Goal: Transaction & Acquisition: Subscribe to service/newsletter

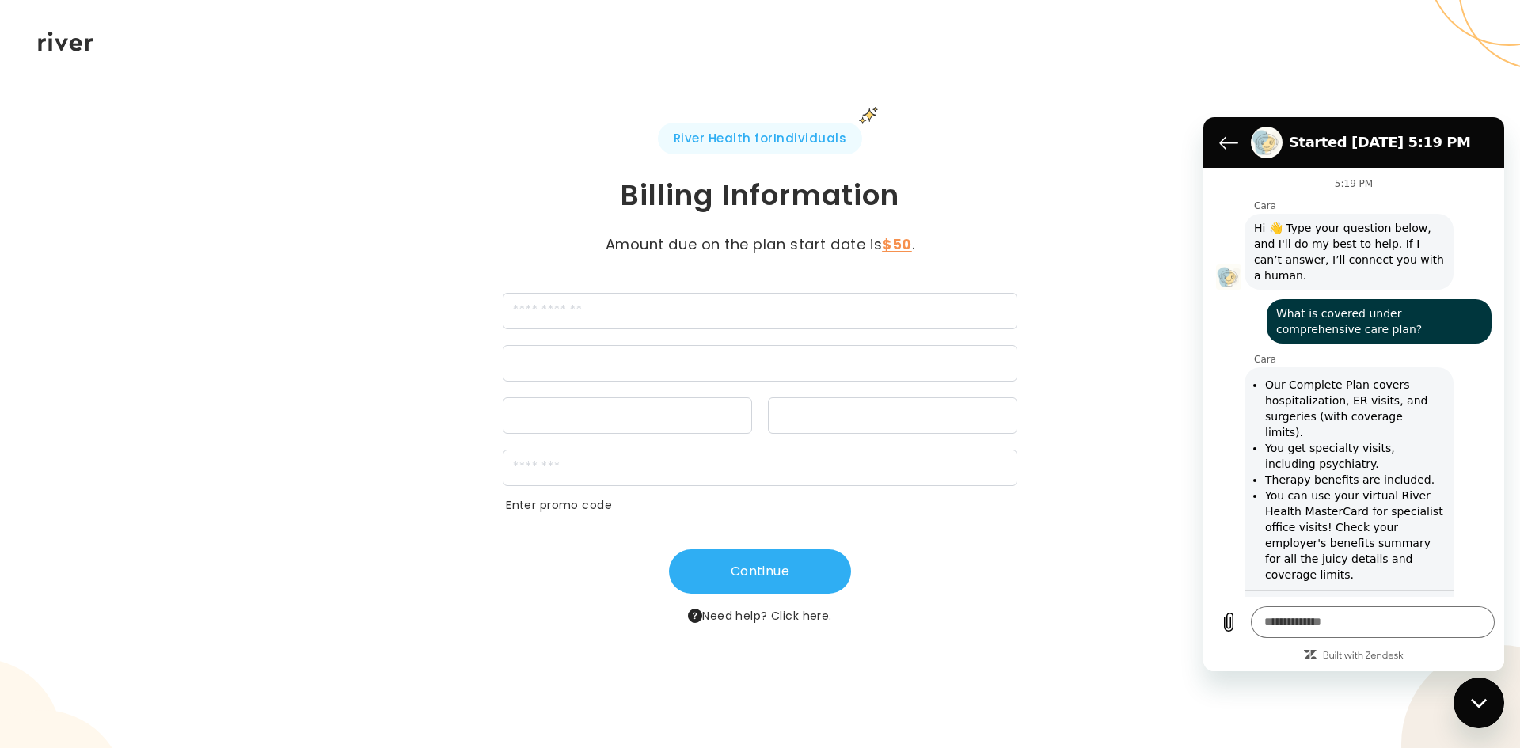
scroll to position [0, 203]
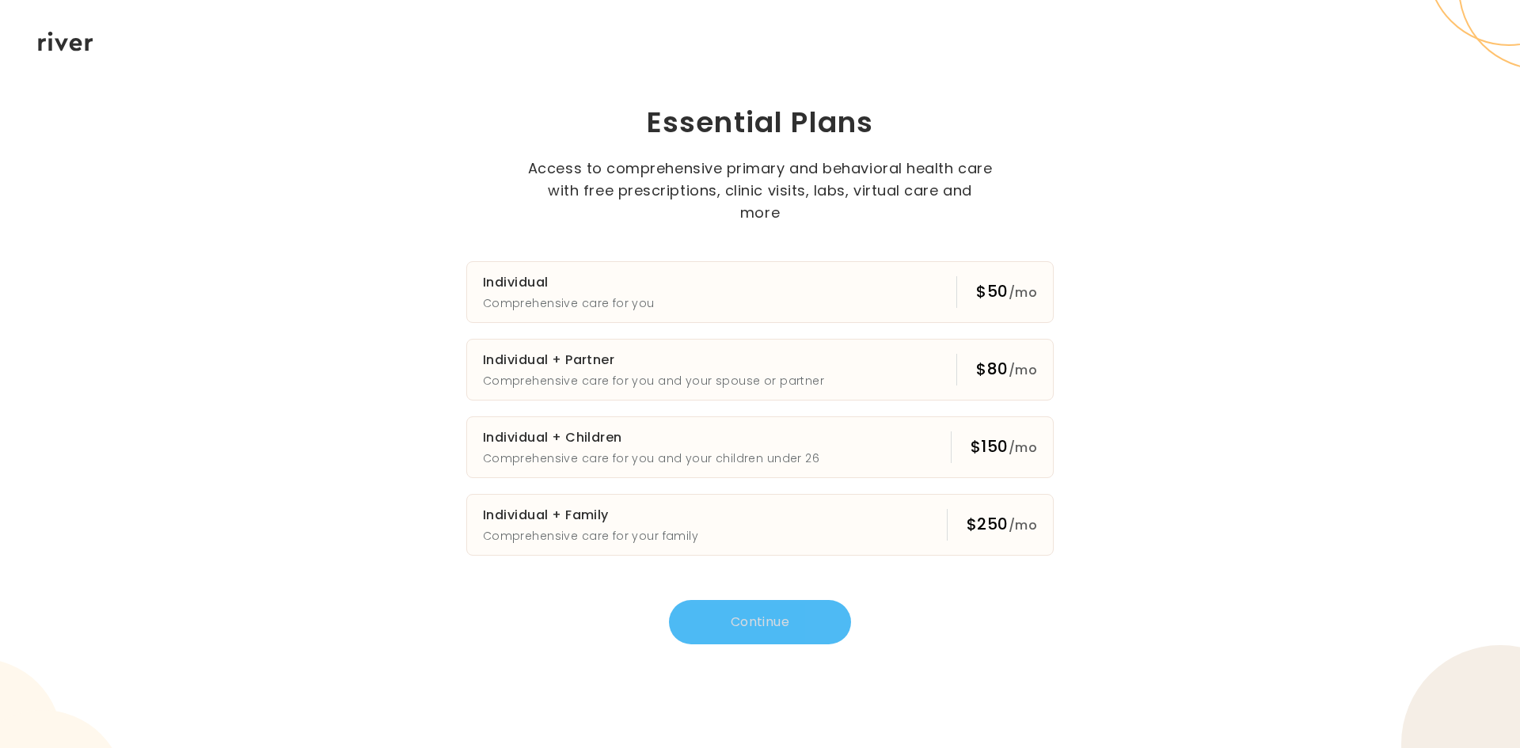
scroll to position [723, 0]
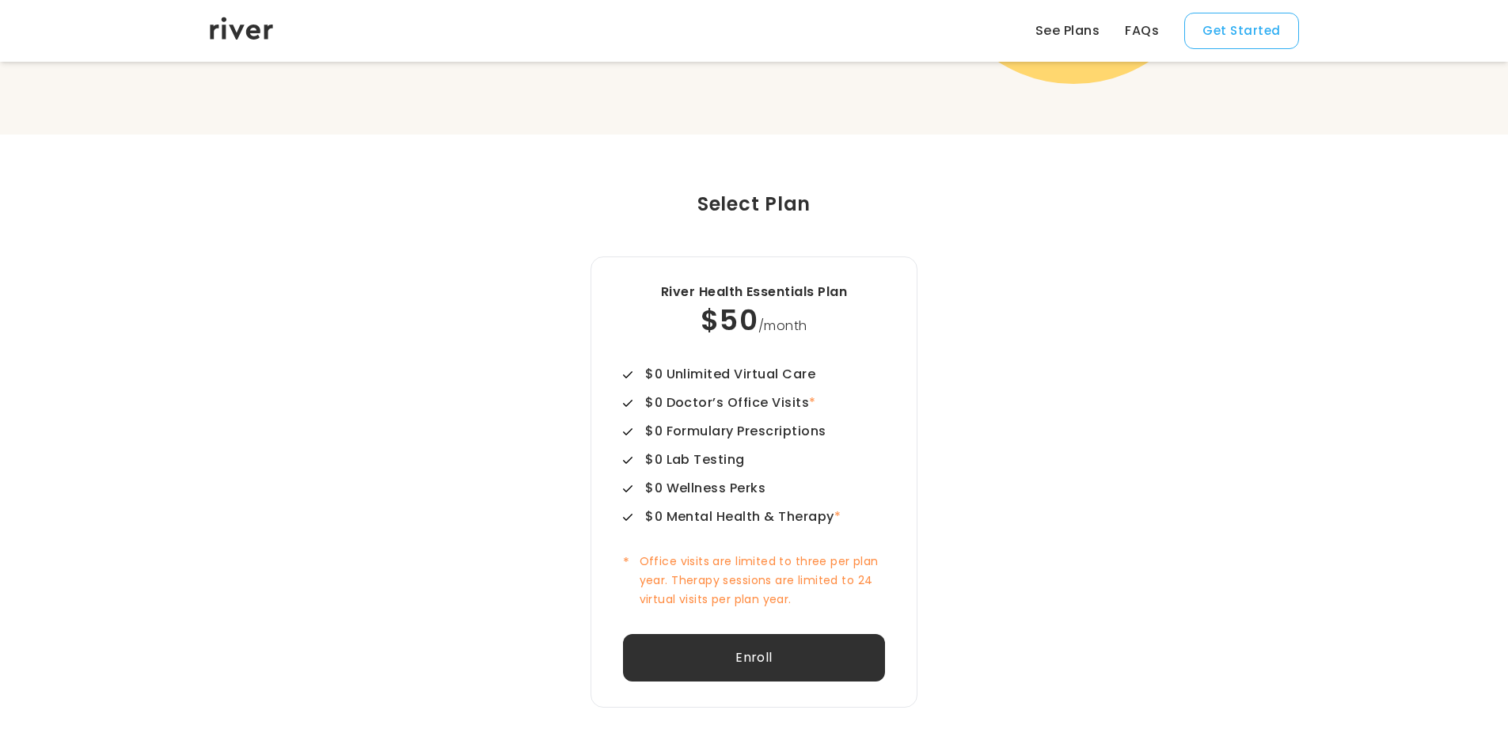
scroll to position [431, 0]
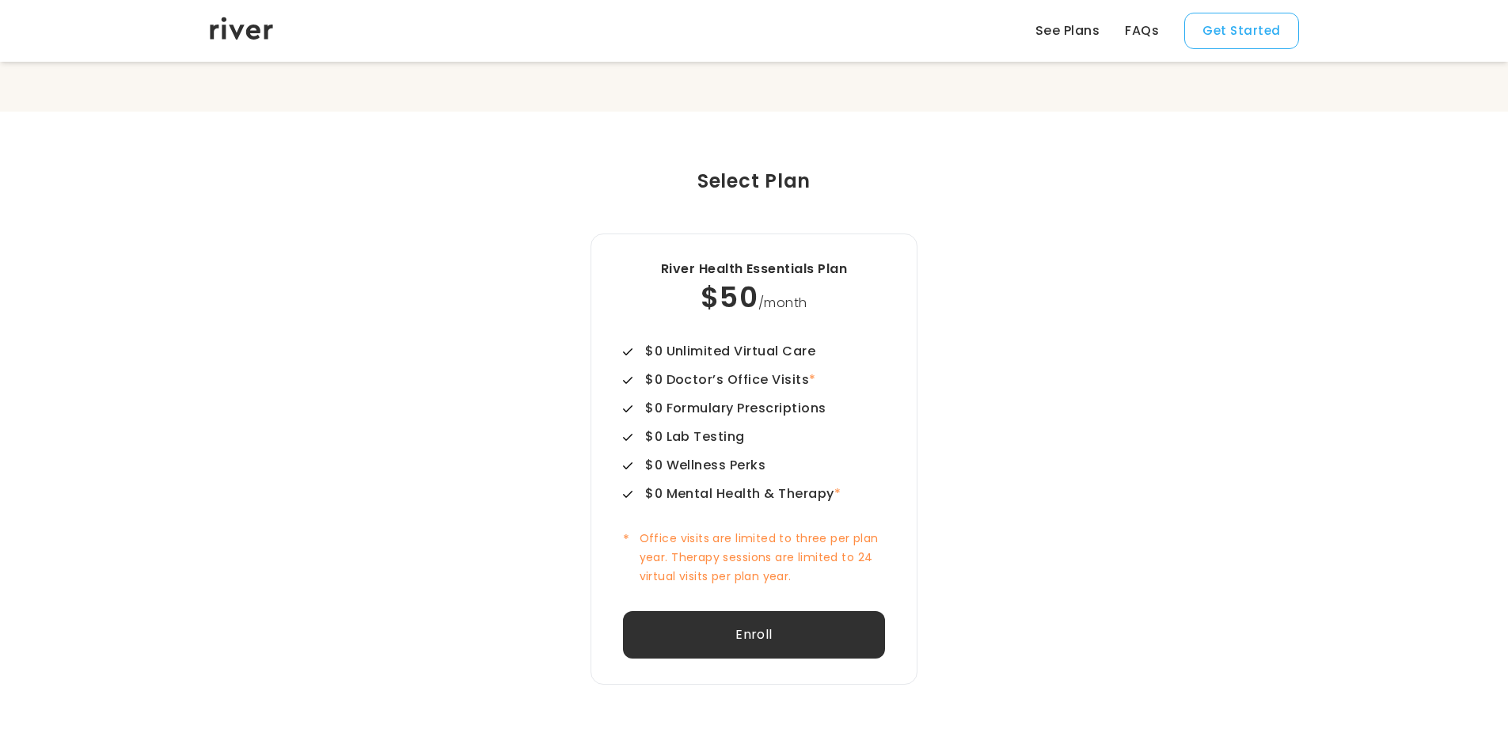
click at [1075, 29] on link "See Plans" at bounding box center [1068, 30] width 64 height 19
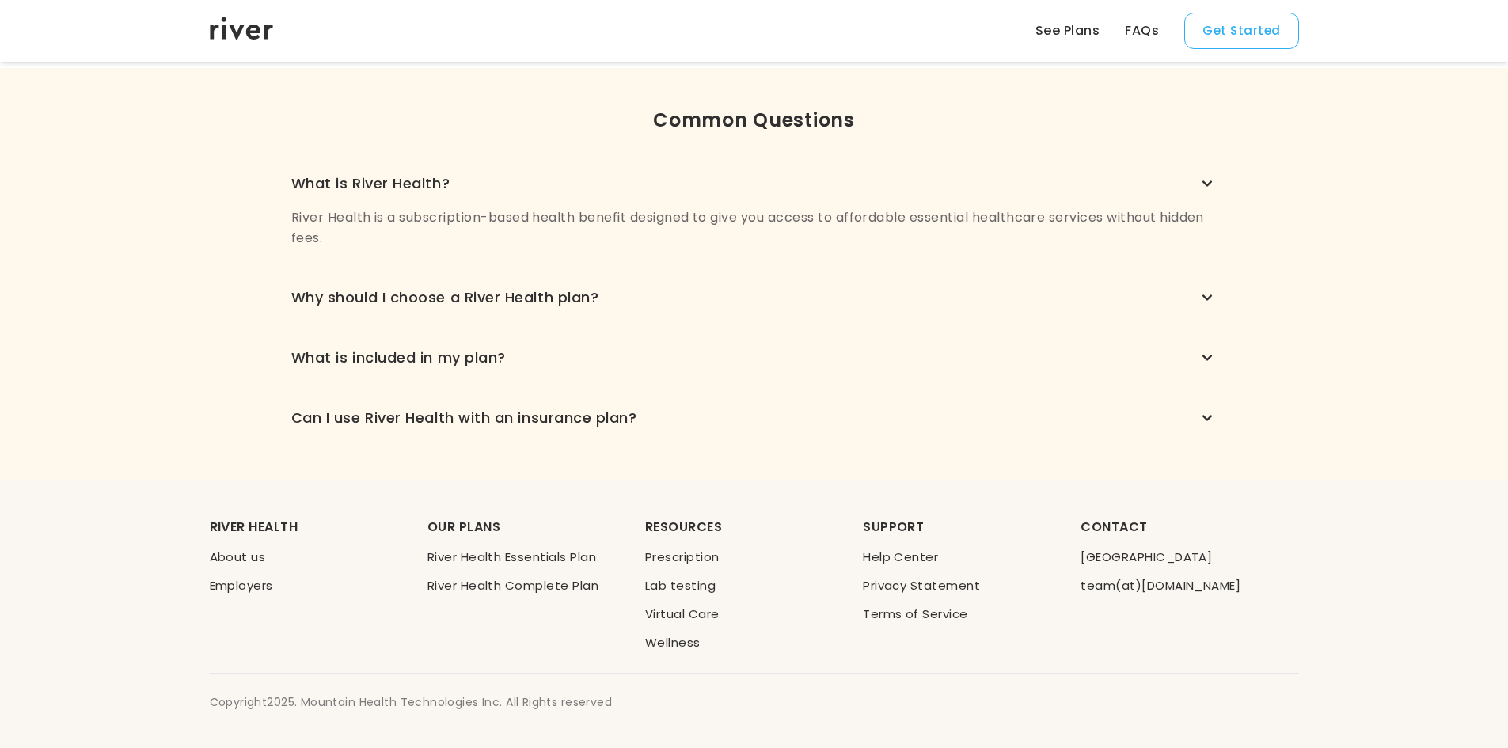
scroll to position [1125, 0]
click at [529, 553] on link "River Health Essentials Plan" at bounding box center [512, 555] width 169 height 17
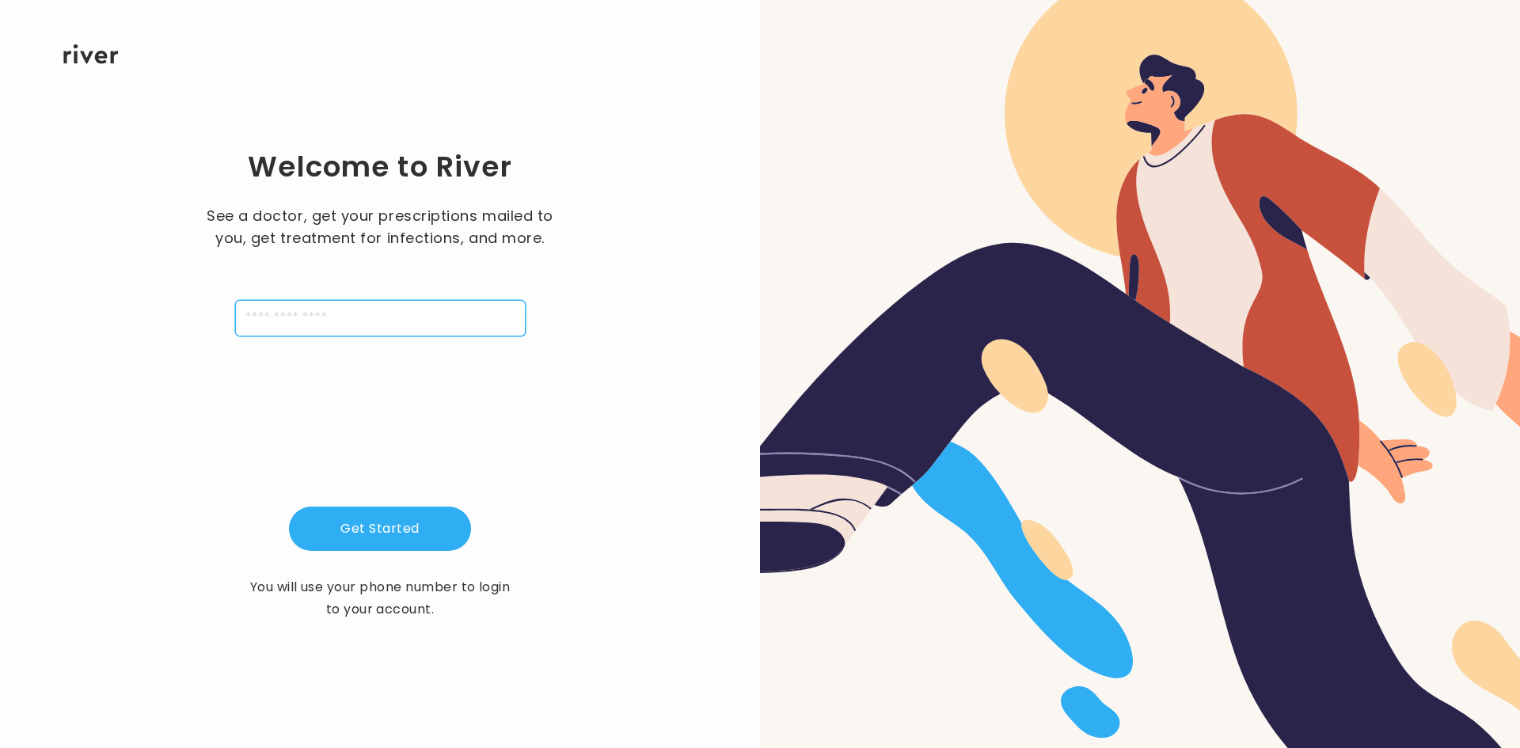
click at [333, 324] on input "tel" at bounding box center [380, 318] width 291 height 36
type input "**********"
click at [419, 519] on button "Get Started" at bounding box center [380, 529] width 182 height 44
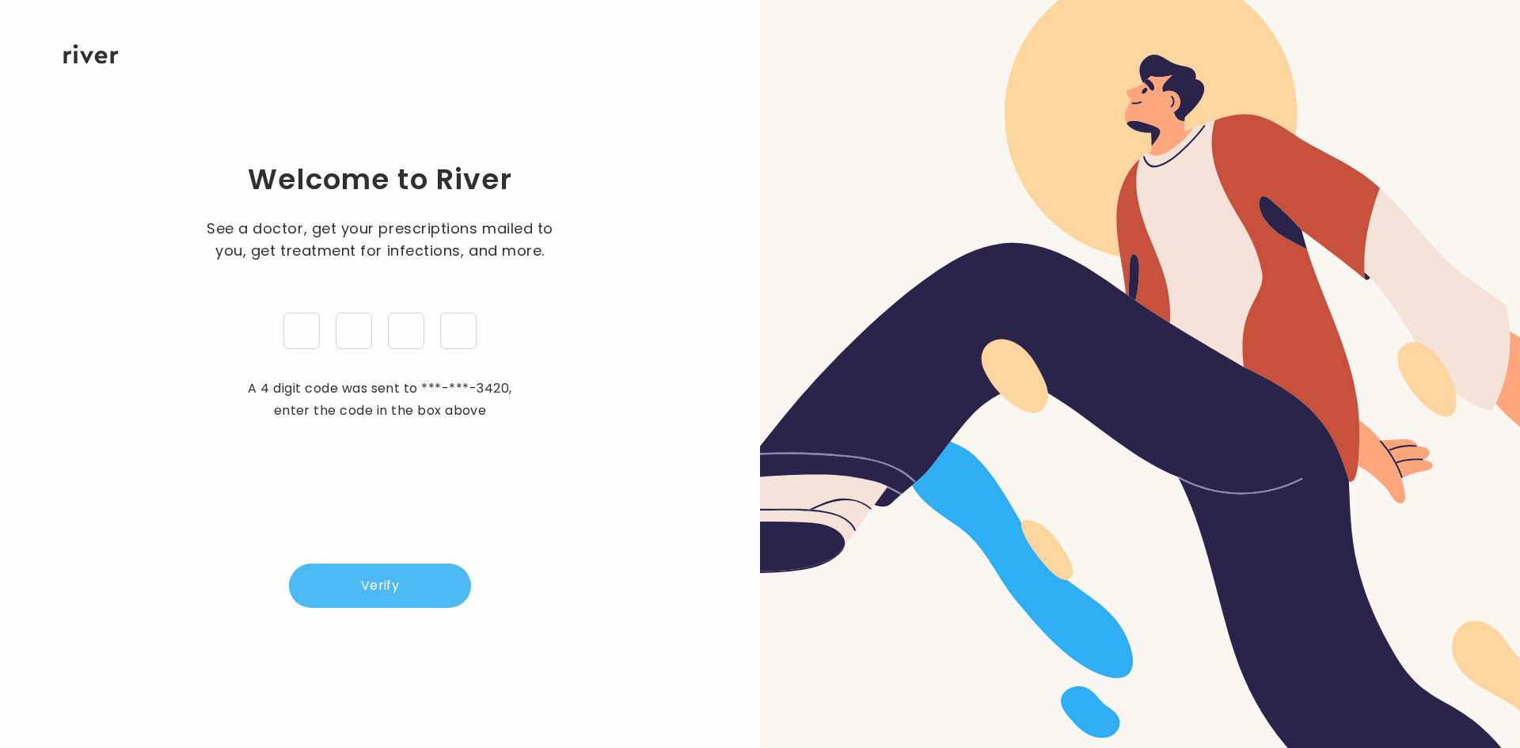
click at [388, 582] on button "Verify" at bounding box center [380, 586] width 182 height 44
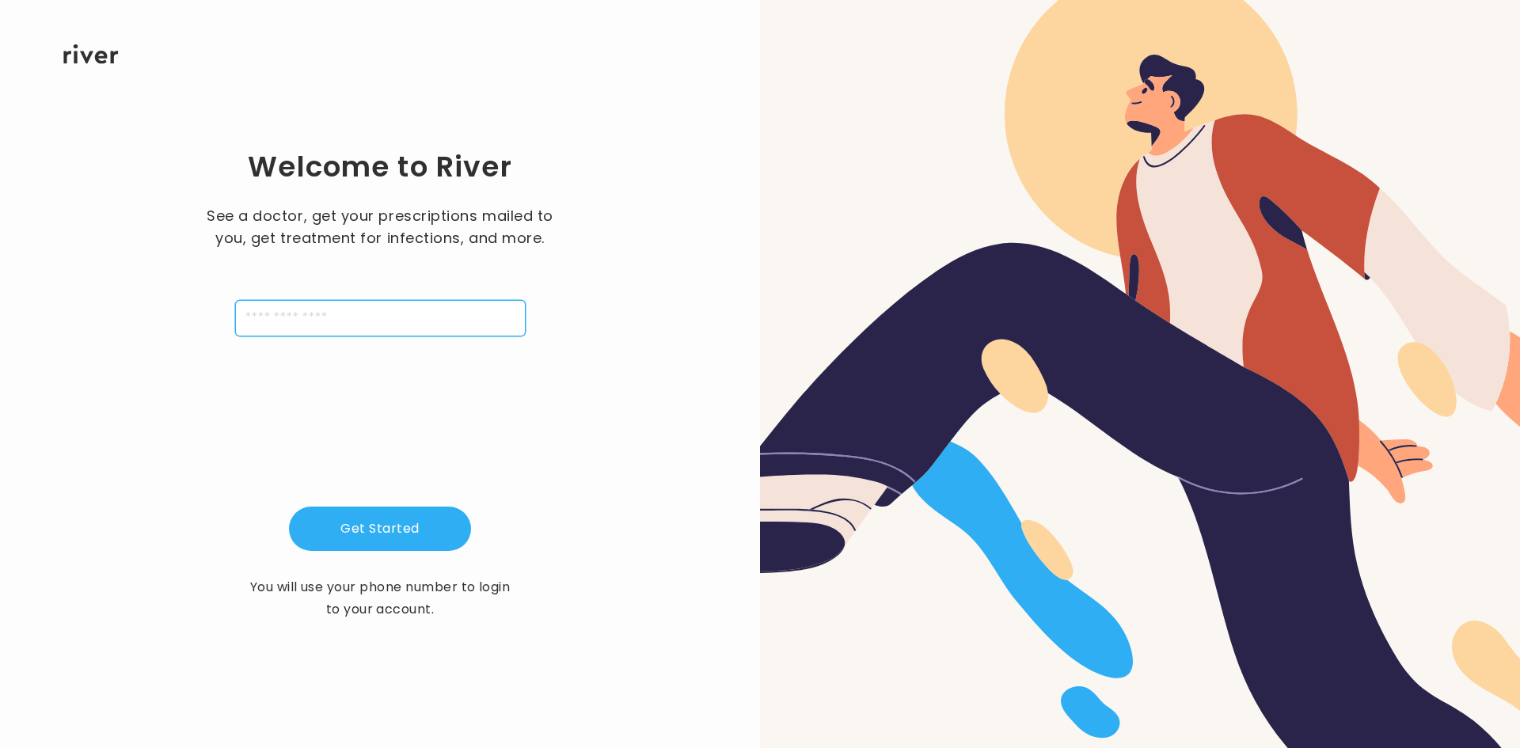
click at [440, 303] on input "tel" at bounding box center [380, 318] width 291 height 36
type input "**********"
click at [383, 529] on button "Get Started" at bounding box center [380, 529] width 182 height 44
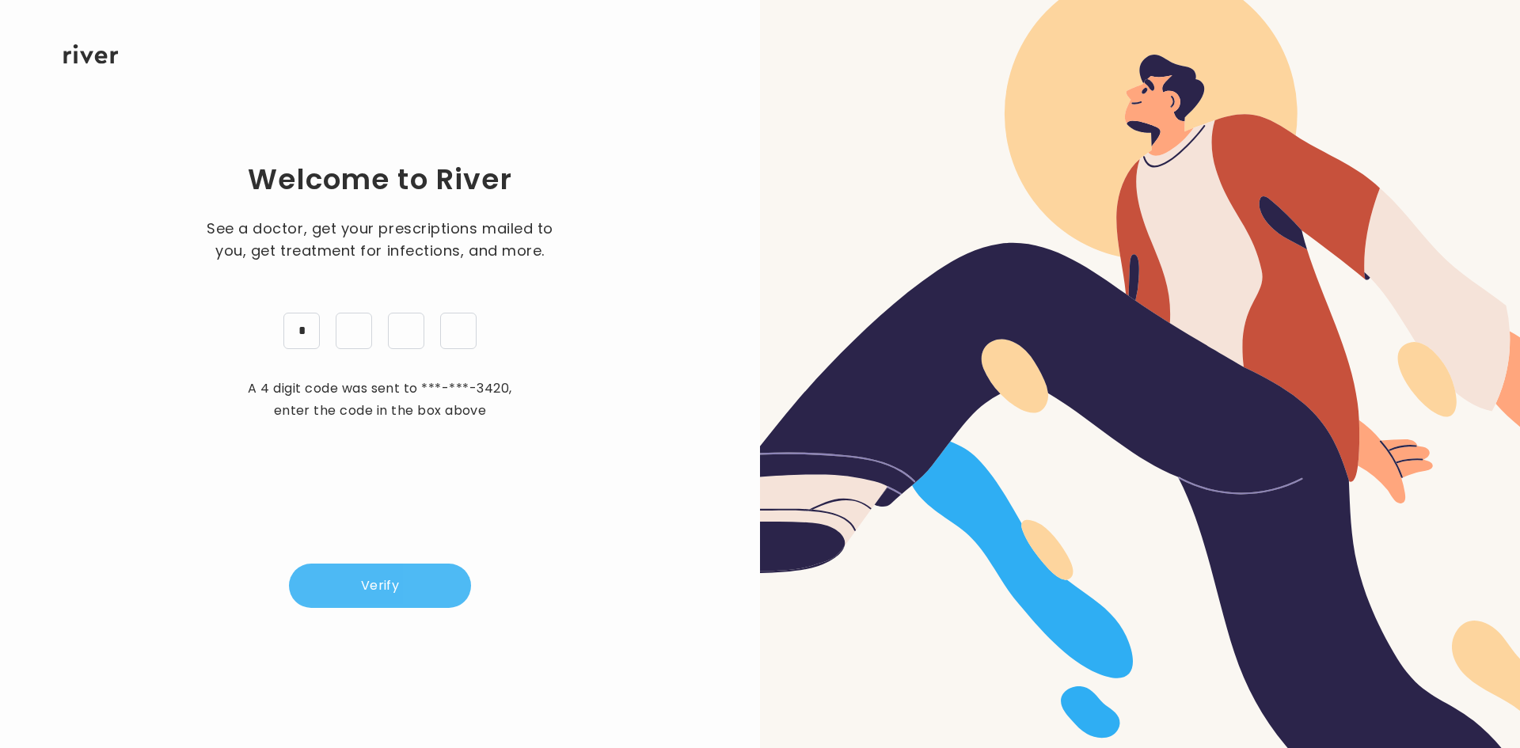
type input "*"
click at [398, 601] on button "Verify" at bounding box center [380, 586] width 182 height 44
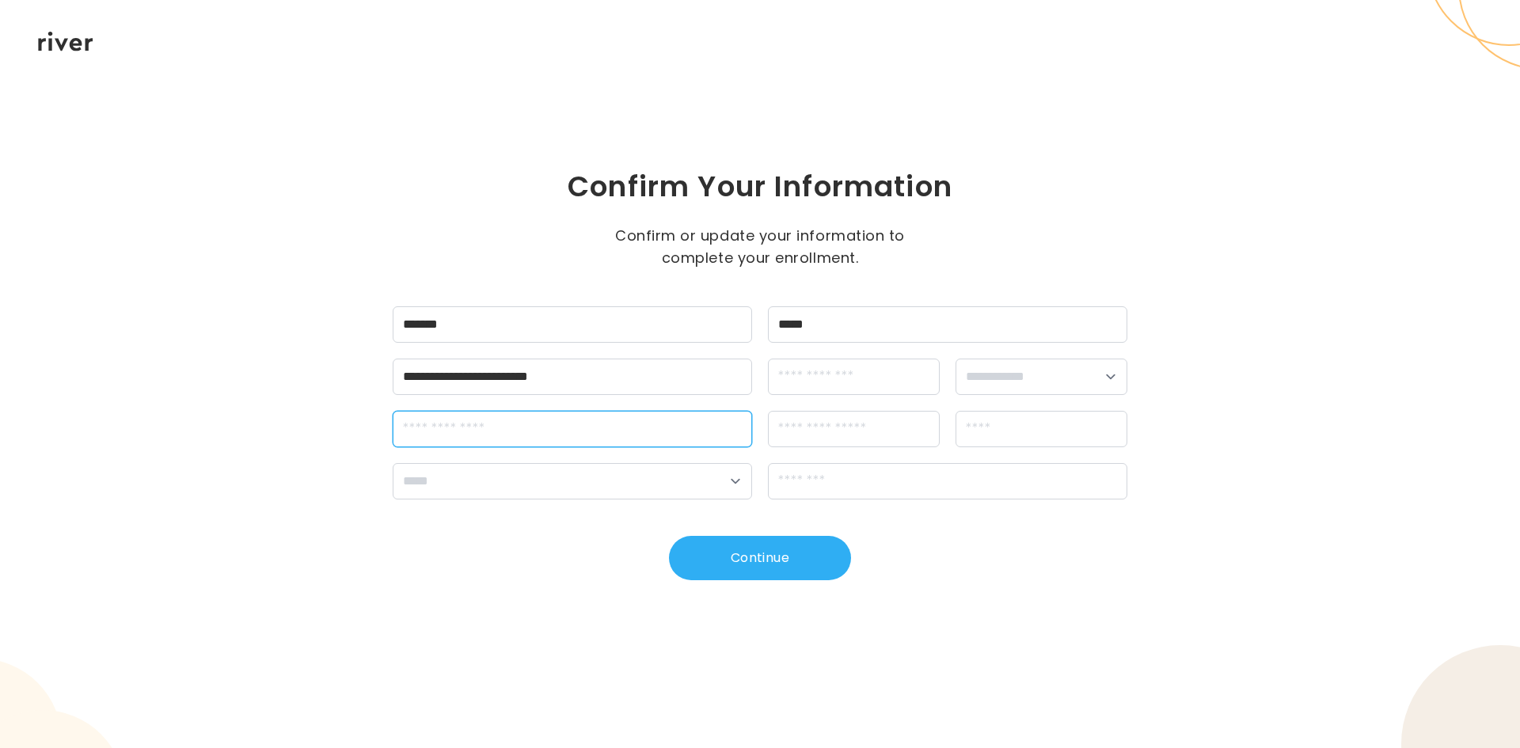
click at [474, 430] on input "streetAddress" at bounding box center [572, 429] width 359 height 36
type input "**********"
type input "*******"
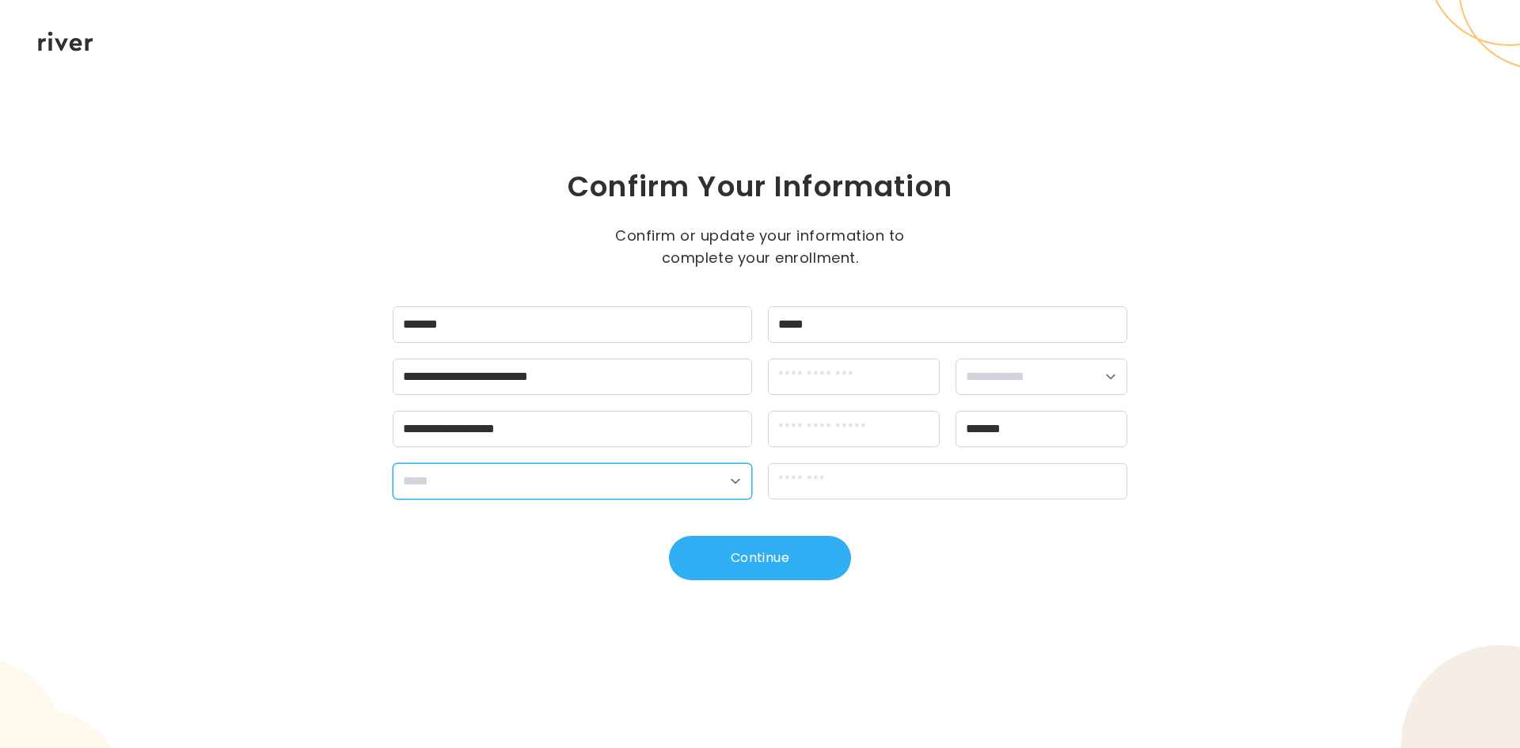
select select "**"
type input "*****"
click at [846, 388] on input "dateOfBirth" at bounding box center [854, 377] width 172 height 36
click at [1021, 393] on select "**********" at bounding box center [1042, 377] width 172 height 36
select select "******"
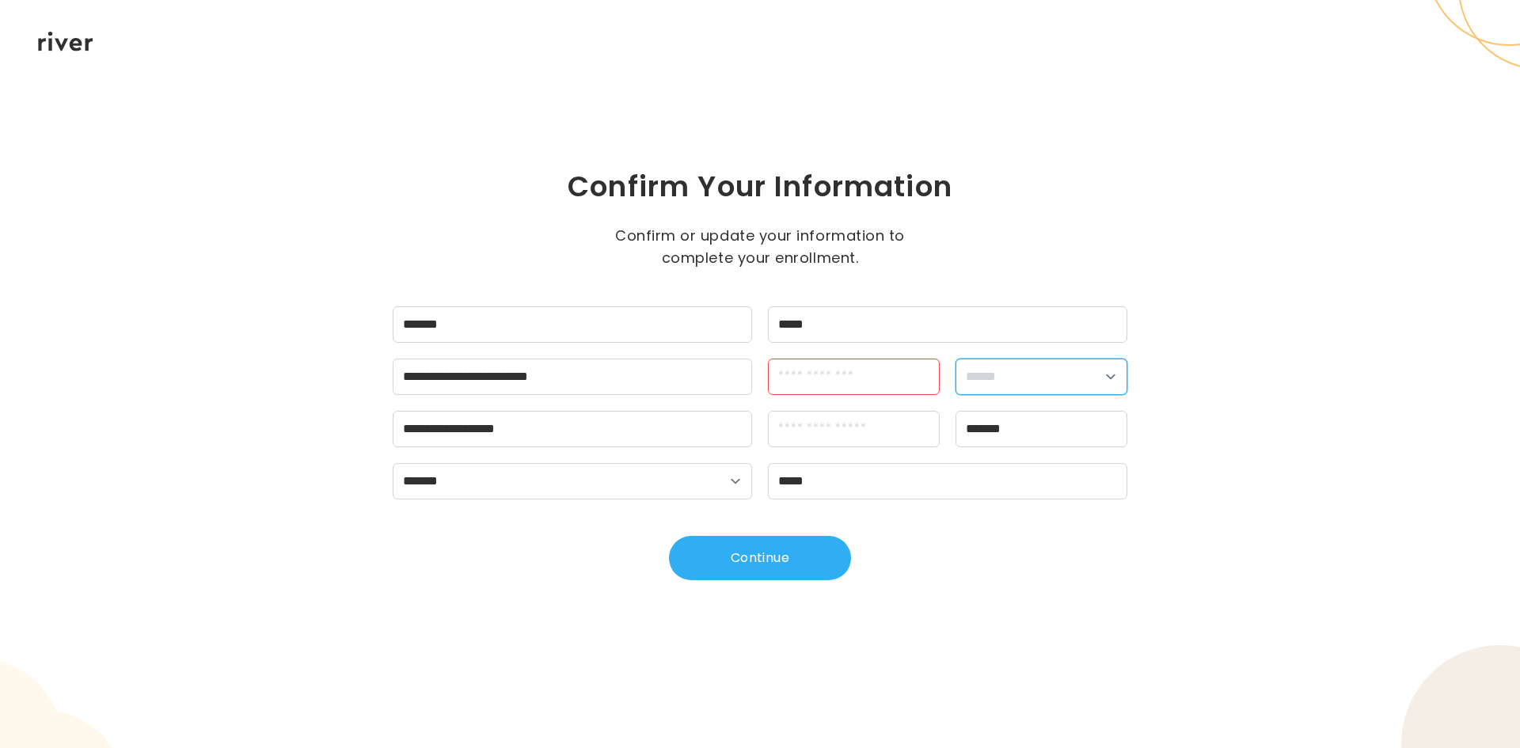
click at [956, 359] on select "**********" at bounding box center [1042, 377] width 172 height 36
click at [906, 425] on input "apt" at bounding box center [854, 429] width 172 height 36
click at [889, 392] on input "dateOfBirth" at bounding box center [854, 377] width 172 height 36
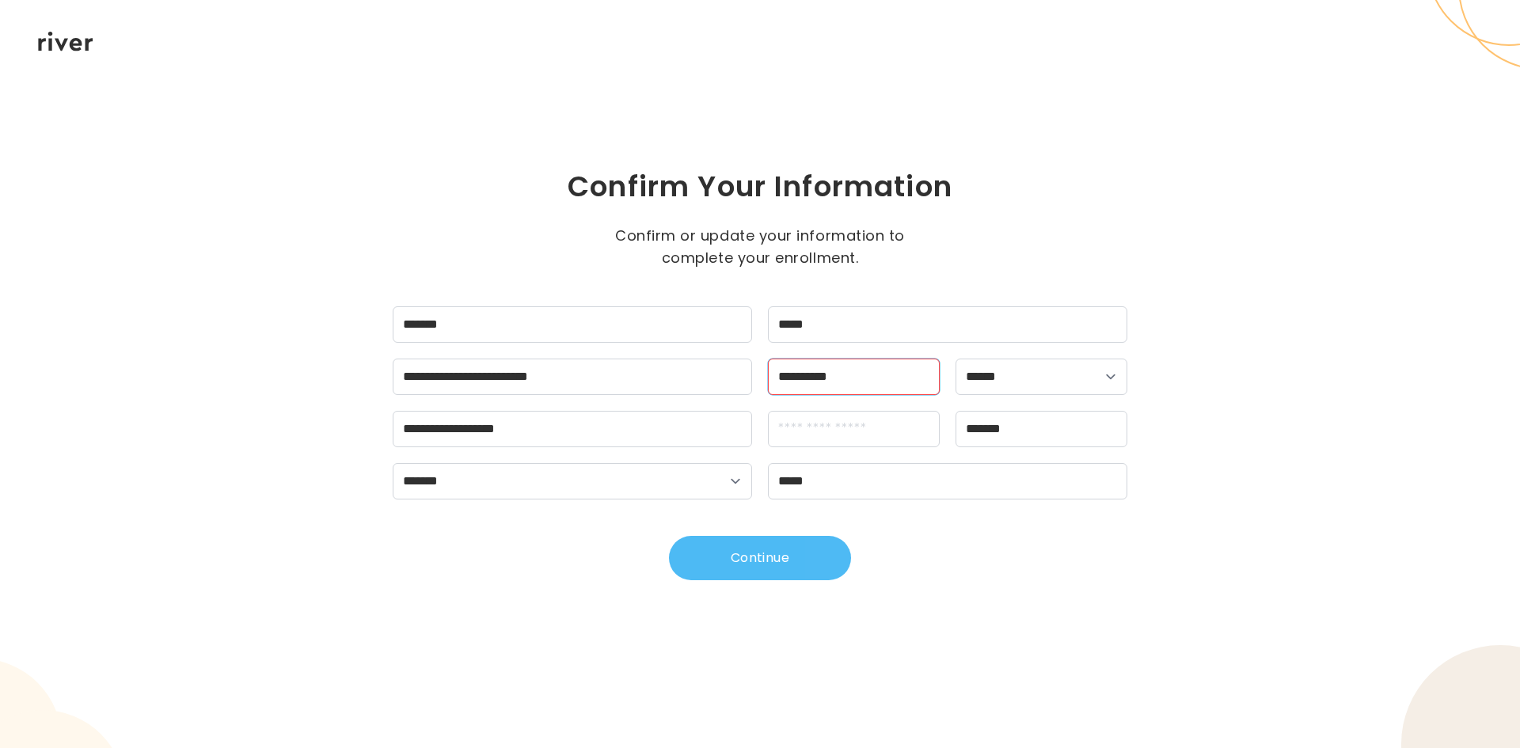
type input "**********"
click at [788, 558] on button "Continue" at bounding box center [760, 558] width 182 height 44
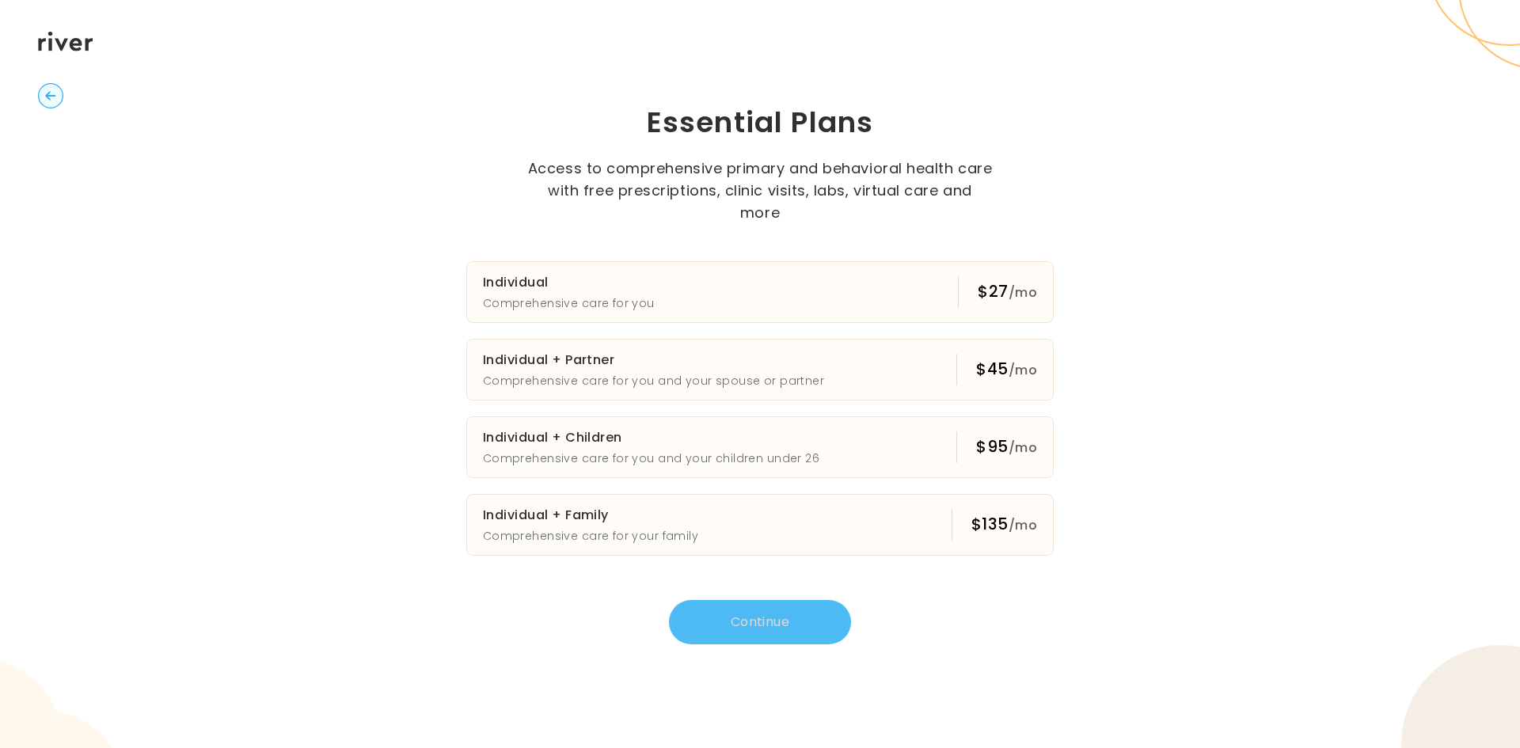
click at [1180, 29] on div "Essential Plans Access to comprehensive primary and behavioral health care with…" at bounding box center [760, 374] width 1520 height 748
click at [856, 269] on button "Individual Comprehensive care for you $27 /mo" at bounding box center [759, 292] width 587 height 62
click at [771, 611] on button "Continue" at bounding box center [760, 622] width 182 height 44
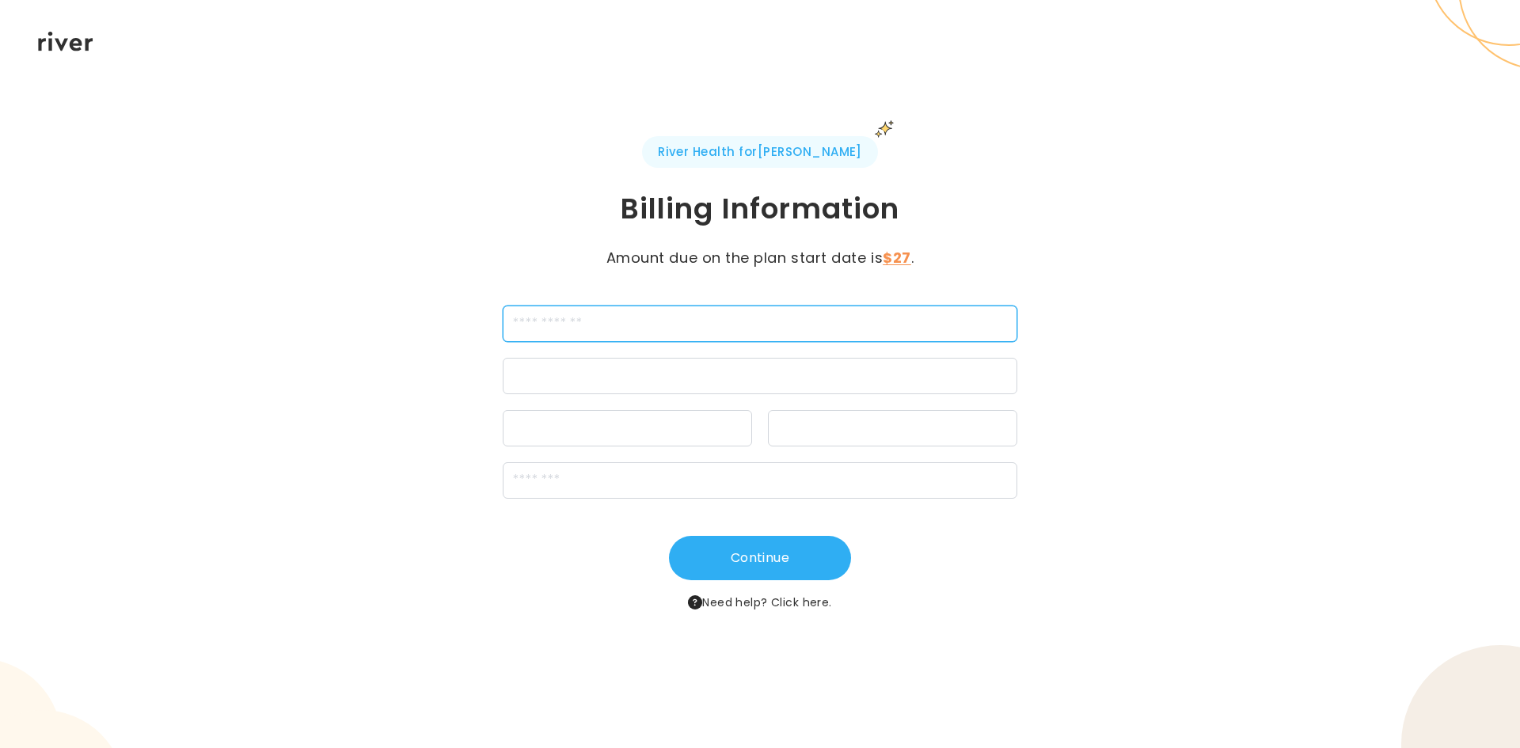
click at [678, 317] on input "cardName" at bounding box center [760, 324] width 515 height 36
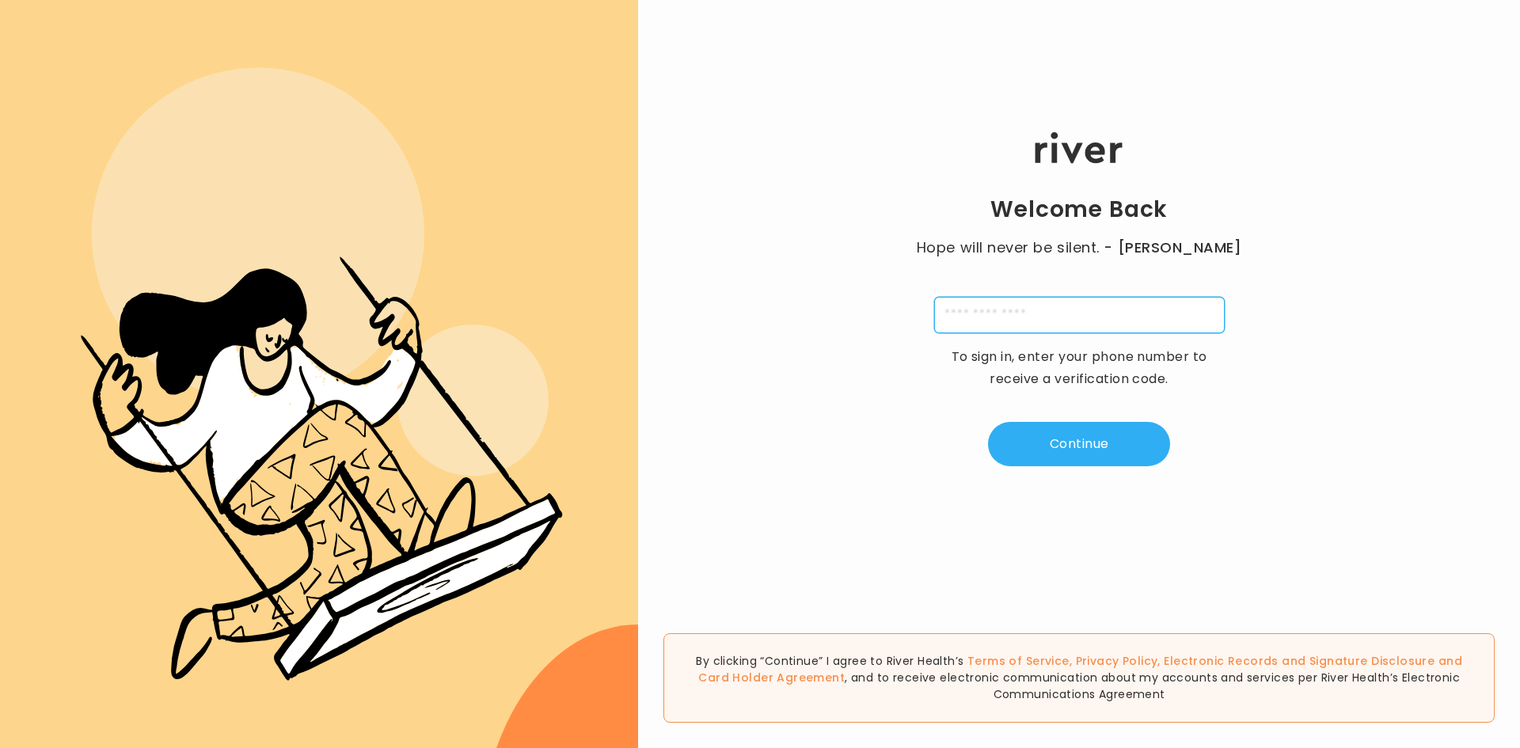
click at [981, 299] on input "tel" at bounding box center [1079, 315] width 291 height 36
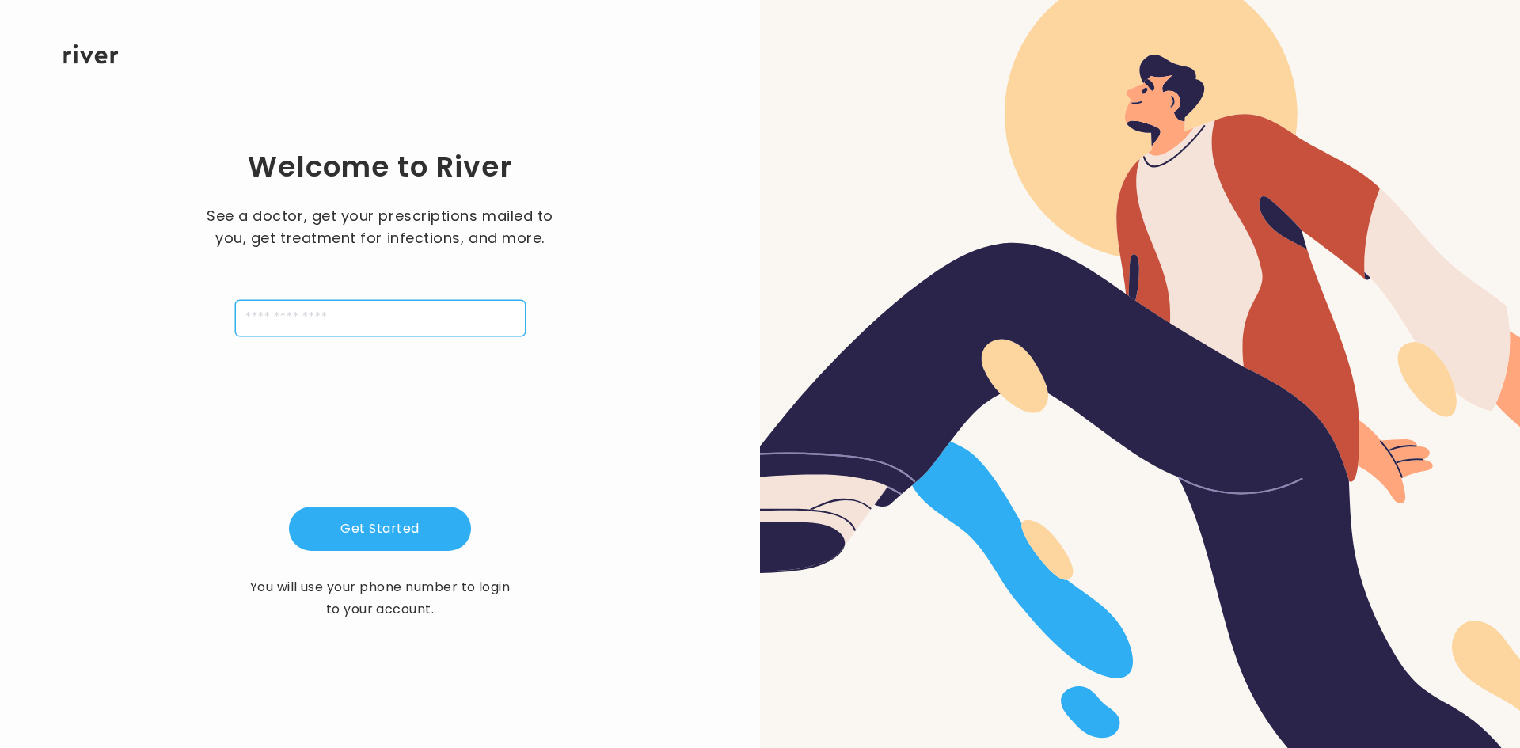
click at [333, 326] on input "tel" at bounding box center [380, 318] width 291 height 36
type input "**********"
click at [360, 525] on button "Get Started" at bounding box center [380, 529] width 182 height 44
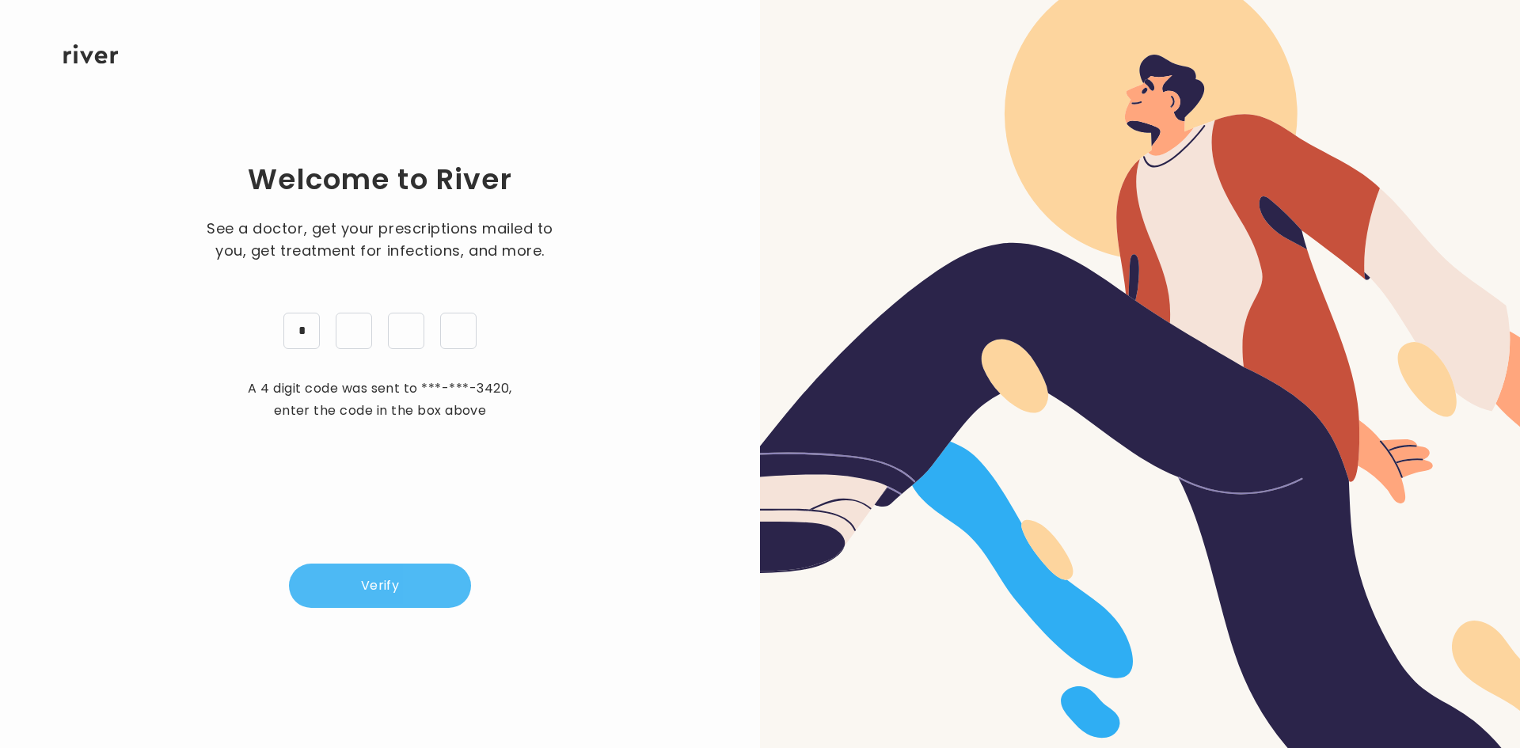
type input "*"
click at [445, 590] on button "Verify" at bounding box center [380, 586] width 182 height 44
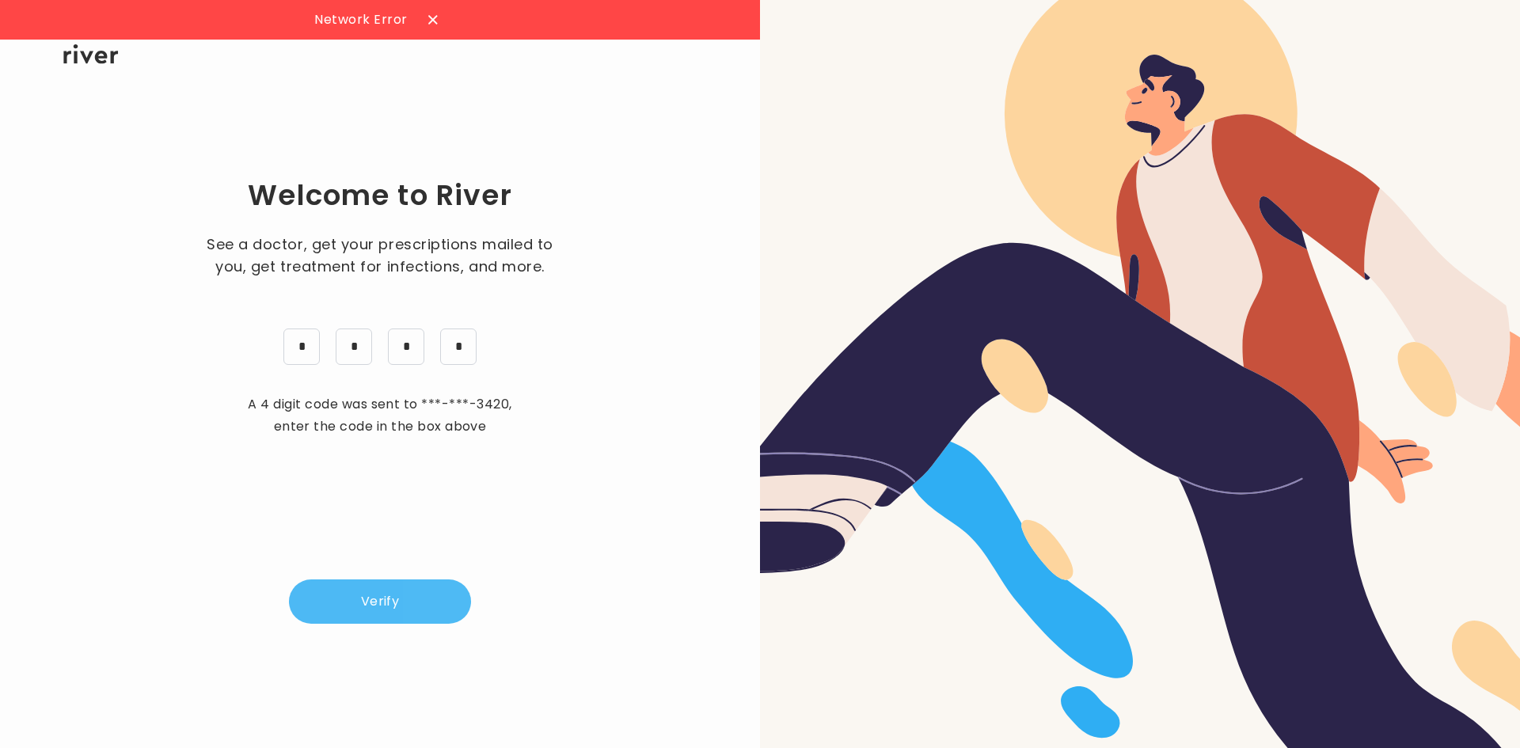
click at [383, 590] on button "Verify" at bounding box center [380, 602] width 182 height 44
click at [314, 349] on input "*" at bounding box center [301, 347] width 36 height 36
click at [463, 344] on input "*" at bounding box center [458, 347] width 36 height 36
type input "*"
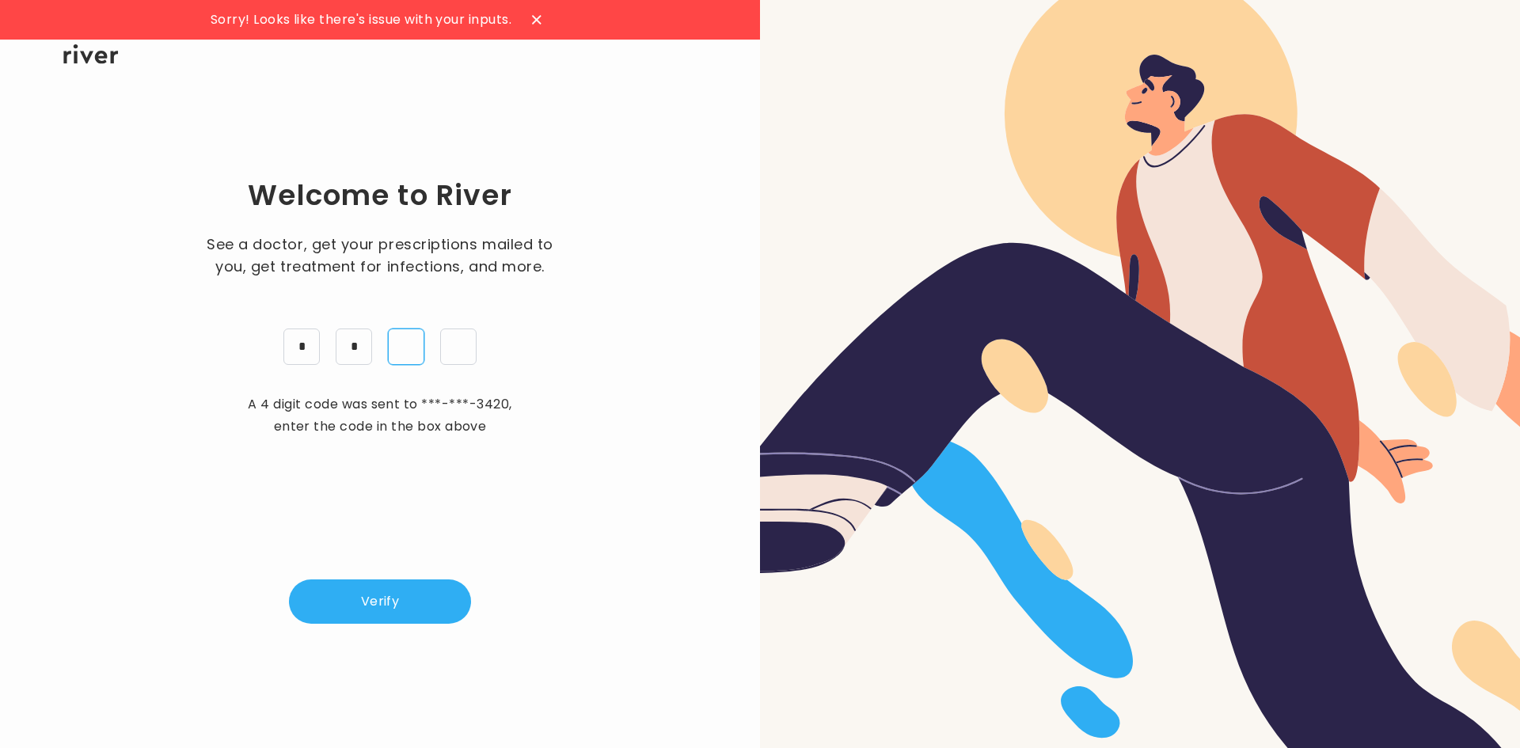
type input "*"
click at [402, 617] on button "Verify" at bounding box center [380, 602] width 182 height 44
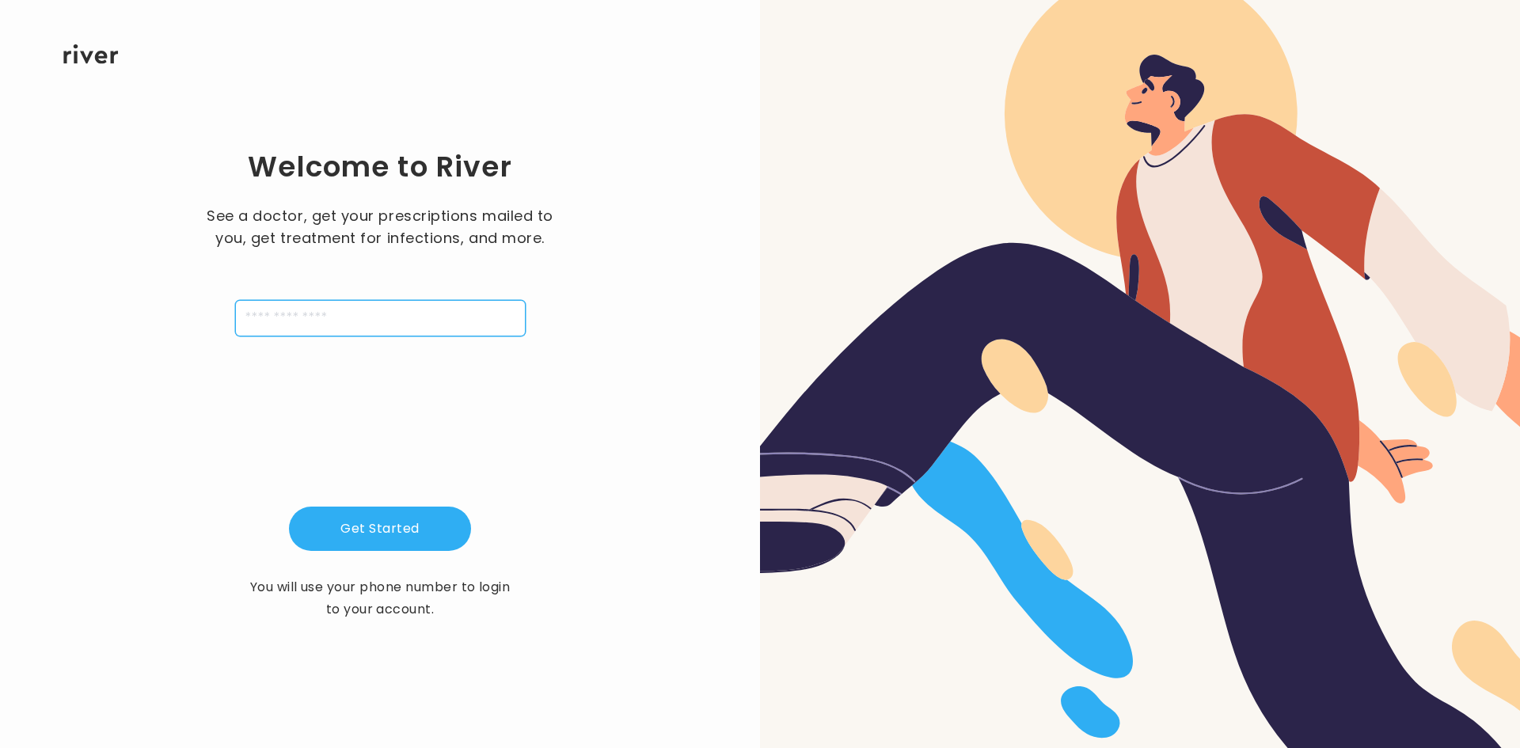
click at [397, 324] on input "tel" at bounding box center [380, 318] width 291 height 36
type input "**********"
click at [371, 509] on button "Get Started" at bounding box center [380, 529] width 182 height 44
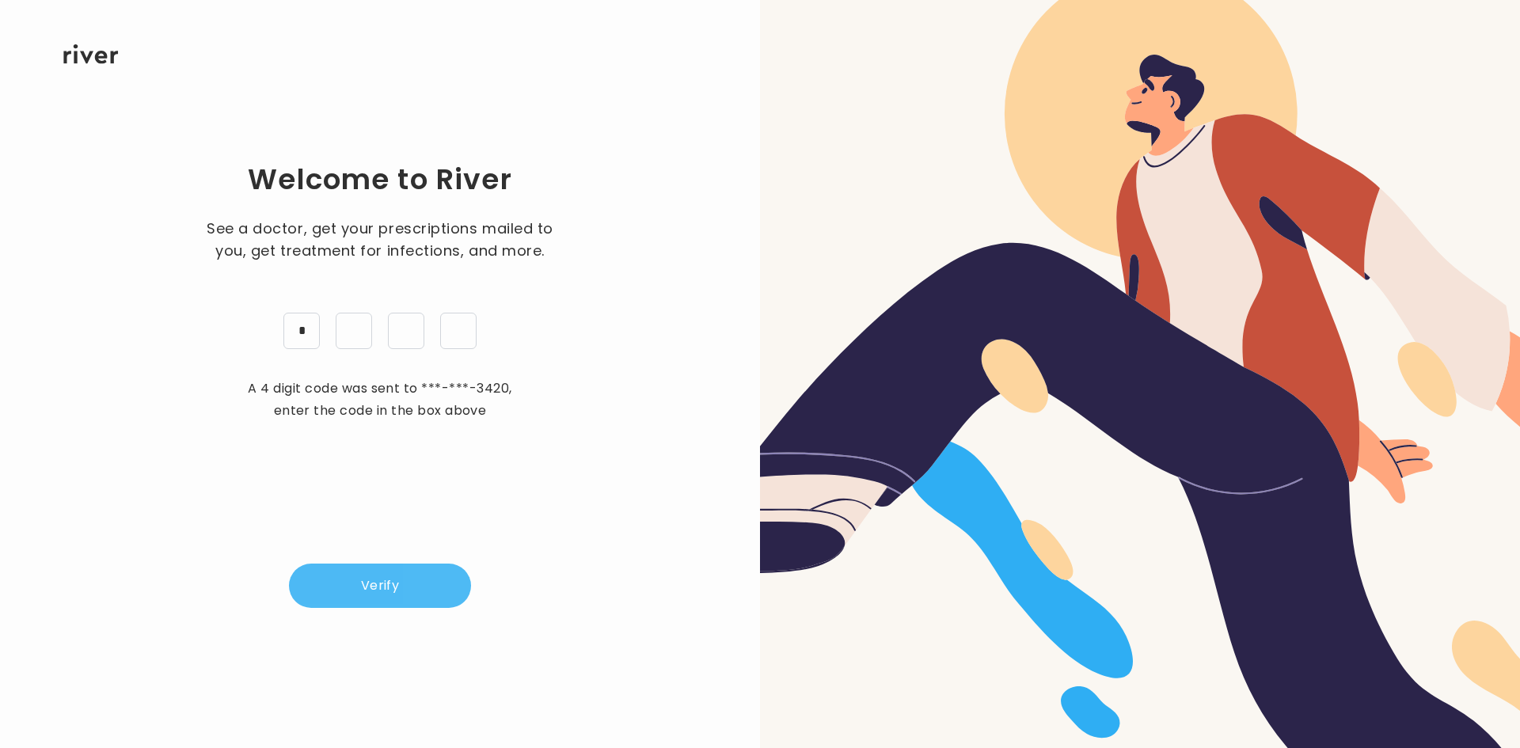
type input "*"
click at [393, 572] on button "Verify" at bounding box center [380, 586] width 182 height 44
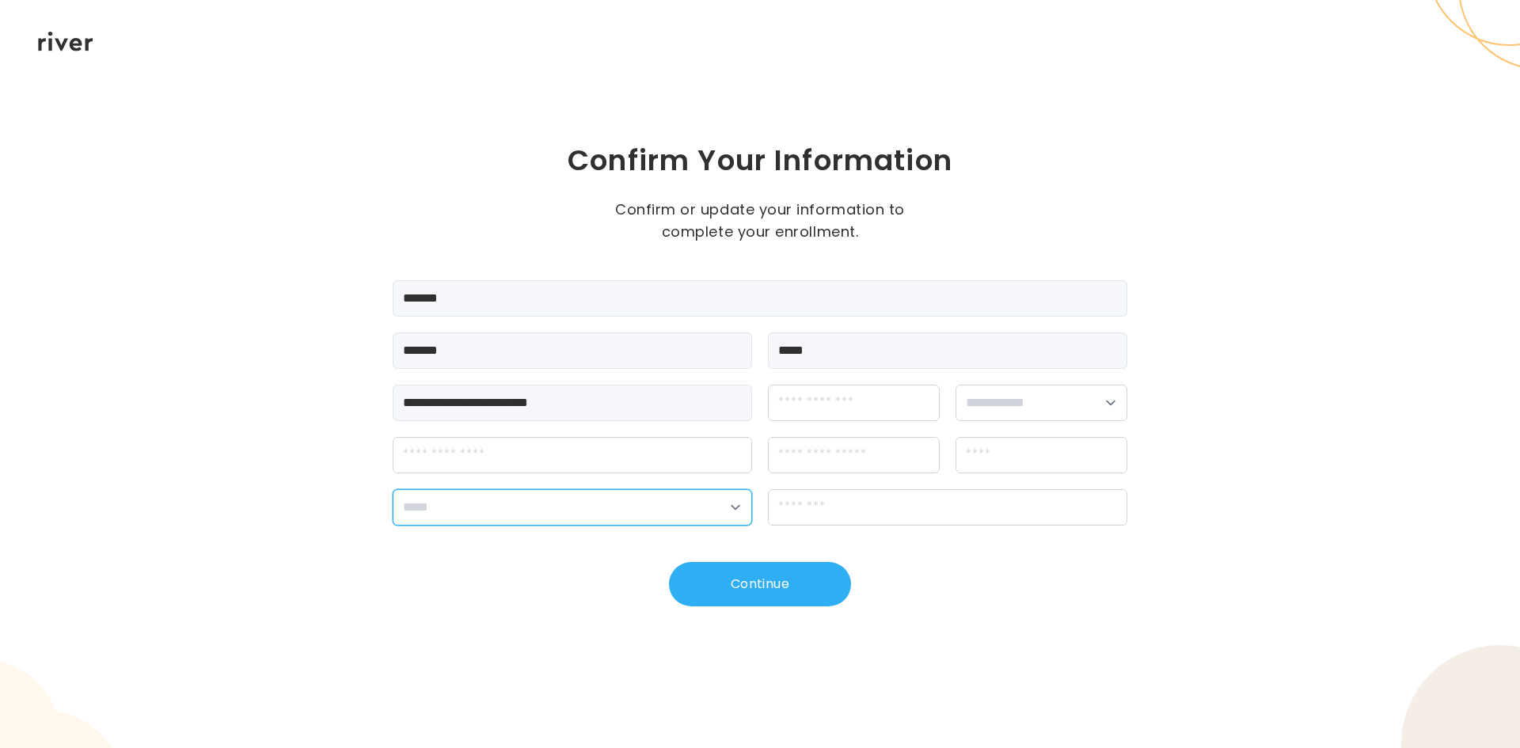
click at [569, 504] on select "**********" at bounding box center [572, 507] width 359 height 36
select select "**"
click at [393, 489] on select "**********" at bounding box center [572, 507] width 359 height 36
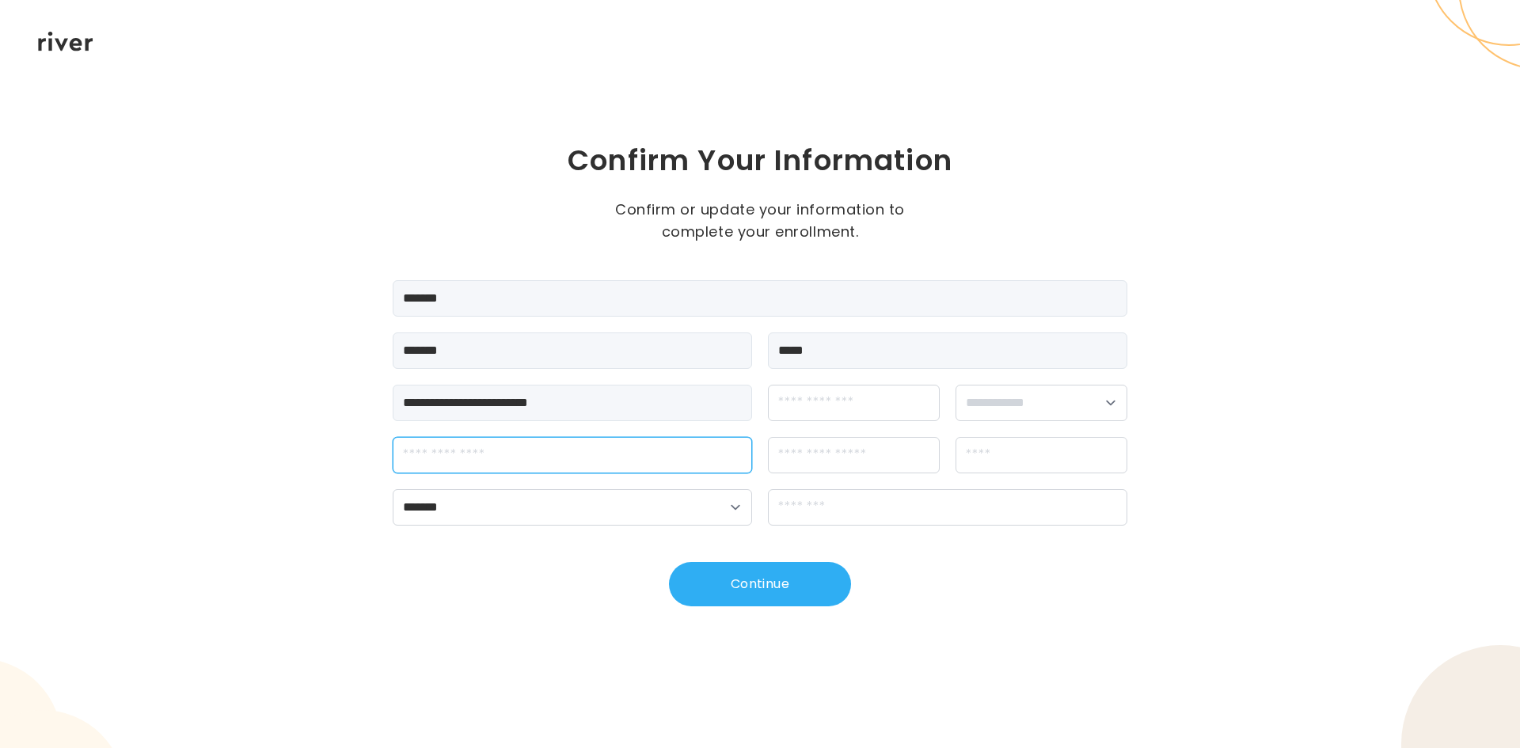
click at [428, 471] on input "streetAddress" at bounding box center [572, 455] width 359 height 36
type input "**********"
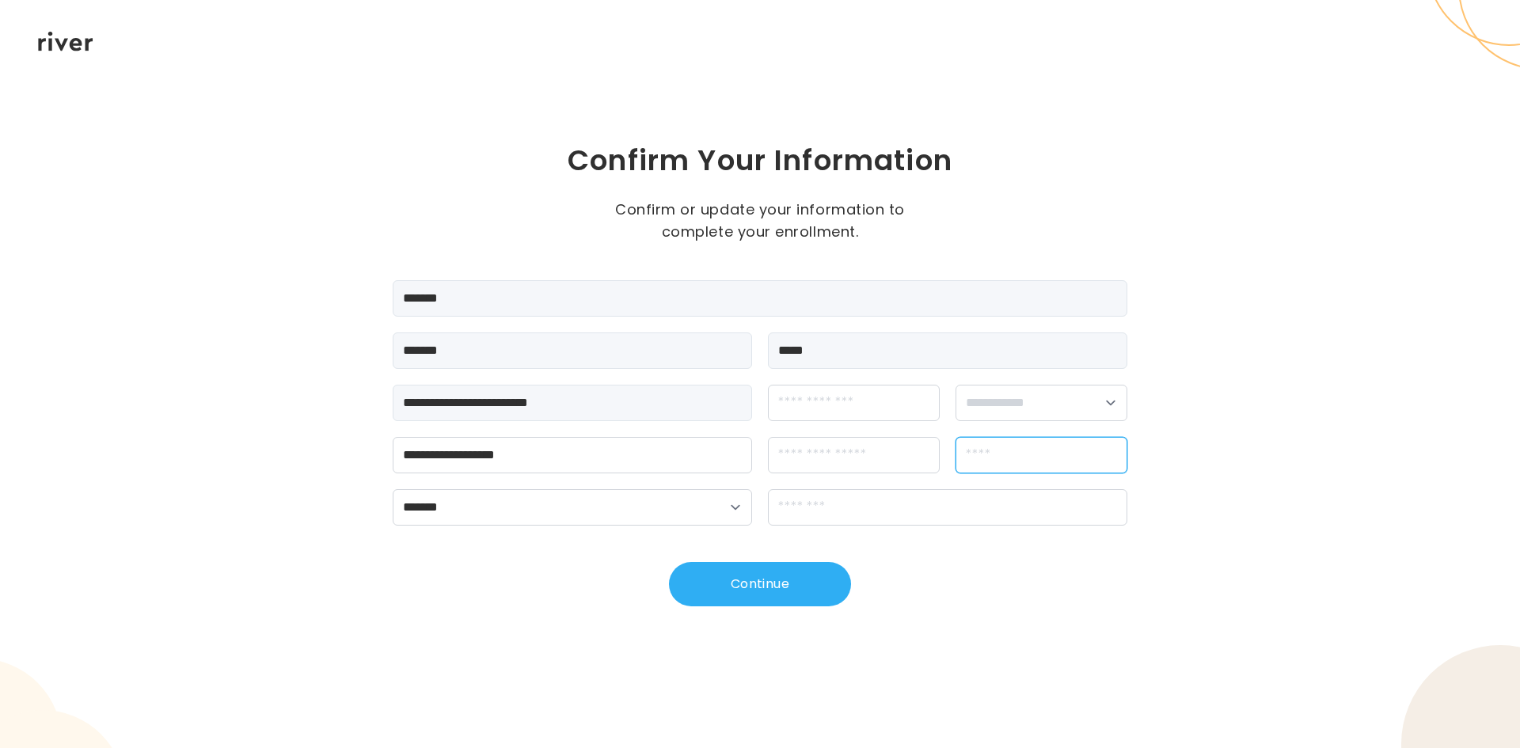
type input "*******"
type input "*****"
click at [836, 406] on input "dateOfBirth" at bounding box center [854, 403] width 172 height 36
type input "**********"
click at [982, 395] on select "**********" at bounding box center [1042, 403] width 172 height 36
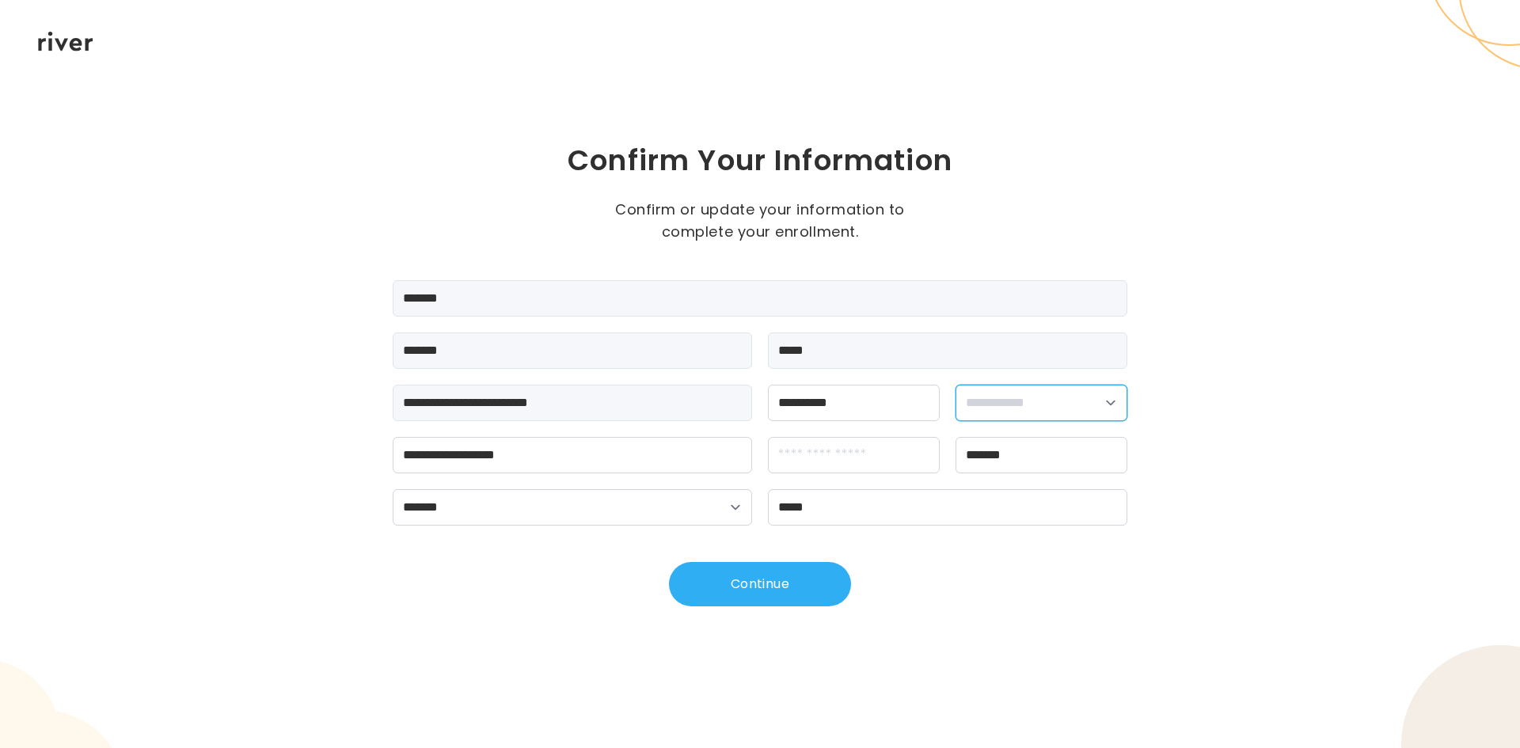
select select "******"
click at [956, 385] on select "**********" at bounding box center [1042, 403] width 172 height 36
click at [815, 449] on input "apt" at bounding box center [854, 455] width 172 height 36
type input "*"
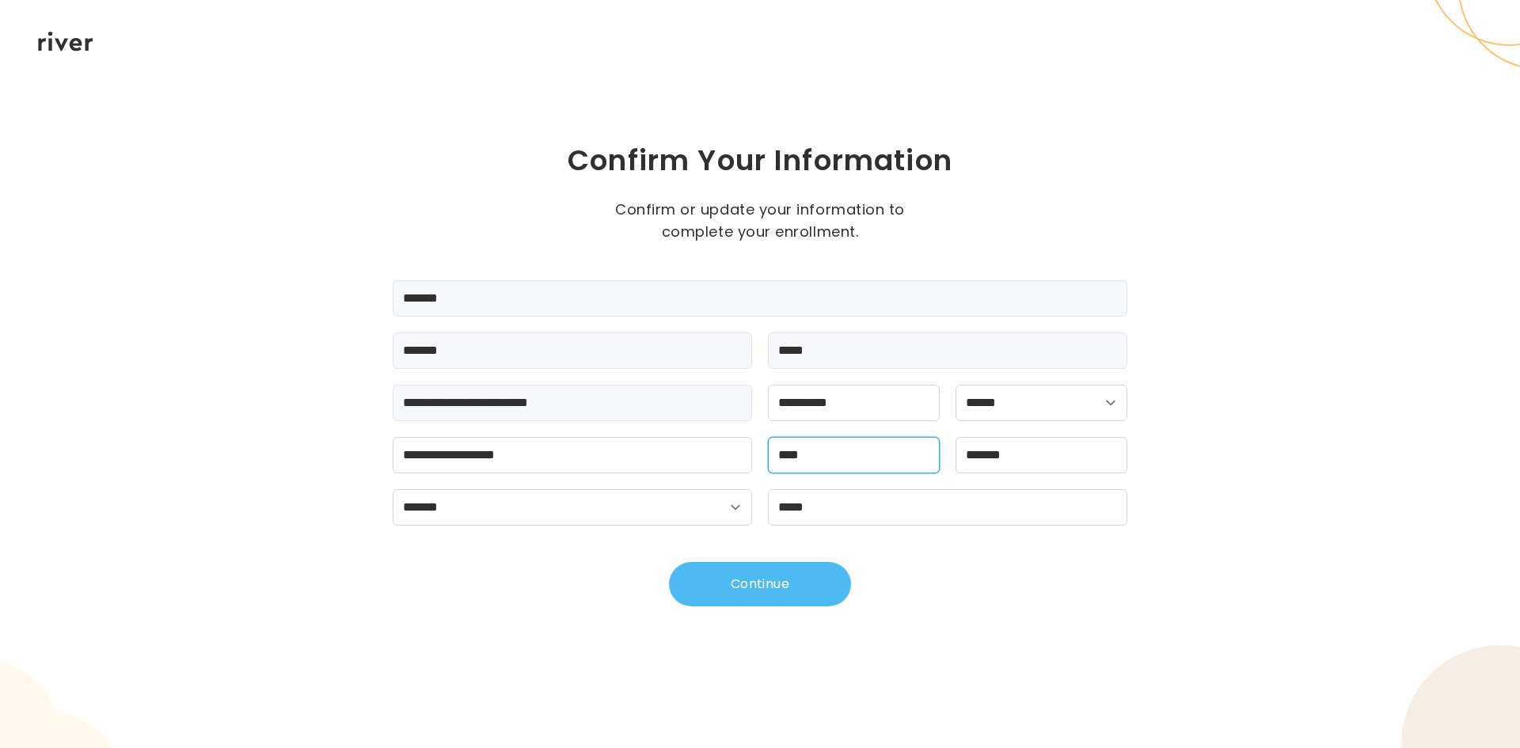
type input "****"
click at [730, 595] on button "Continue" at bounding box center [760, 584] width 182 height 44
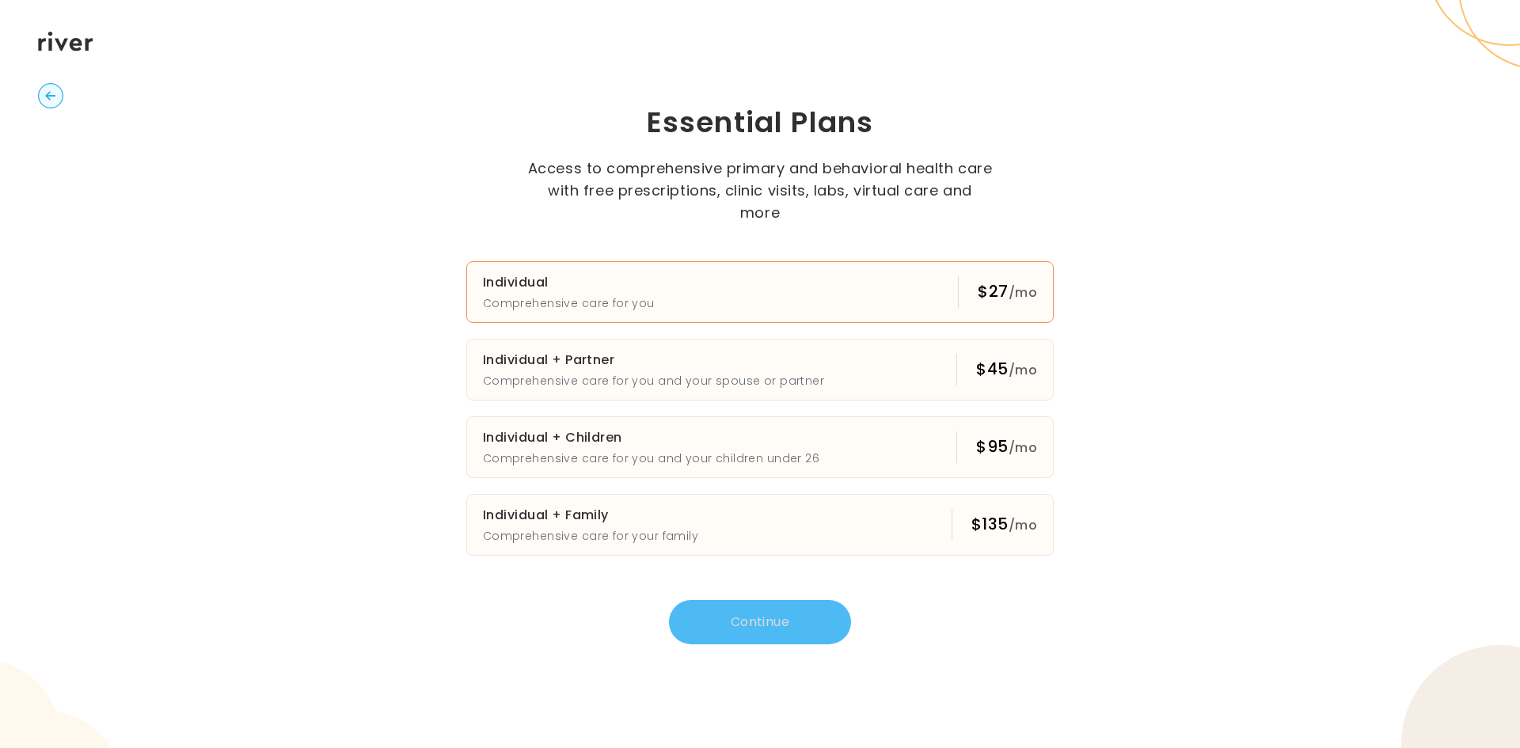
click at [829, 300] on button "Individual Comprehensive care for you $27 /mo" at bounding box center [759, 292] width 587 height 62
click at [777, 625] on button "Continue" at bounding box center [760, 622] width 182 height 44
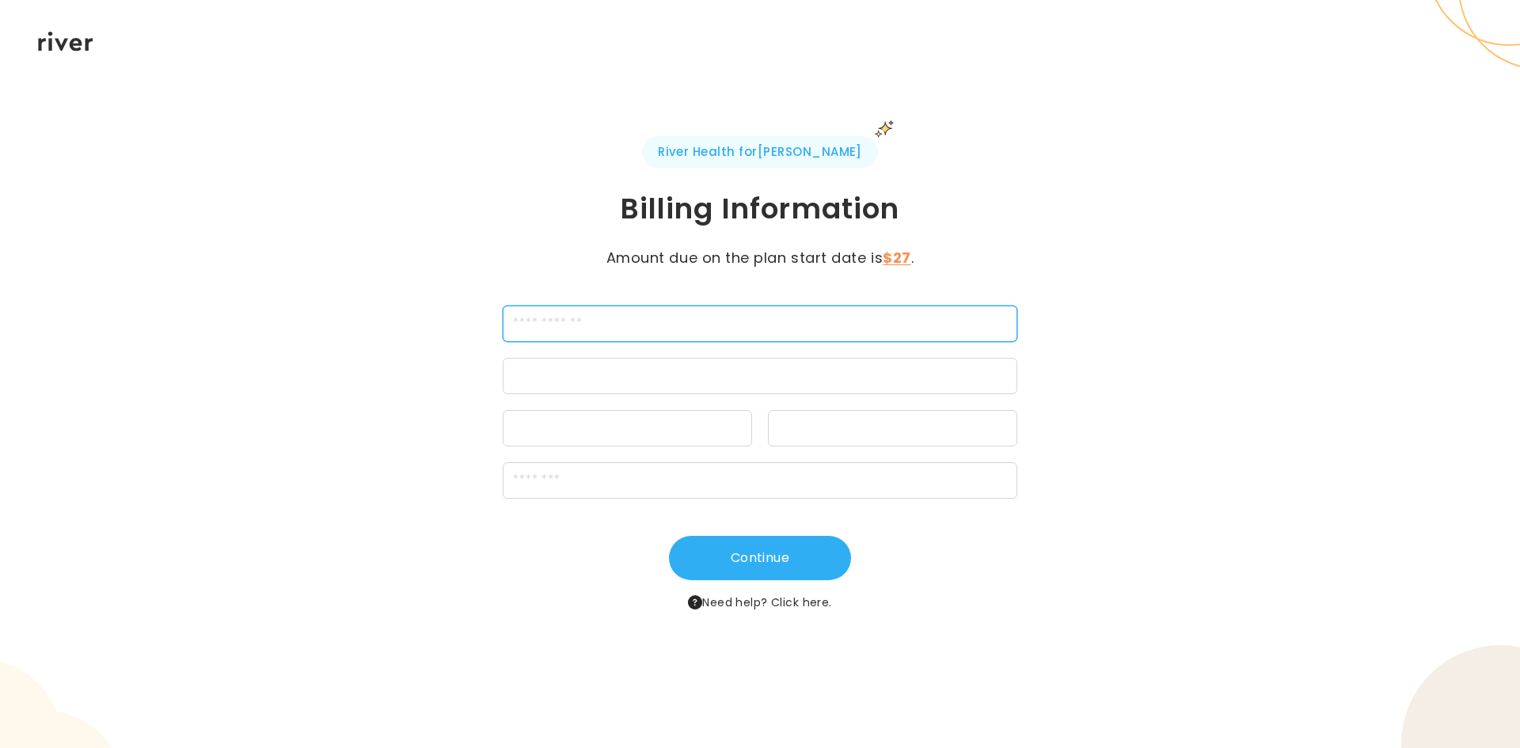
click at [607, 322] on input "cardName" at bounding box center [760, 324] width 515 height 36
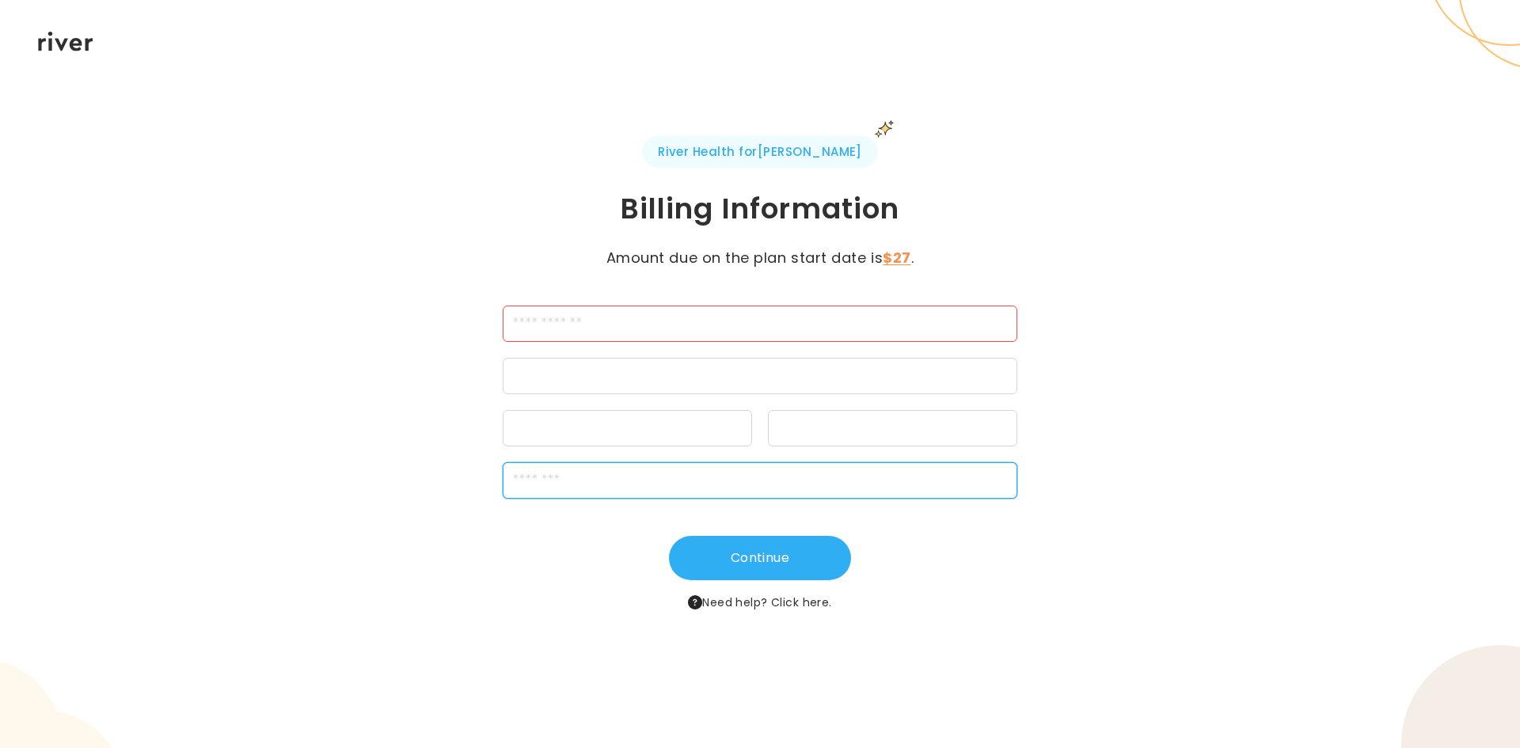
click at [536, 483] on input "zipCode" at bounding box center [760, 480] width 515 height 36
type input "*****"
click at [247, 458] on div "River Health for Kohl's Billing Information Amount due on the plan start date i…" at bounding box center [760, 374] width 1520 height 748
click at [547, 337] on input "cardName" at bounding box center [760, 324] width 515 height 36
type input "**********"
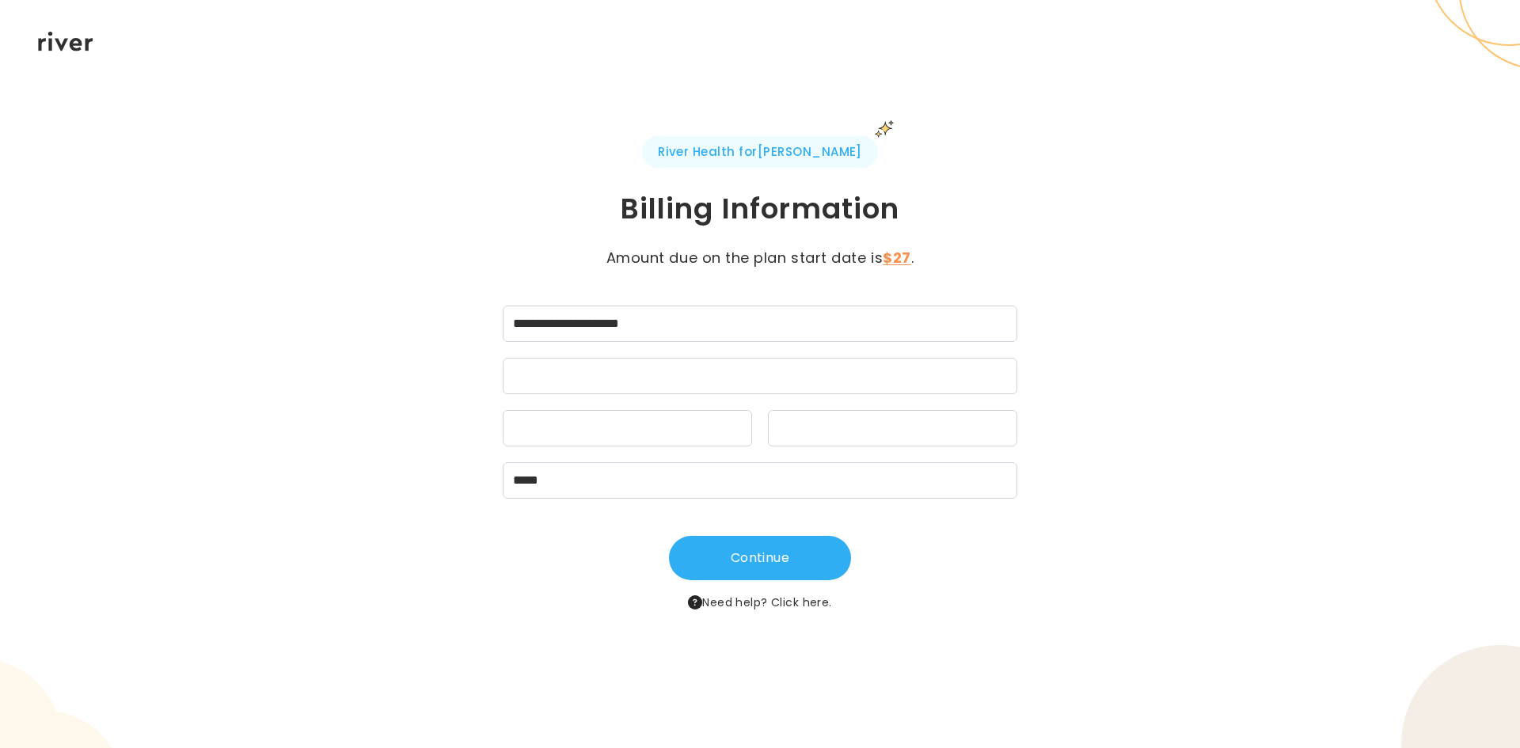
click at [545, 393] on div at bounding box center [760, 376] width 515 height 36
click at [853, 419] on div at bounding box center [892, 428] width 249 height 36
click at [804, 580] on div "Continue Need help? Click here." at bounding box center [760, 574] width 735 height 76
click at [780, 561] on button "Continue" at bounding box center [760, 558] width 182 height 44
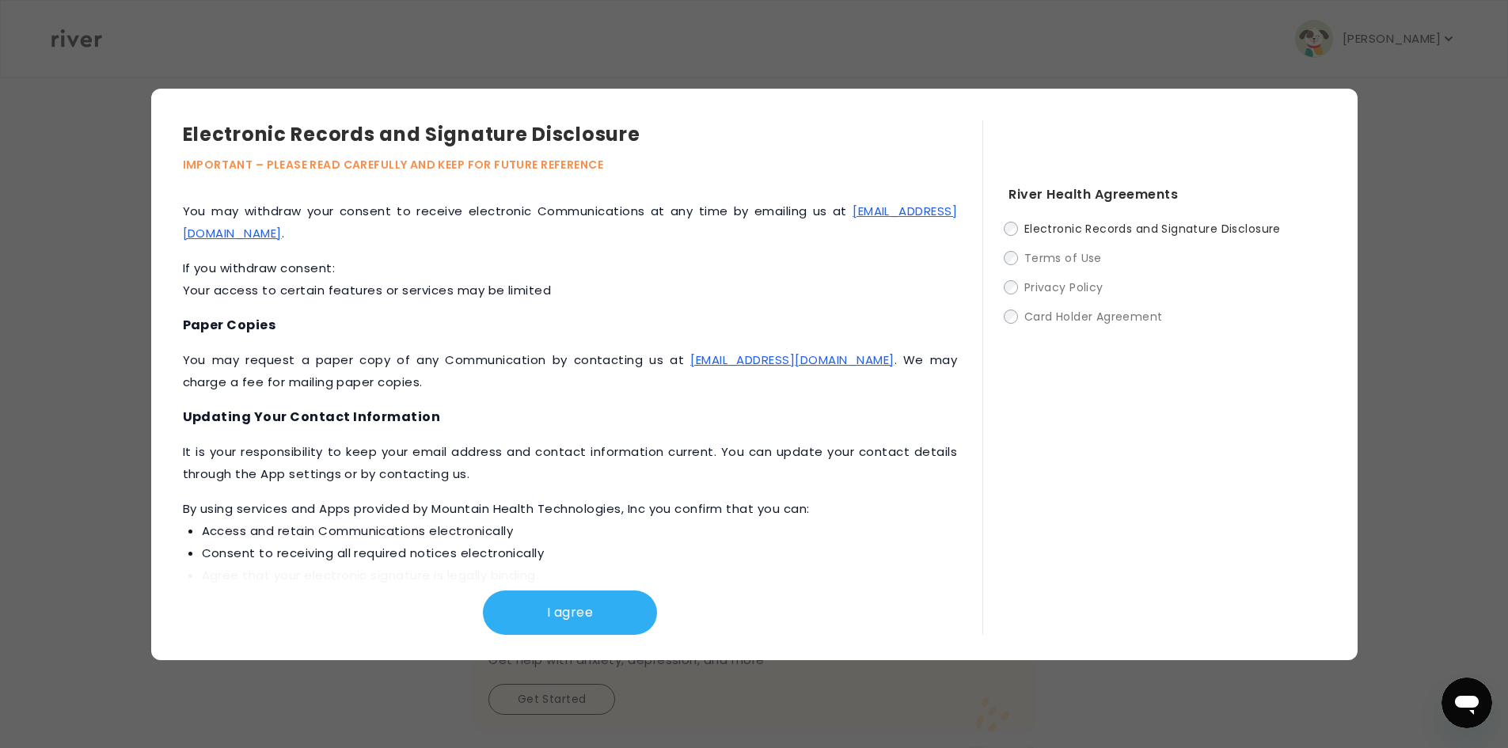
scroll to position [670, 0]
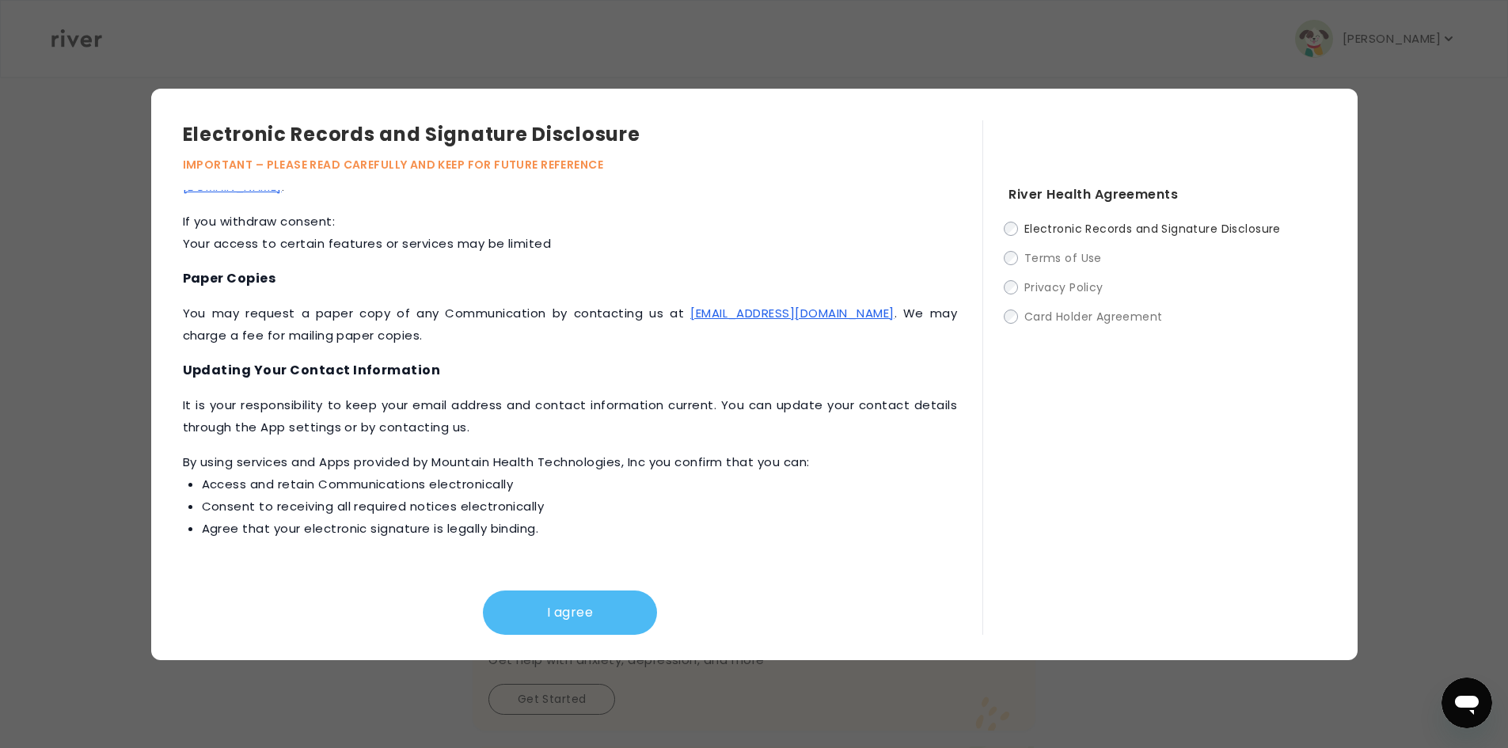
click at [583, 631] on button "I agree" at bounding box center [570, 613] width 174 height 44
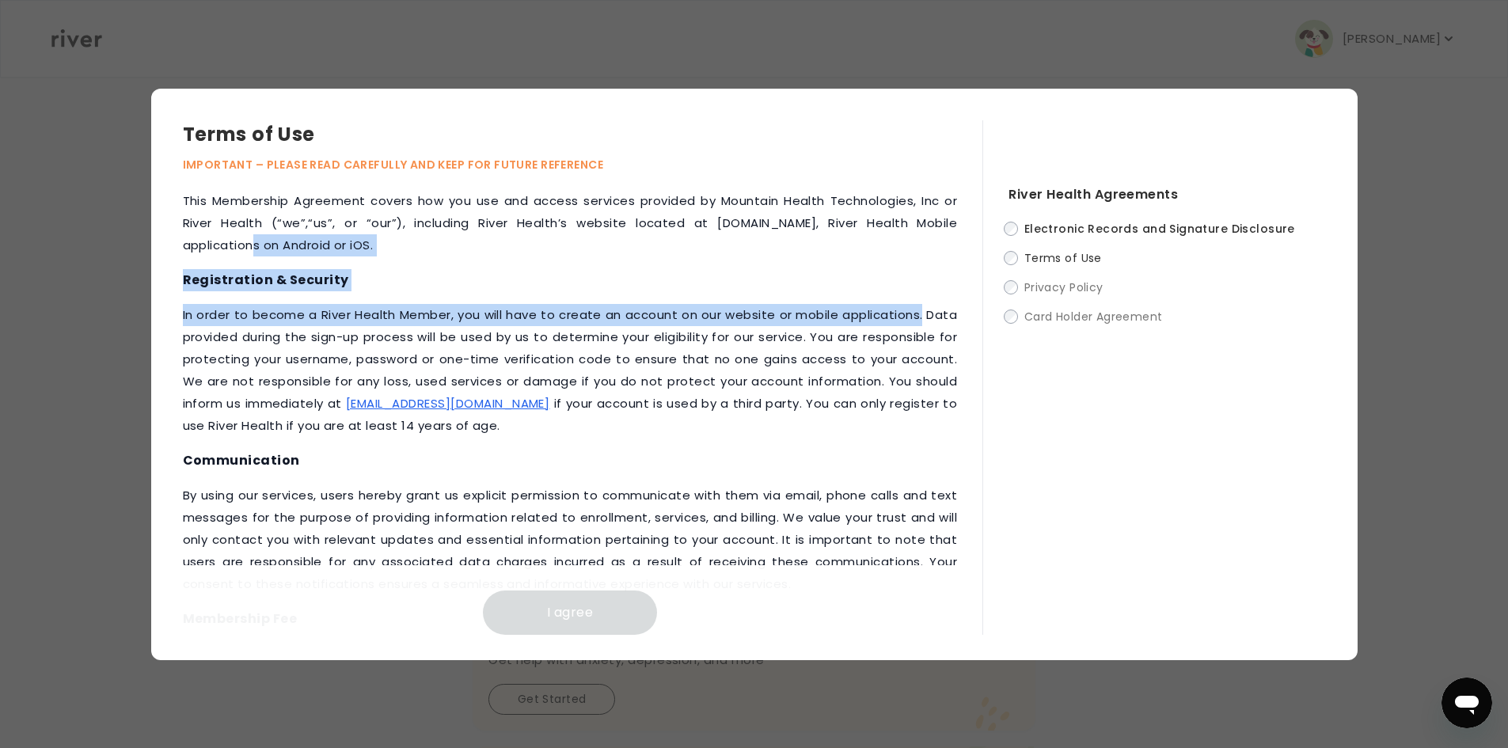
drag, startPoint x: 969, startPoint y: 231, endPoint x: 973, endPoint y: 311, distance: 80.1
click at [973, 311] on div "This Membership Agreement covers how you use and access services provided by Mo…" at bounding box center [583, 412] width 800 height 445
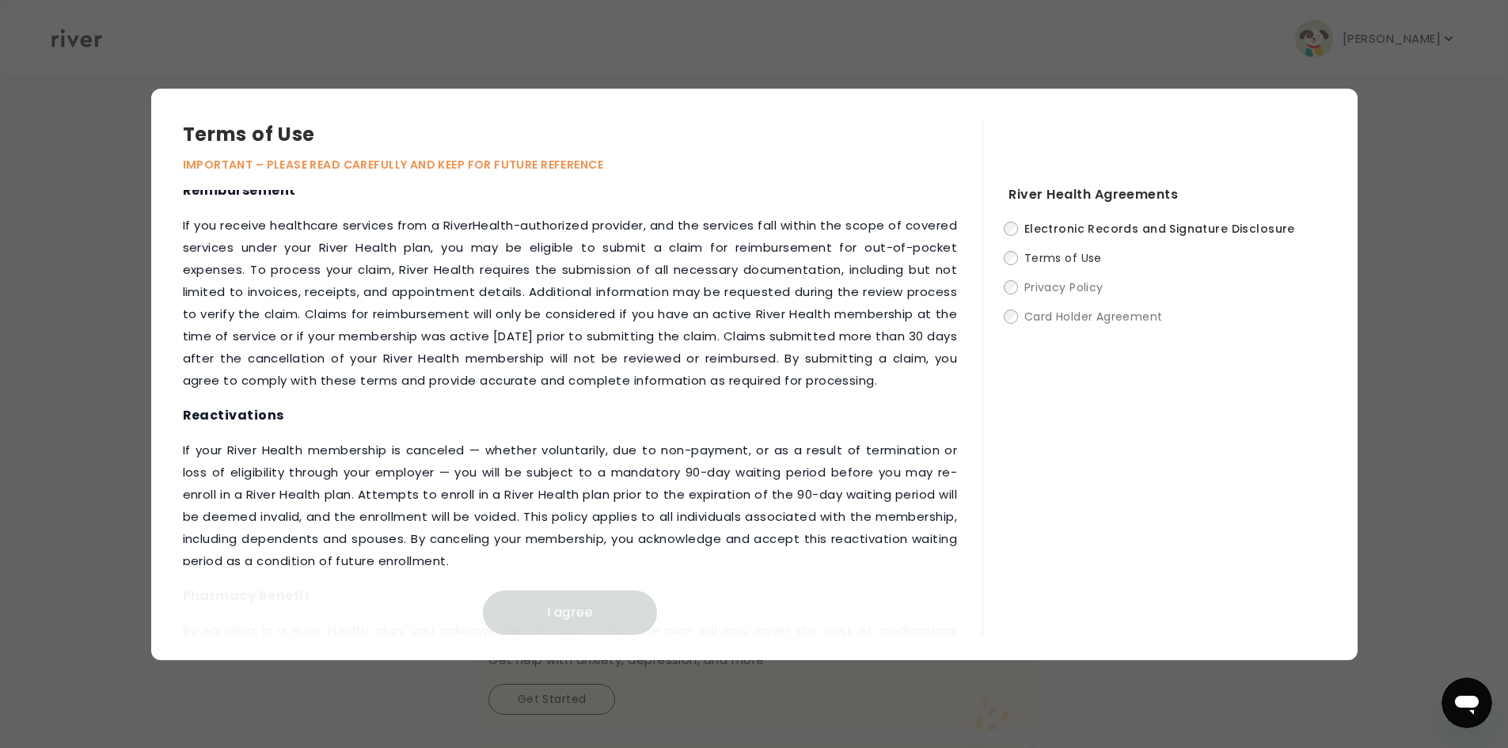
scroll to position [1750, 0]
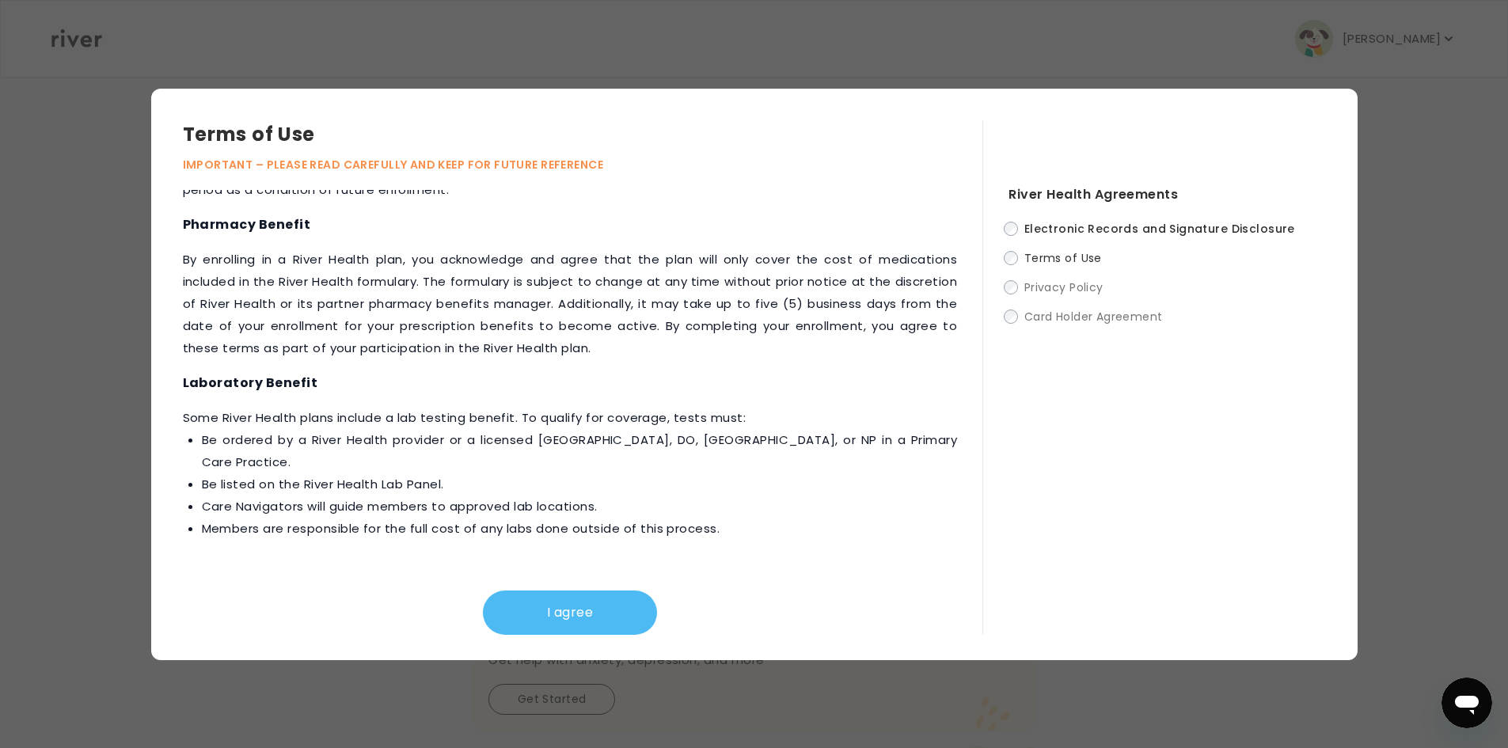
click at [550, 605] on button "I agree" at bounding box center [570, 613] width 174 height 44
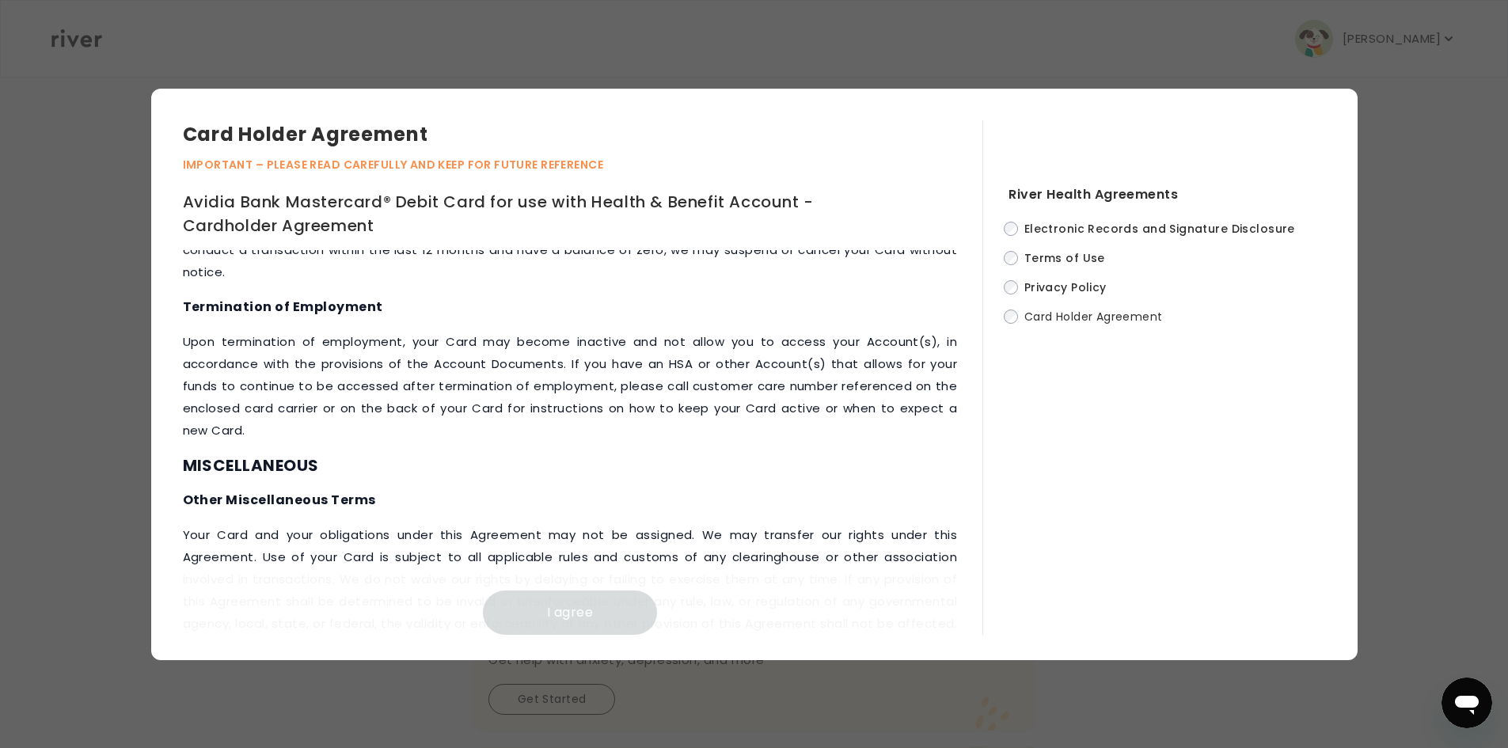
scroll to position [6617, 0]
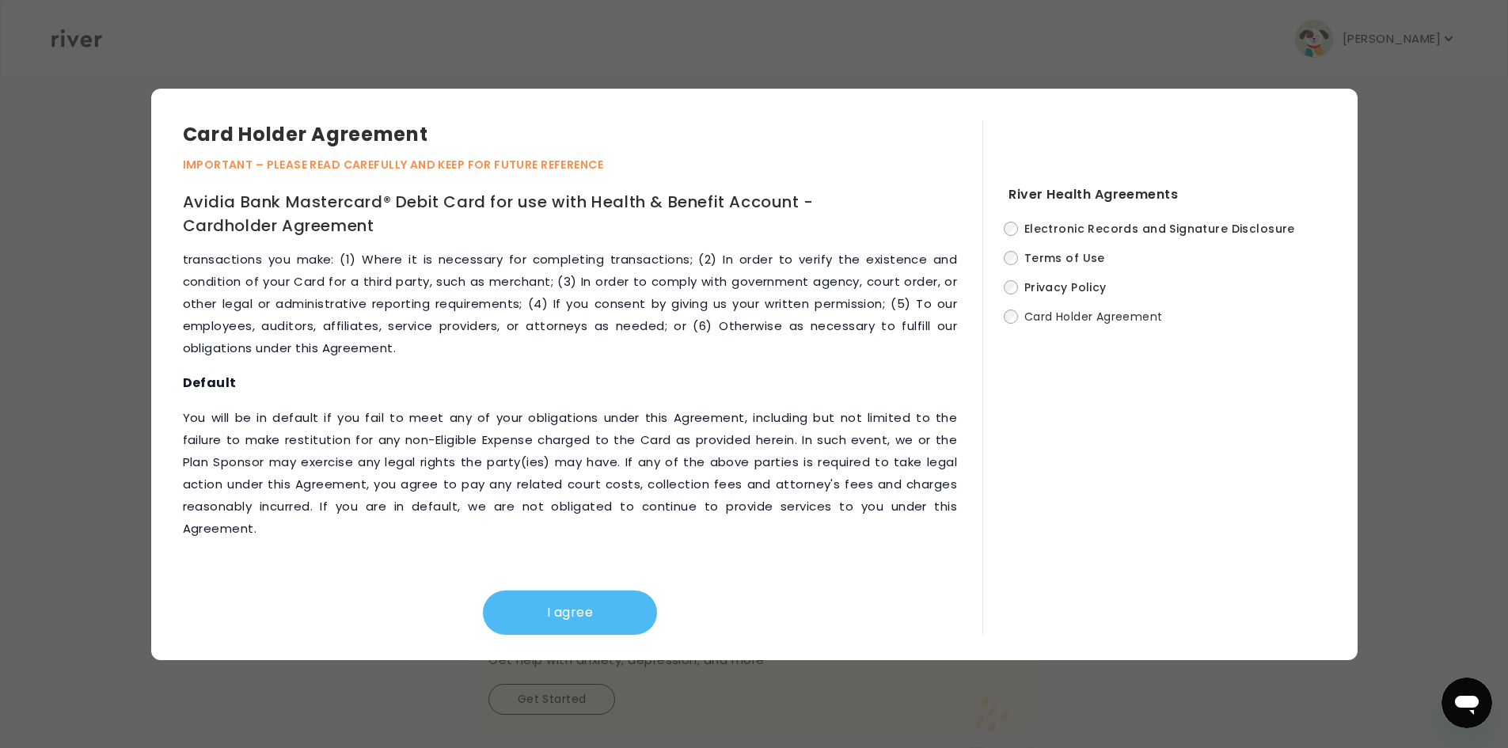
click at [544, 614] on button "I agree" at bounding box center [570, 613] width 174 height 44
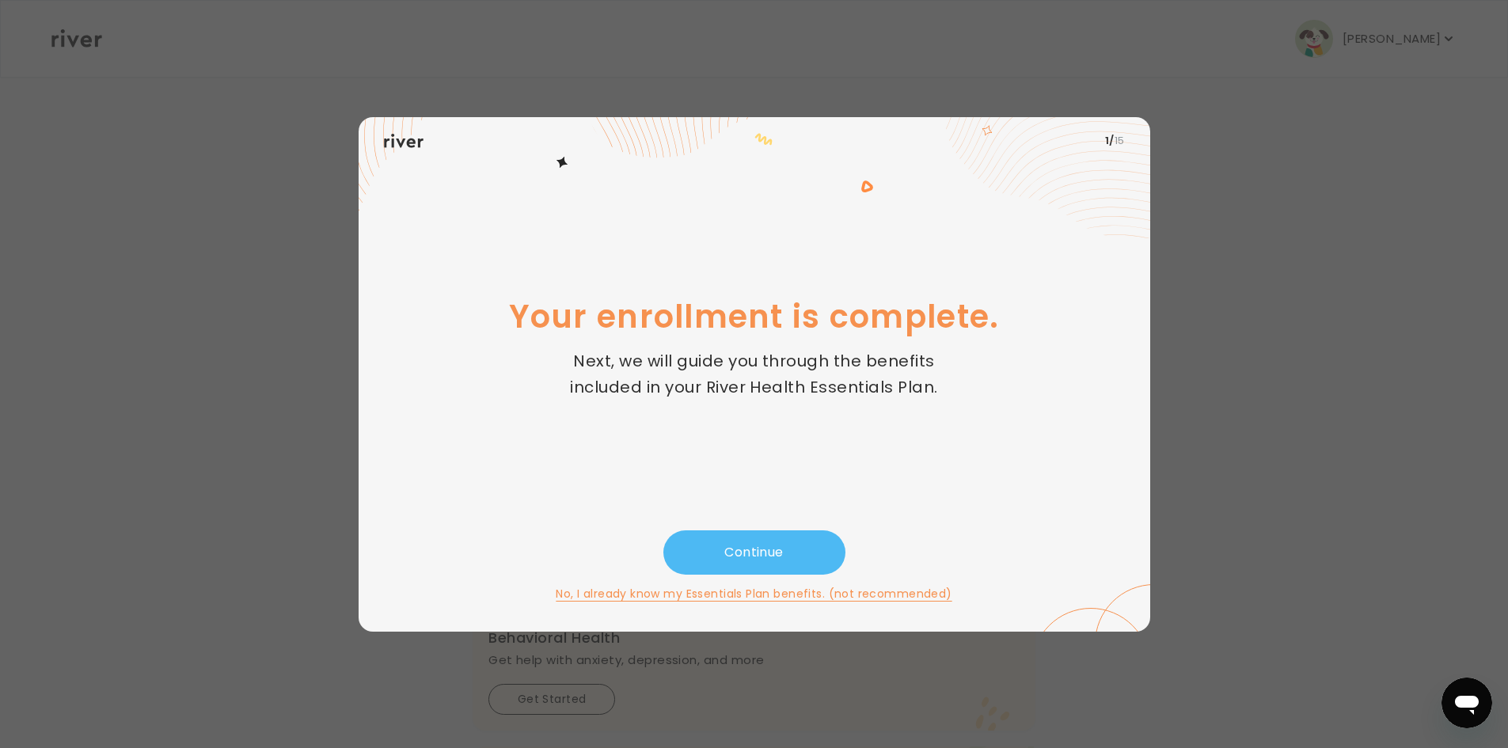
click at [782, 559] on button "Continue" at bounding box center [754, 552] width 182 height 44
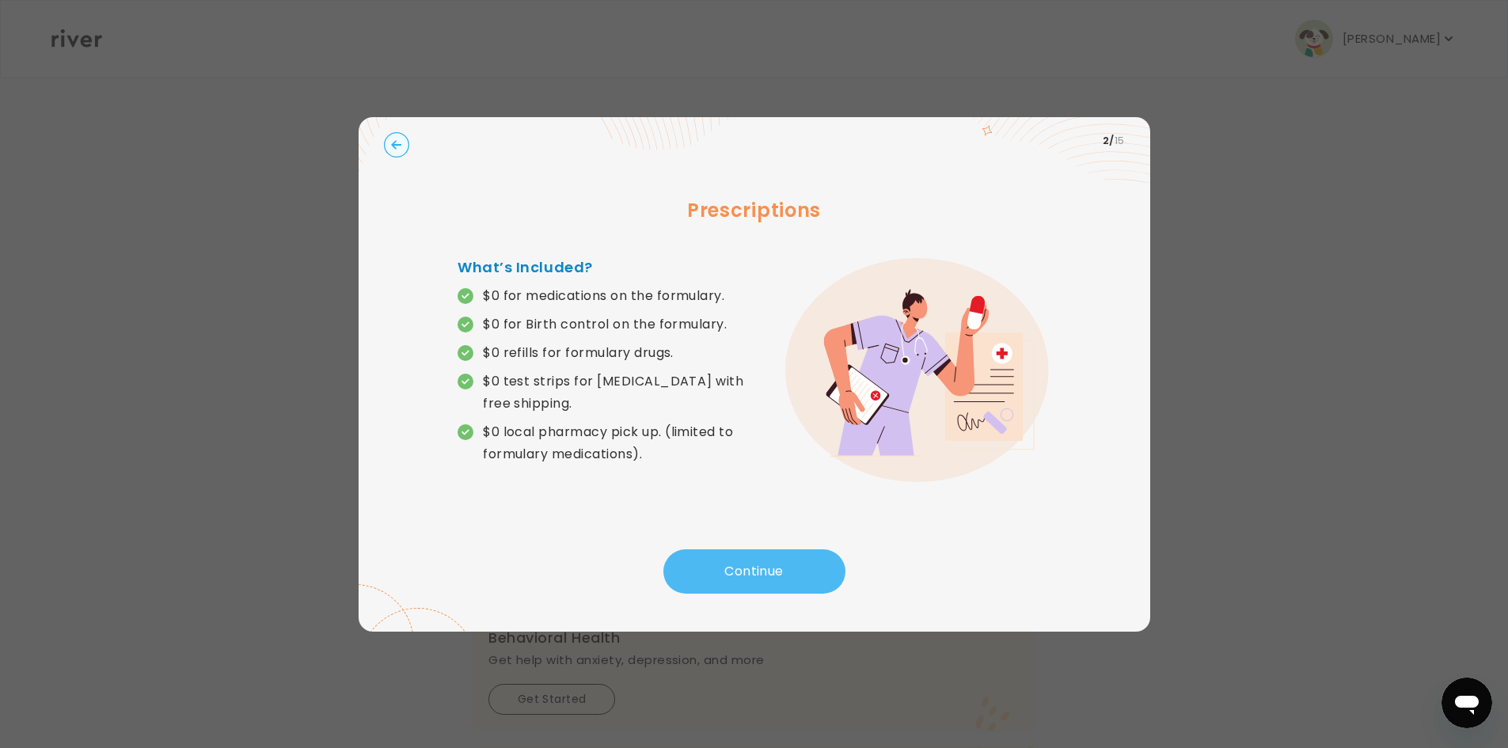
click at [777, 561] on button "Continue" at bounding box center [754, 571] width 182 height 44
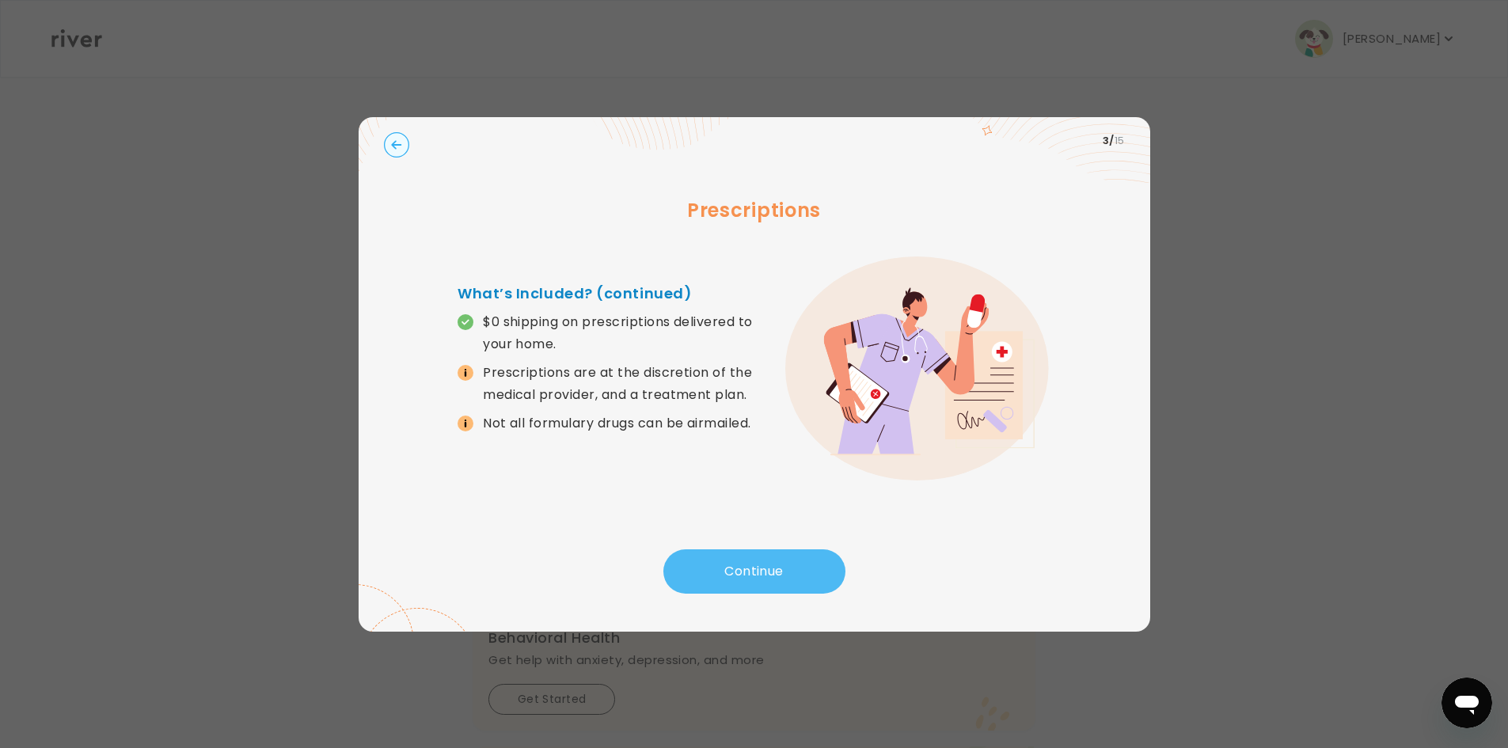
click at [777, 561] on button "Continue" at bounding box center [754, 571] width 182 height 44
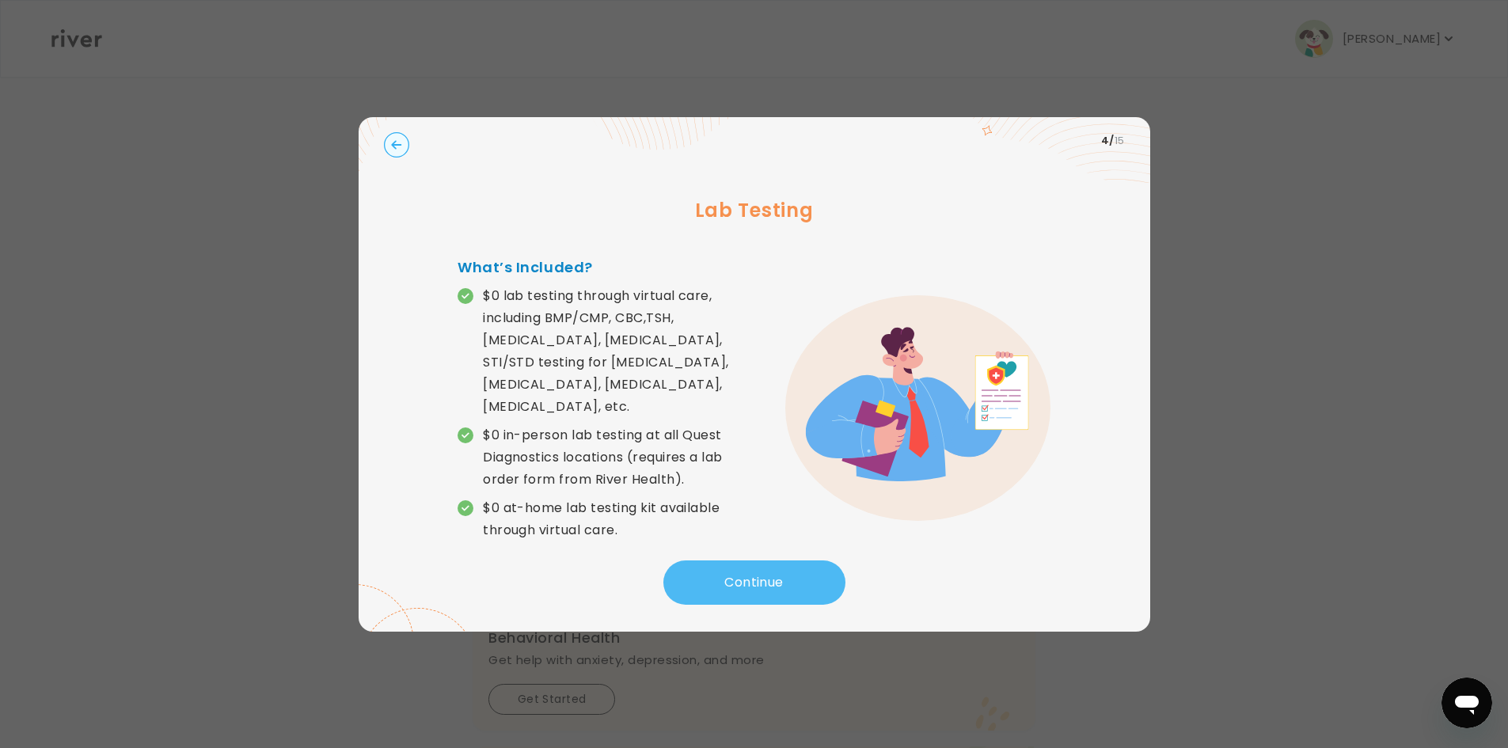
click at [777, 561] on button "Continue" at bounding box center [754, 583] width 182 height 44
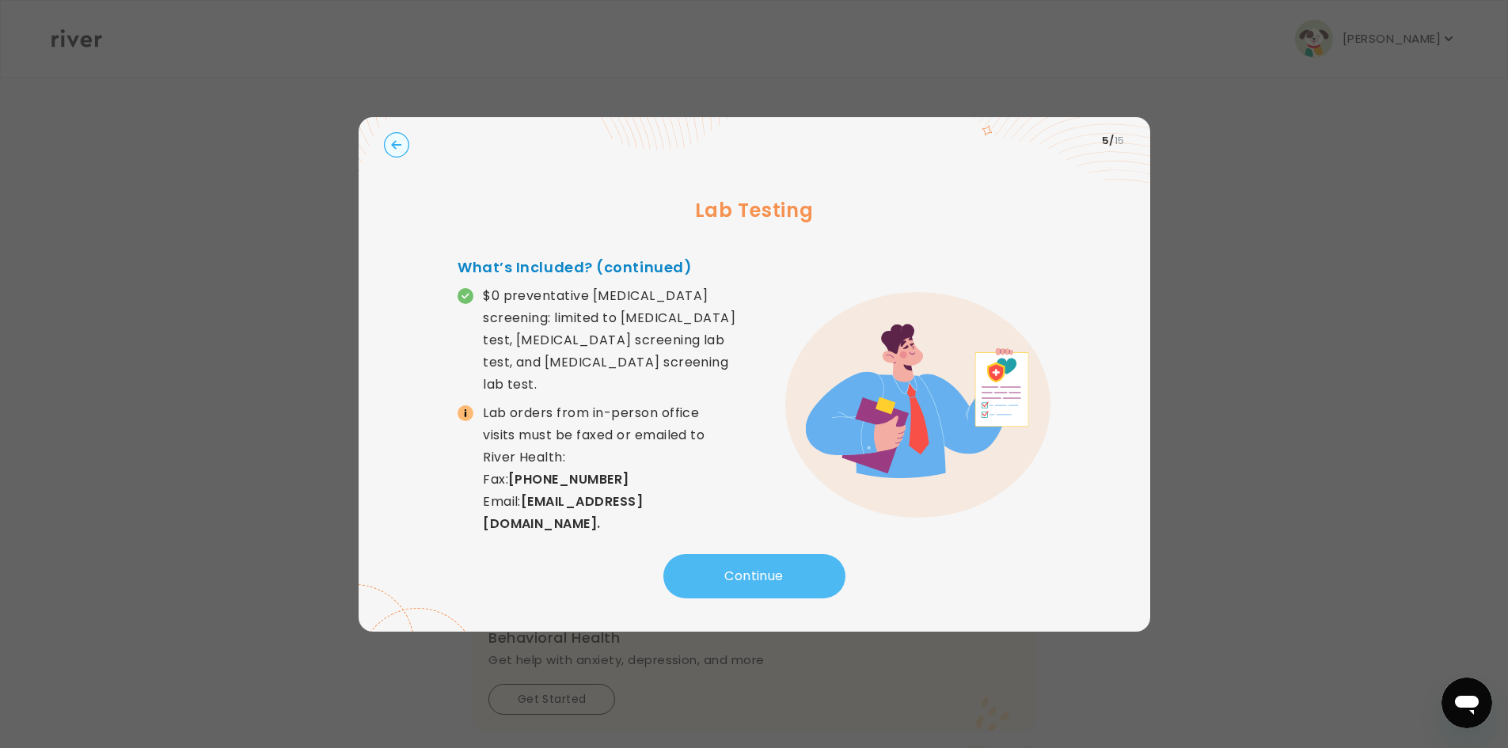
click at [777, 561] on button "Continue" at bounding box center [754, 576] width 182 height 44
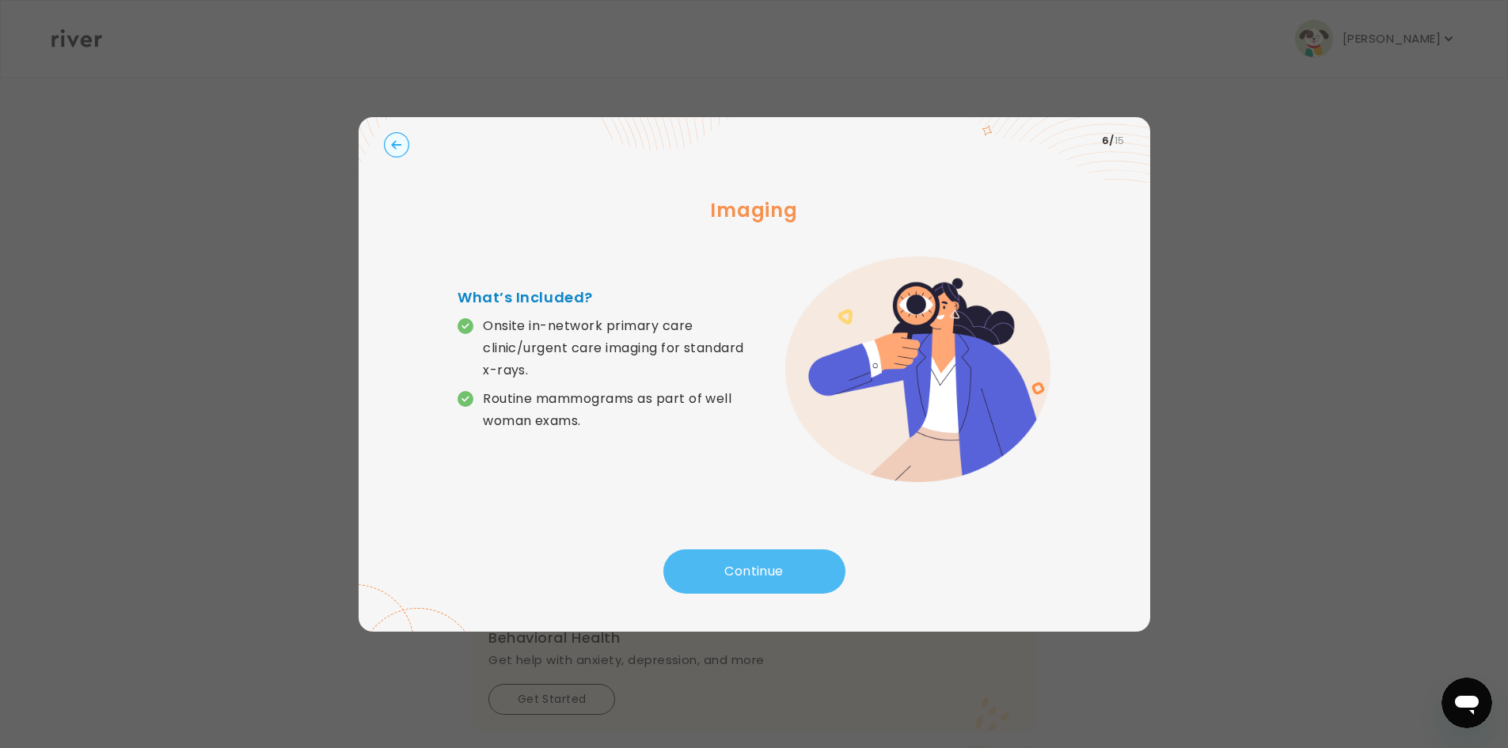
click at [777, 561] on button "Continue" at bounding box center [754, 571] width 182 height 44
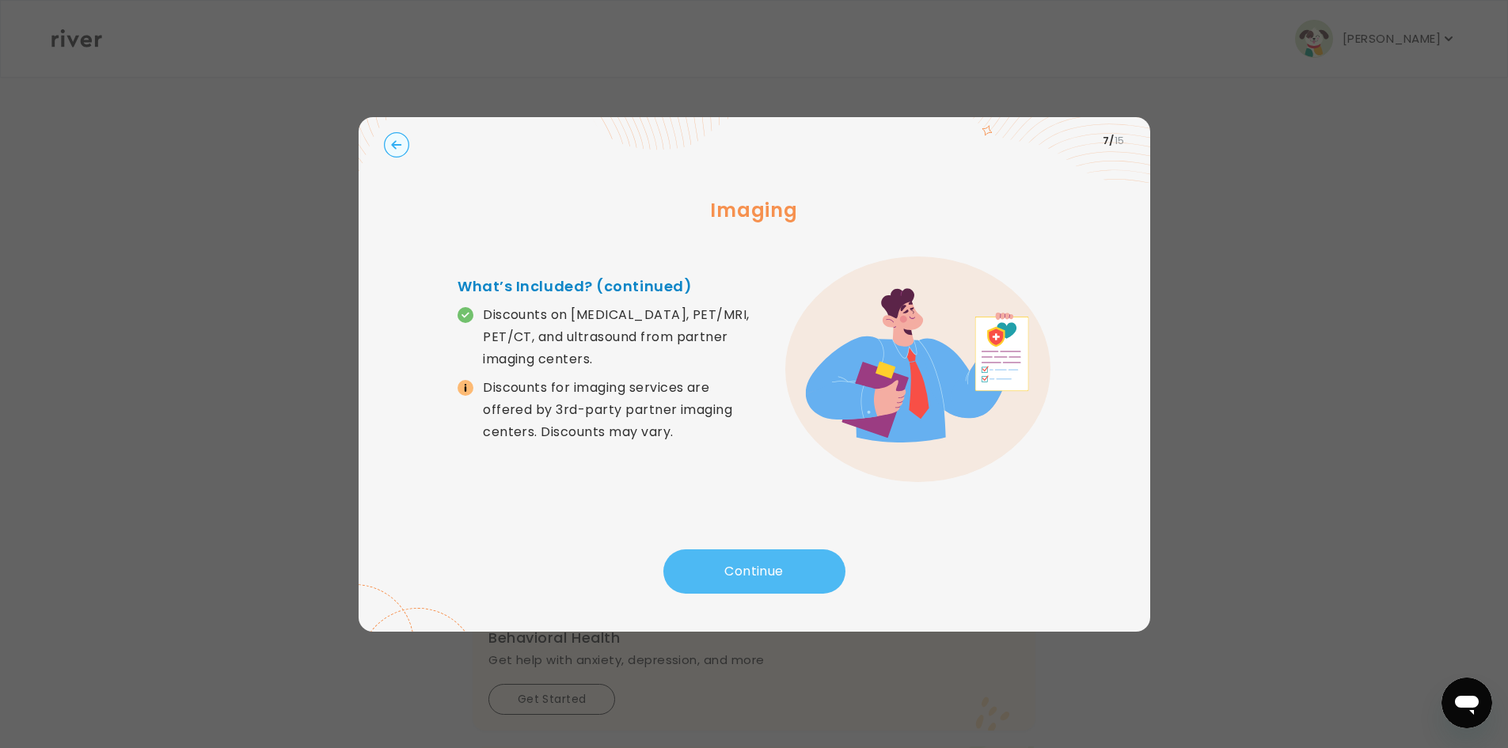
click at [777, 561] on button "Continue" at bounding box center [754, 571] width 182 height 44
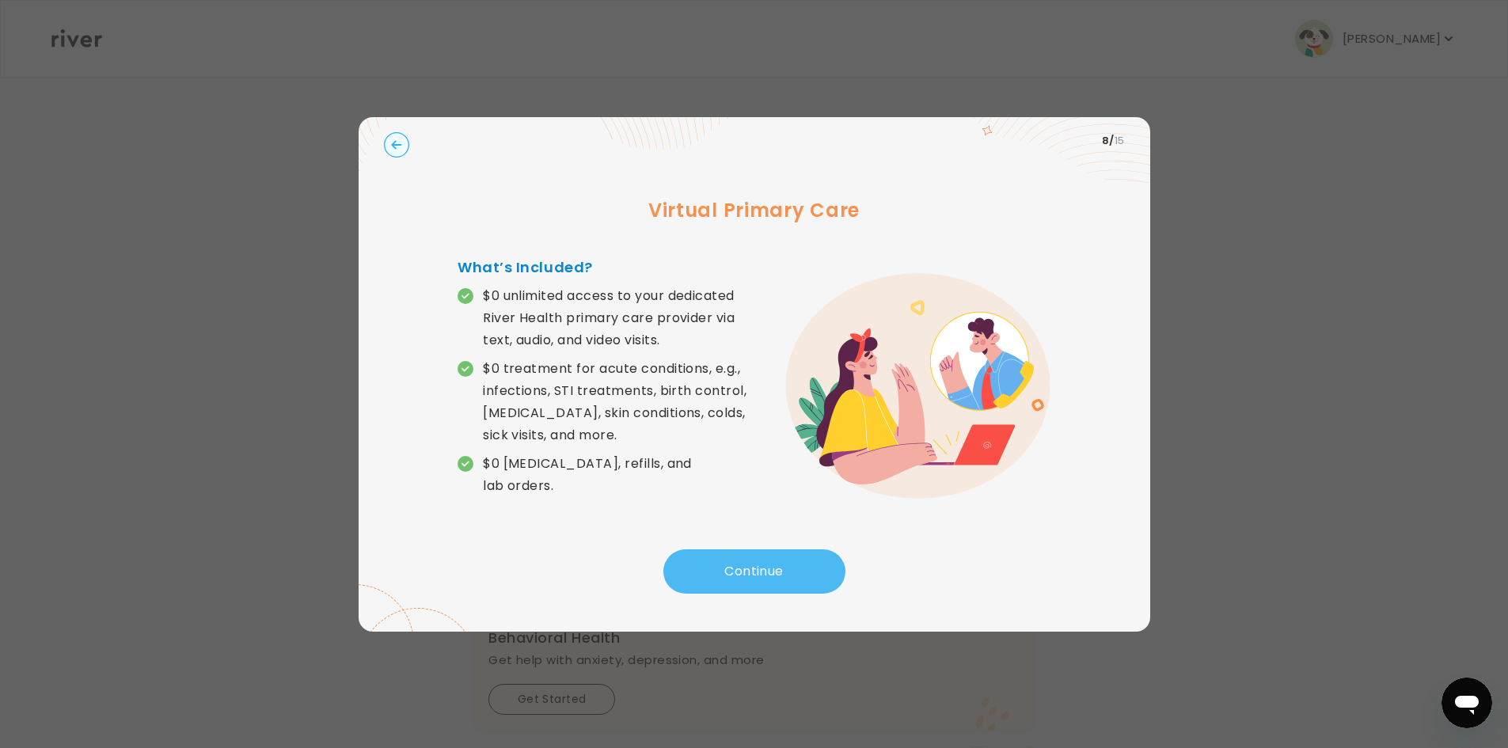
click at [777, 561] on button "Continue" at bounding box center [754, 571] width 182 height 44
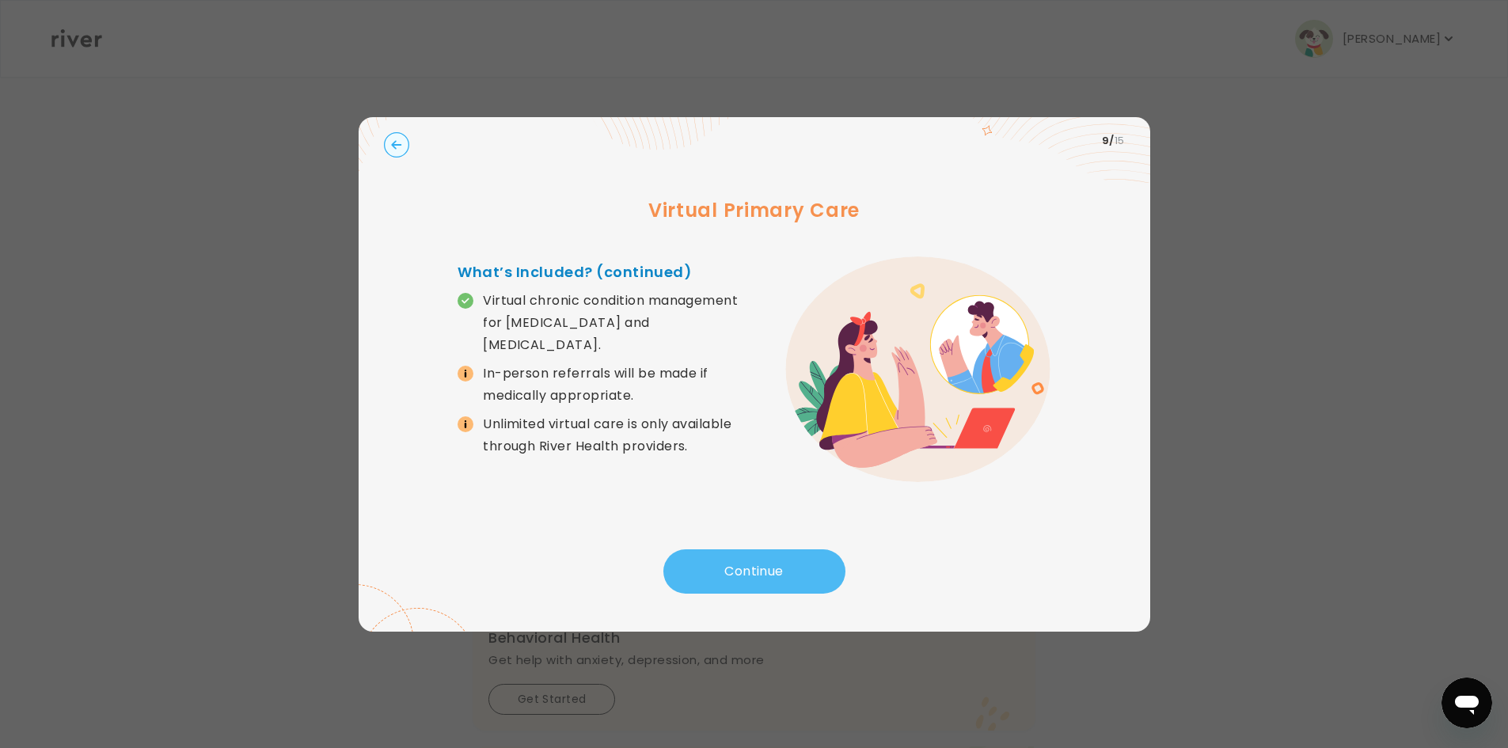
click at [777, 561] on button "Continue" at bounding box center [754, 571] width 182 height 44
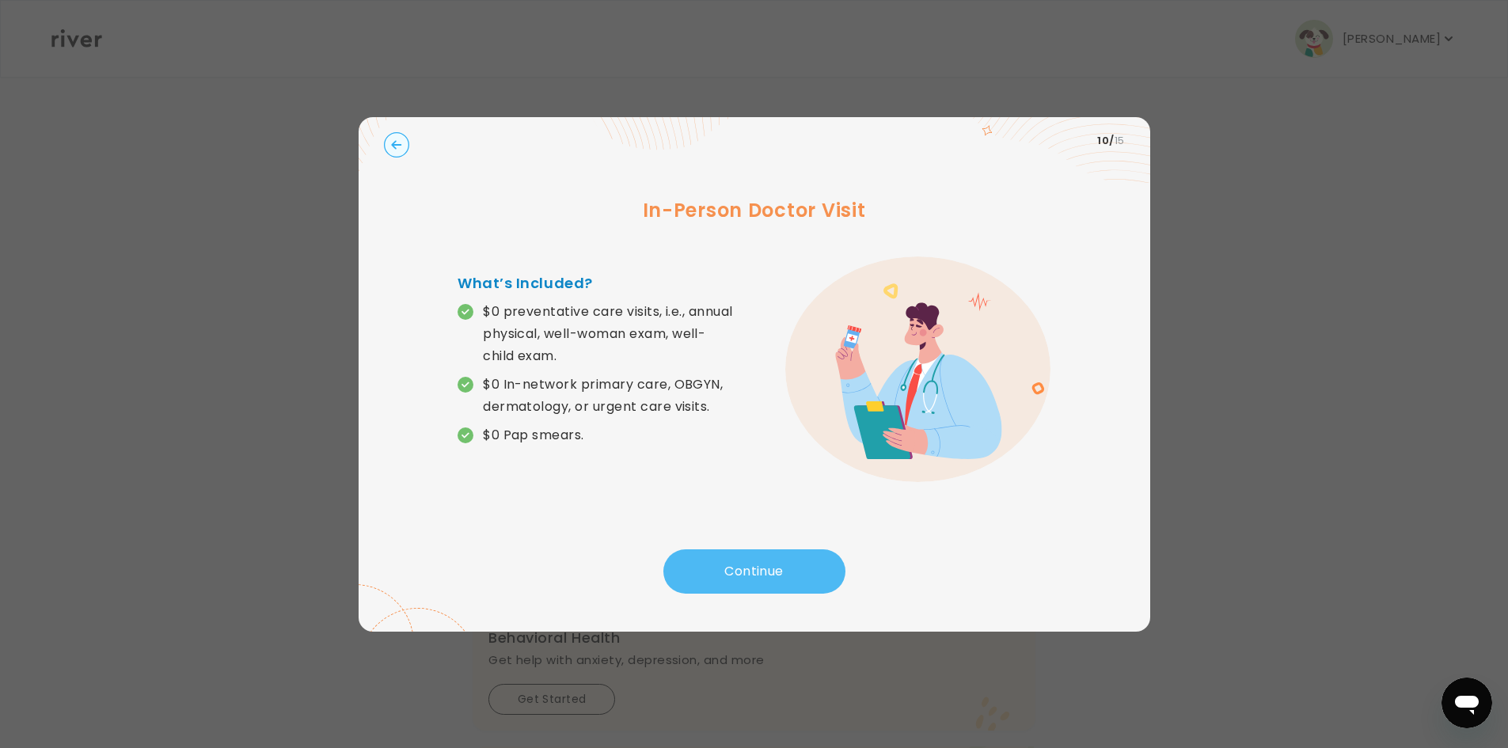
click at [777, 561] on button "Continue" at bounding box center [754, 571] width 182 height 44
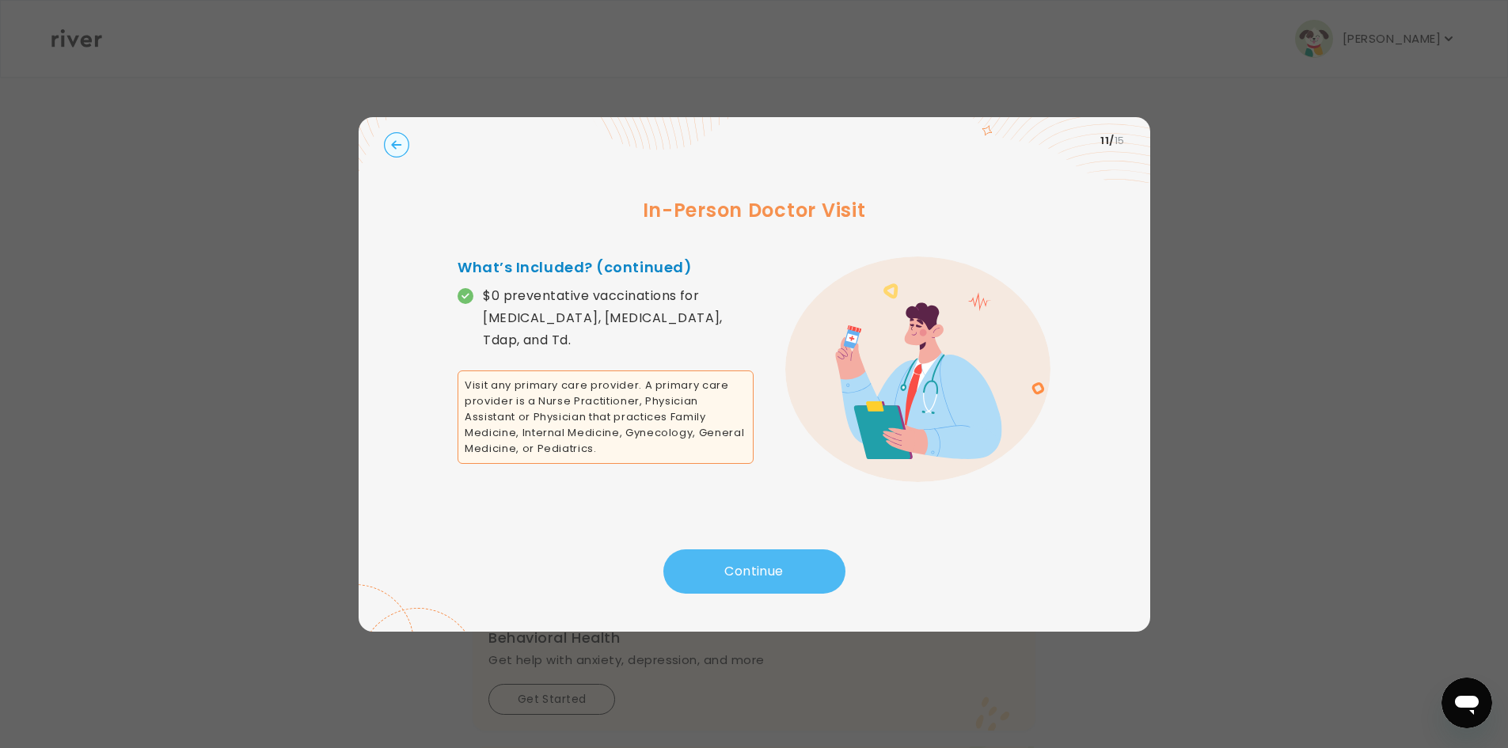
click at [777, 561] on button "Continue" at bounding box center [754, 571] width 182 height 44
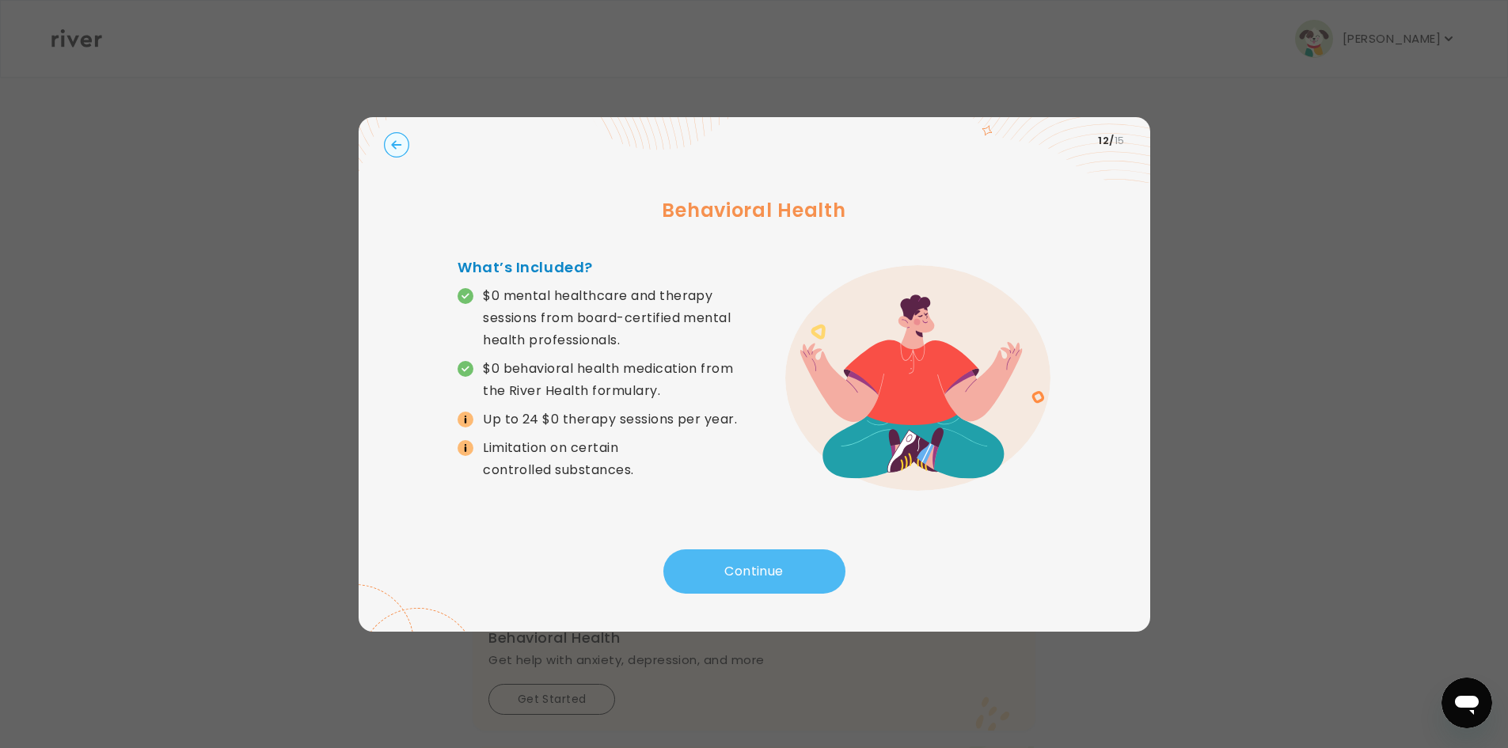
click at [777, 561] on button "Continue" at bounding box center [754, 571] width 182 height 44
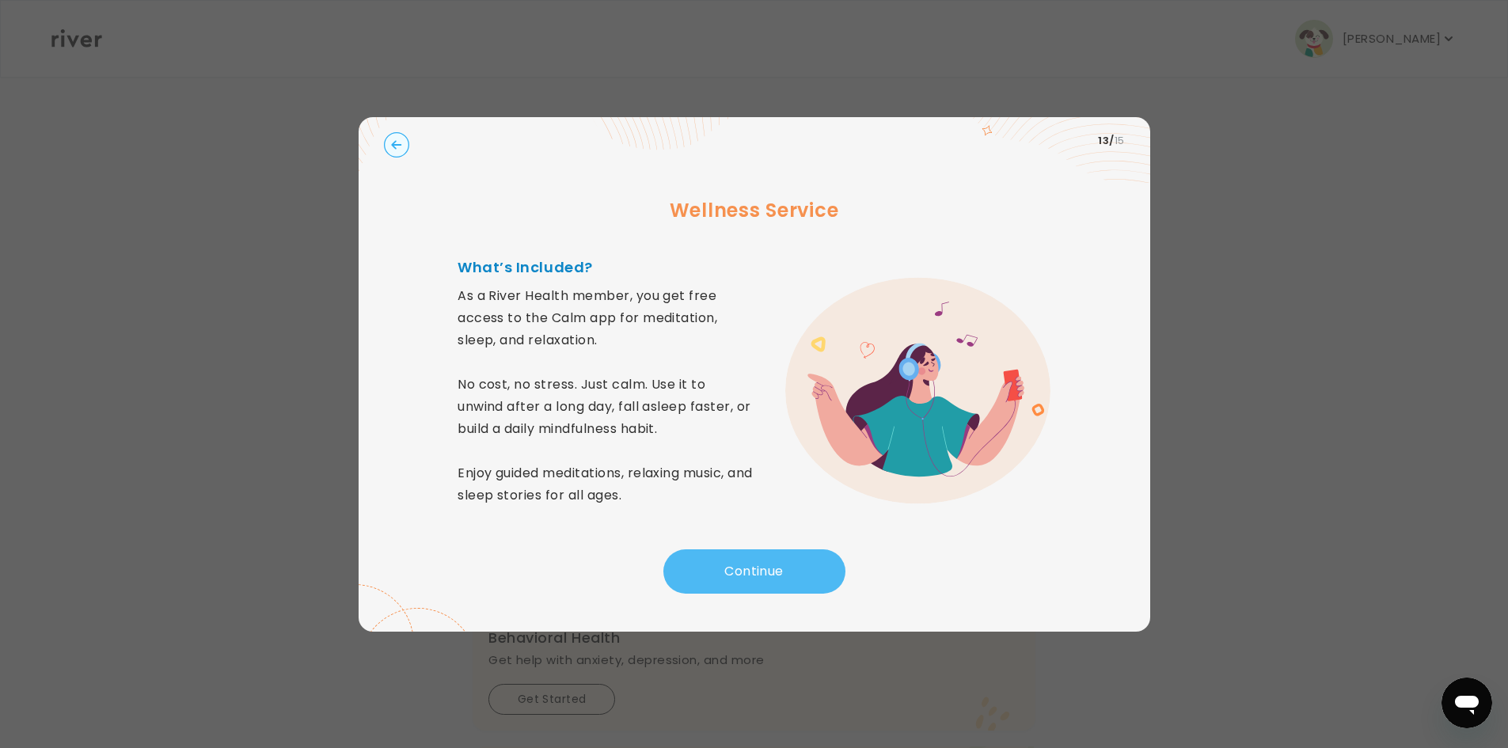
click at [777, 561] on button "Continue" at bounding box center [754, 571] width 182 height 44
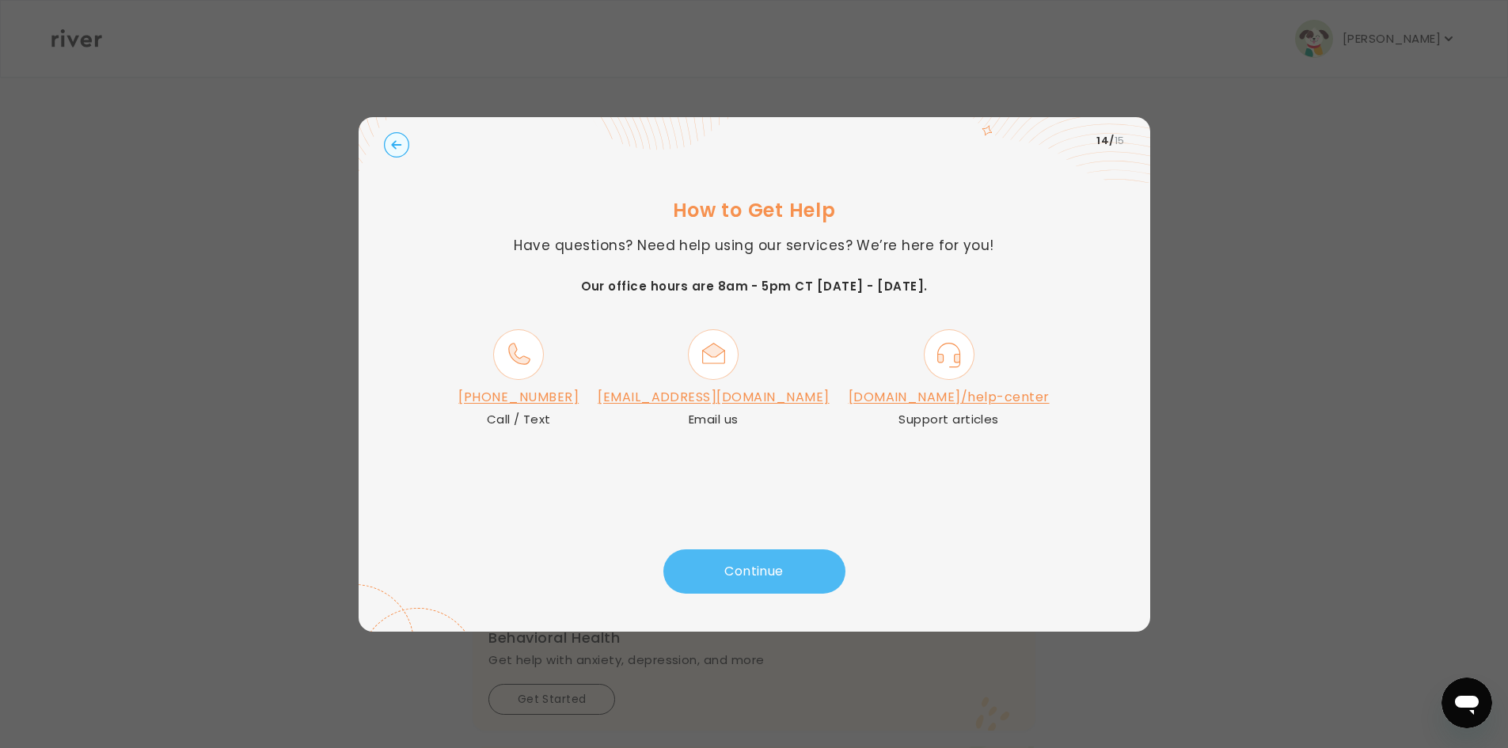
click at [777, 561] on button "Continue" at bounding box center [754, 571] width 182 height 44
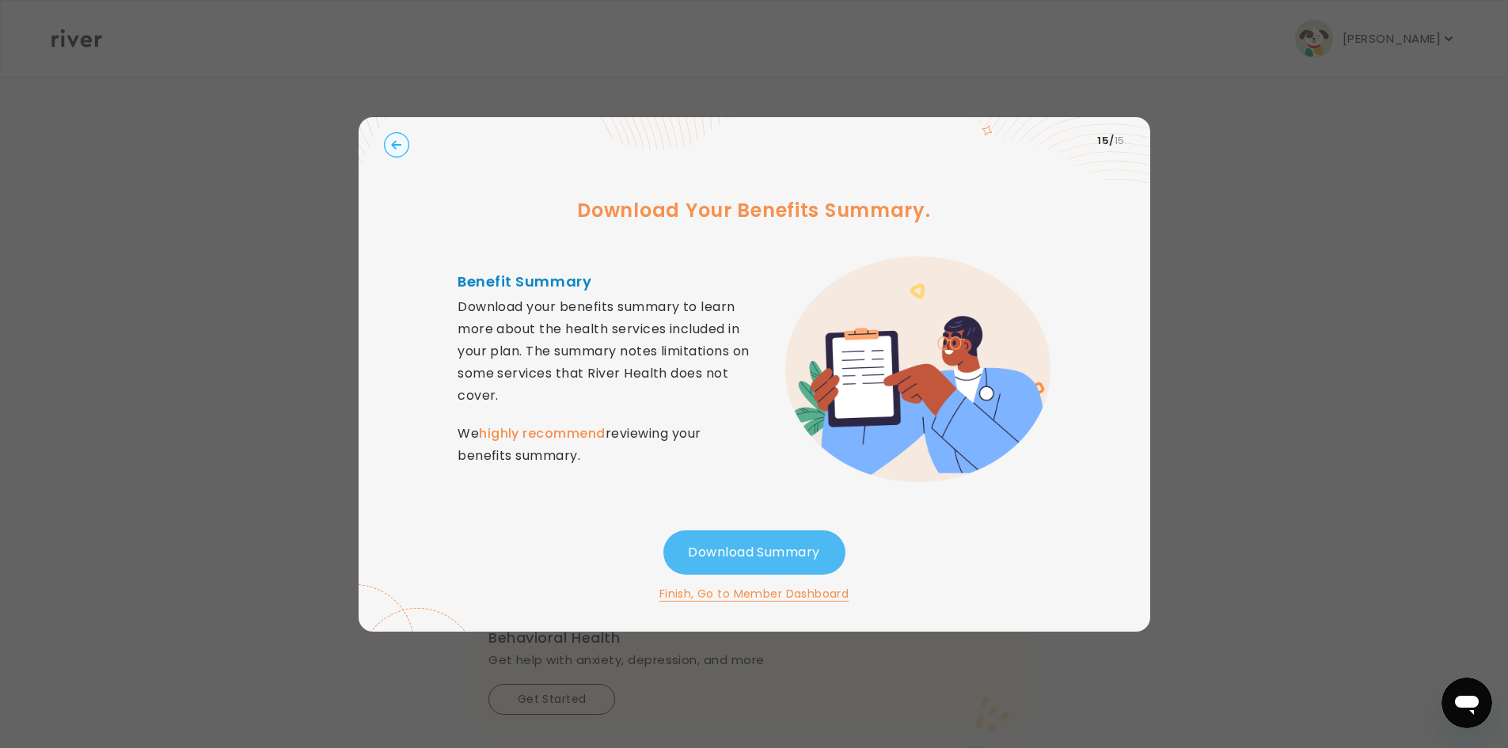
click at [777, 561] on button "Download Summary" at bounding box center [754, 552] width 182 height 44
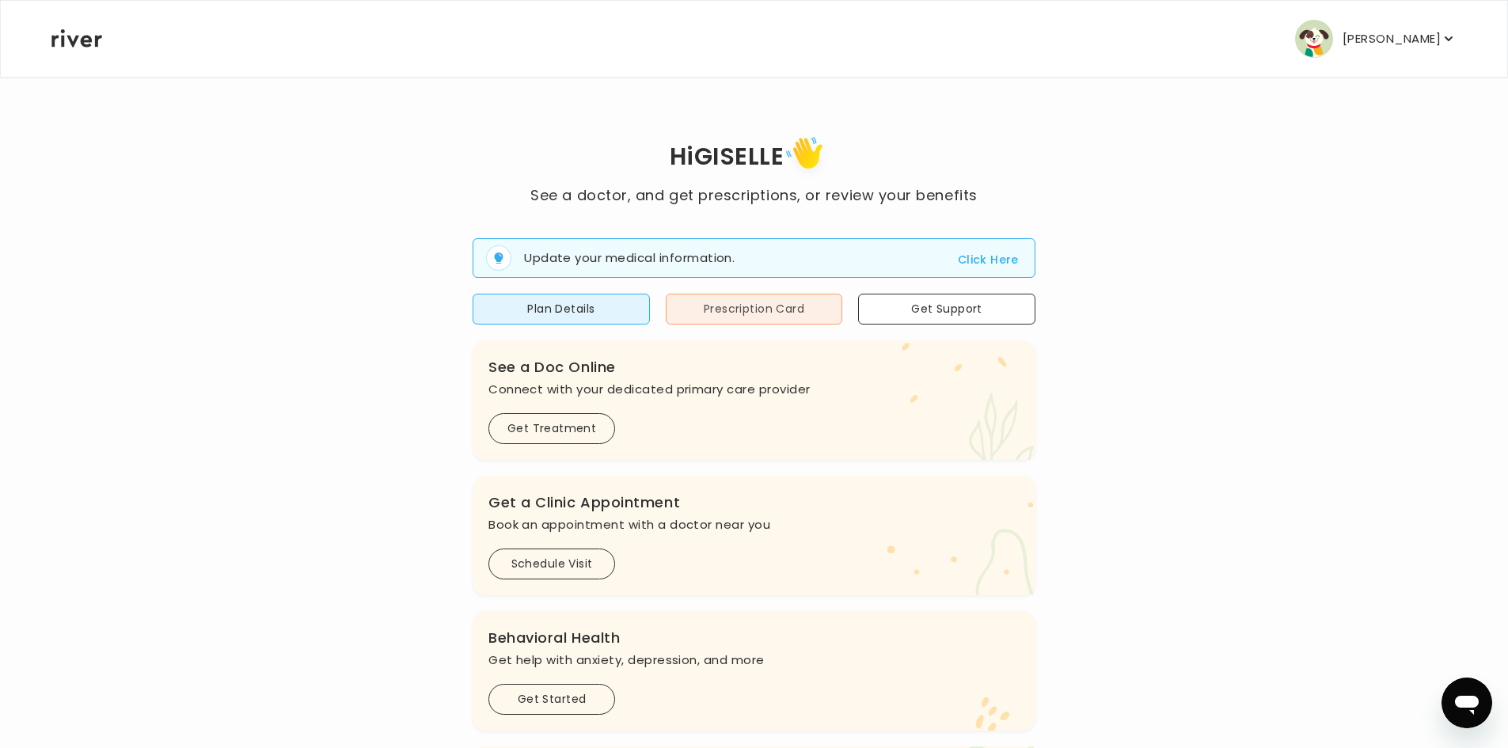
click at [735, 302] on button "Prescription Card" at bounding box center [754, 309] width 177 height 31
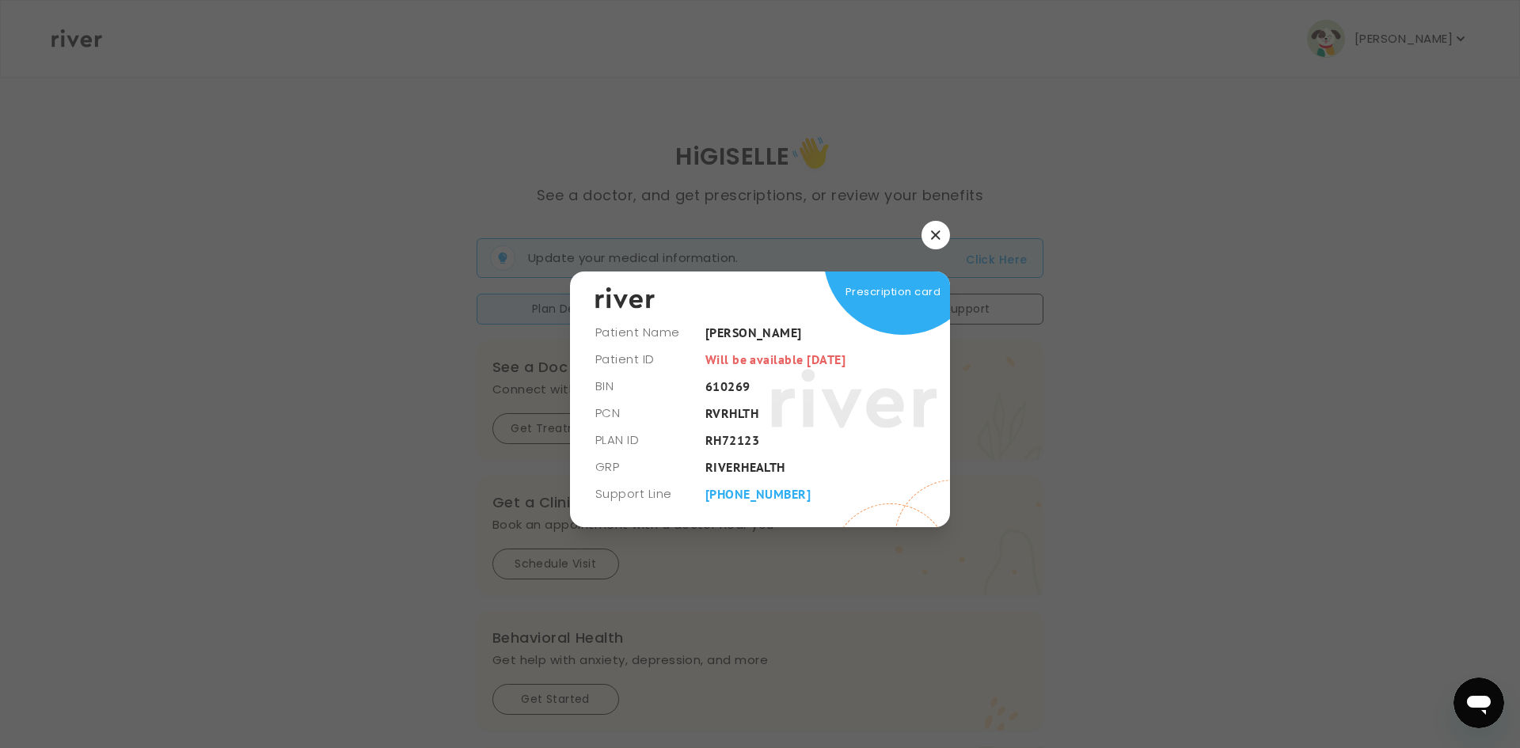
click at [928, 241] on button "button" at bounding box center [936, 235] width 29 height 29
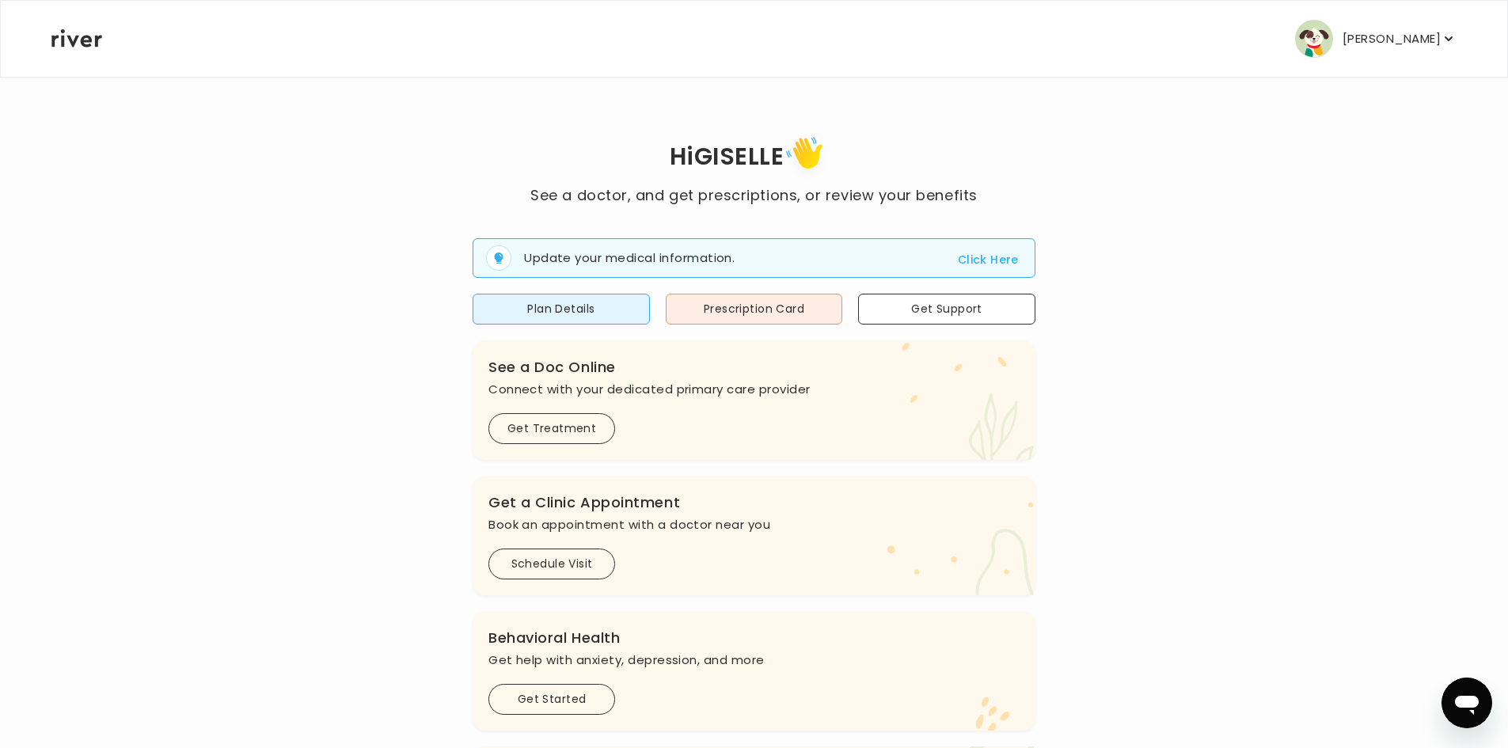
click at [985, 254] on button "Click Here" at bounding box center [988, 259] width 61 height 19
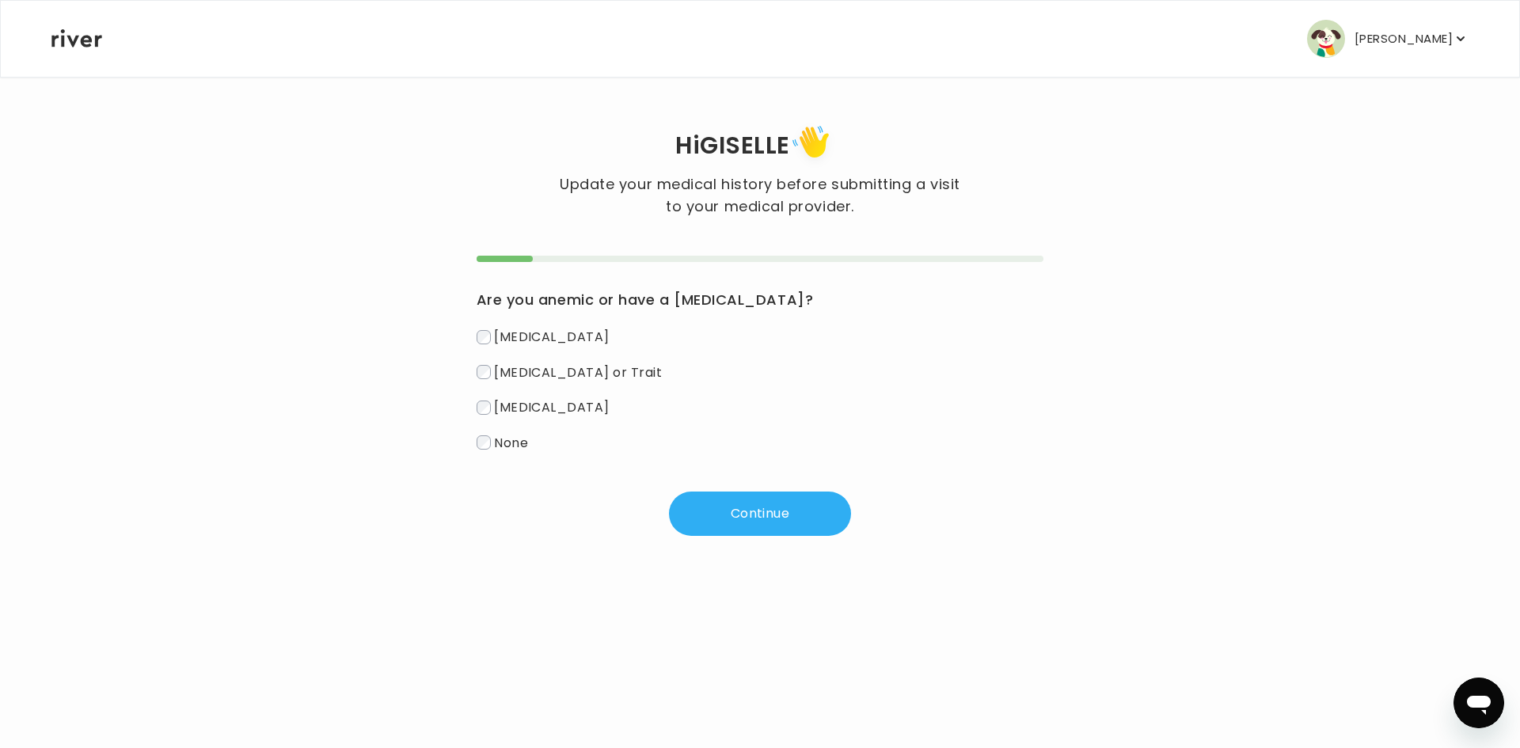
click at [1011, 339] on label "Iron Deficiency" at bounding box center [761, 336] width 568 height 23
click at [856, 287] on h3 "Are you anemic or have a blood disorder?" at bounding box center [761, 299] width 568 height 25
click at [556, 329] on span "Iron Deficiency" at bounding box center [552, 337] width 116 height 18
click at [513, 450] on span "None" at bounding box center [511, 442] width 34 height 18
click at [761, 515] on button "Continue" at bounding box center [760, 514] width 182 height 44
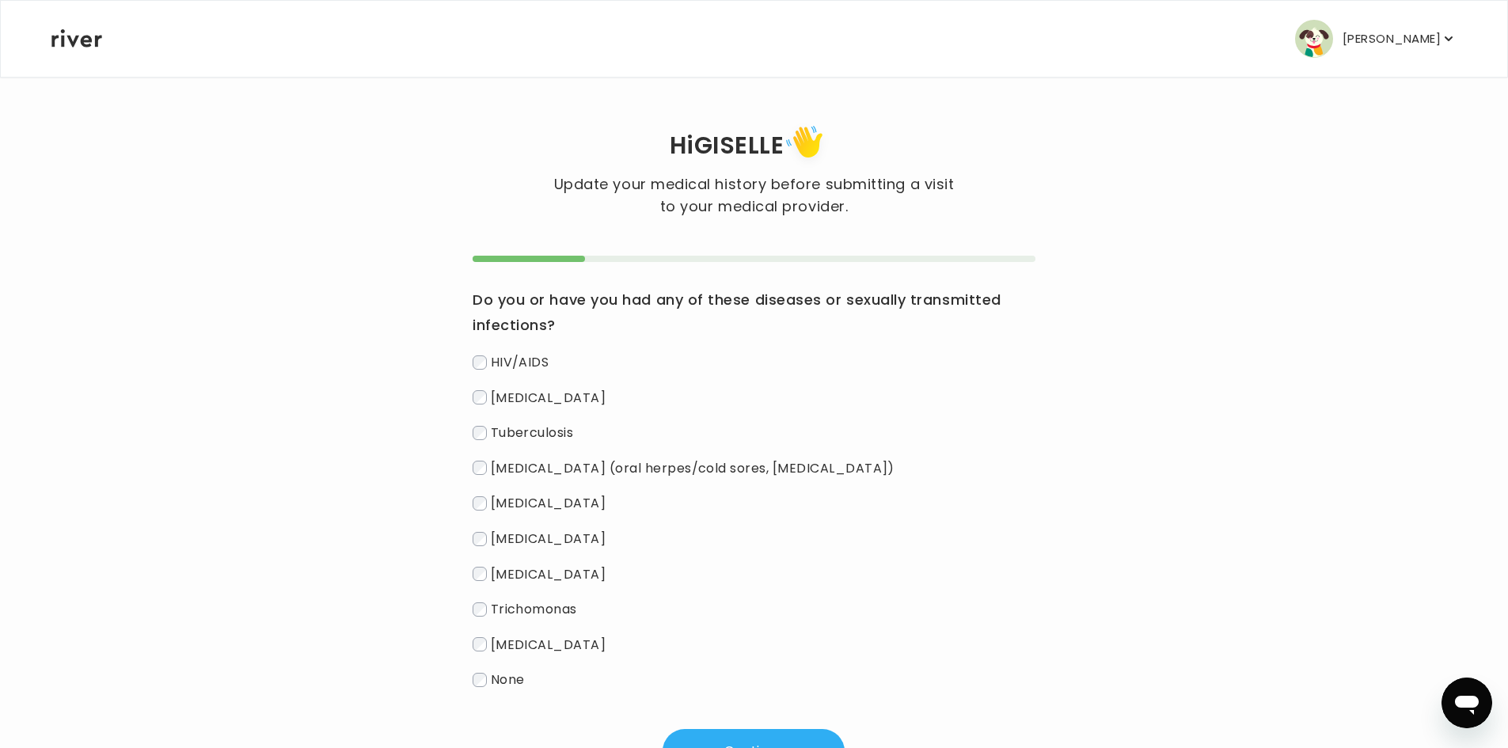
scroll to position [70, 0]
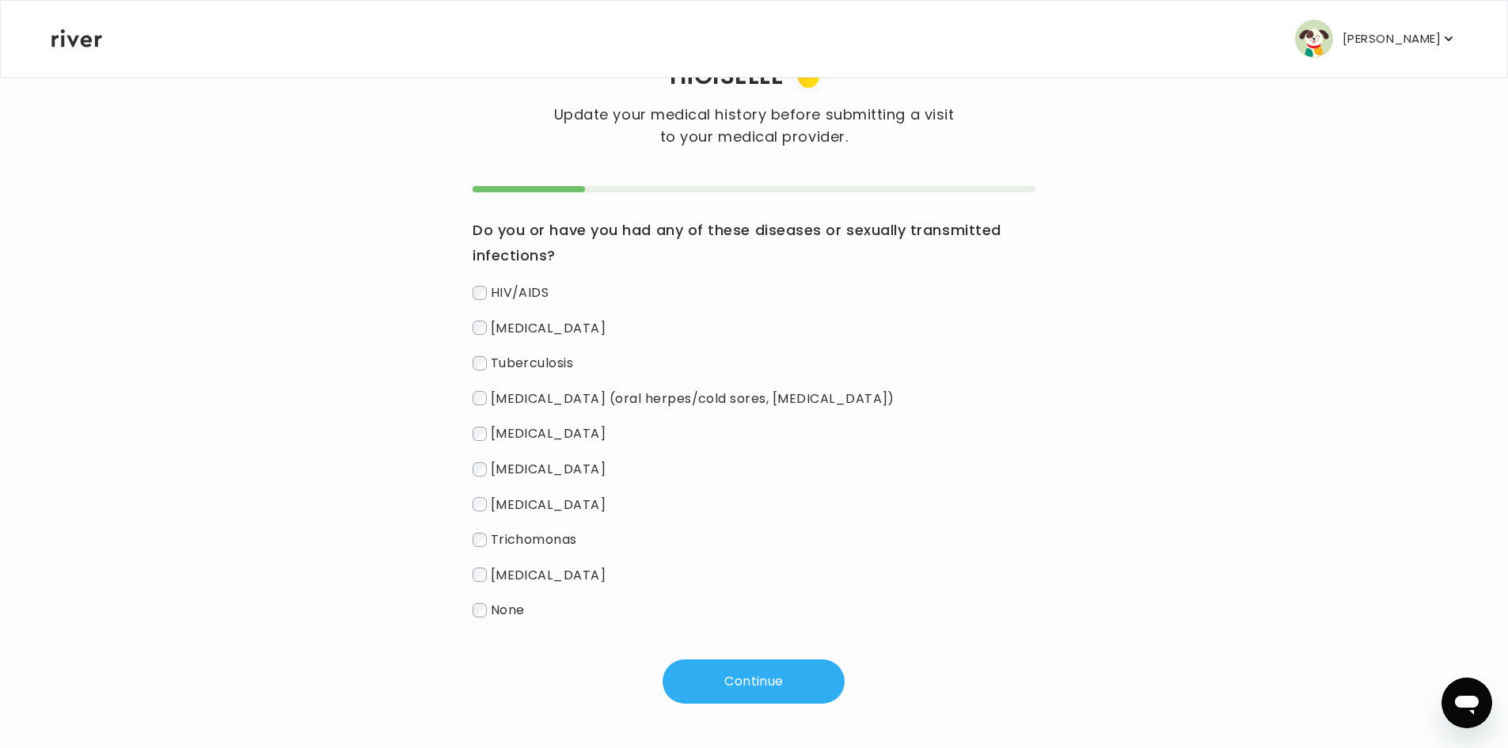
click at [495, 615] on span "None" at bounding box center [508, 610] width 34 height 18
click at [731, 678] on button "Continue" at bounding box center [754, 681] width 182 height 44
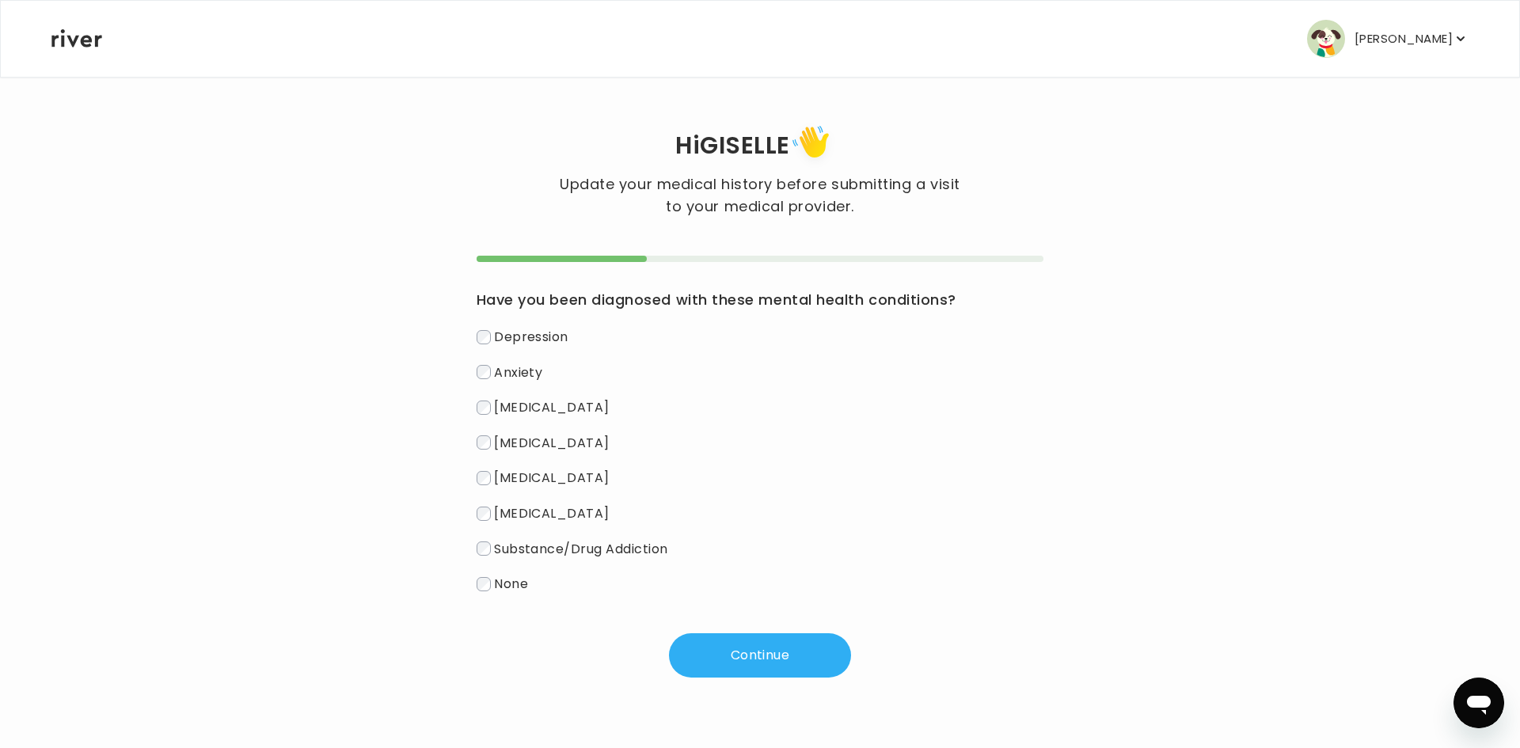
click at [518, 332] on span "Depression" at bounding box center [531, 337] width 74 height 18
click at [515, 370] on span "Anxiety" at bounding box center [518, 372] width 48 height 18
click at [747, 654] on button "Continue" at bounding box center [760, 655] width 182 height 44
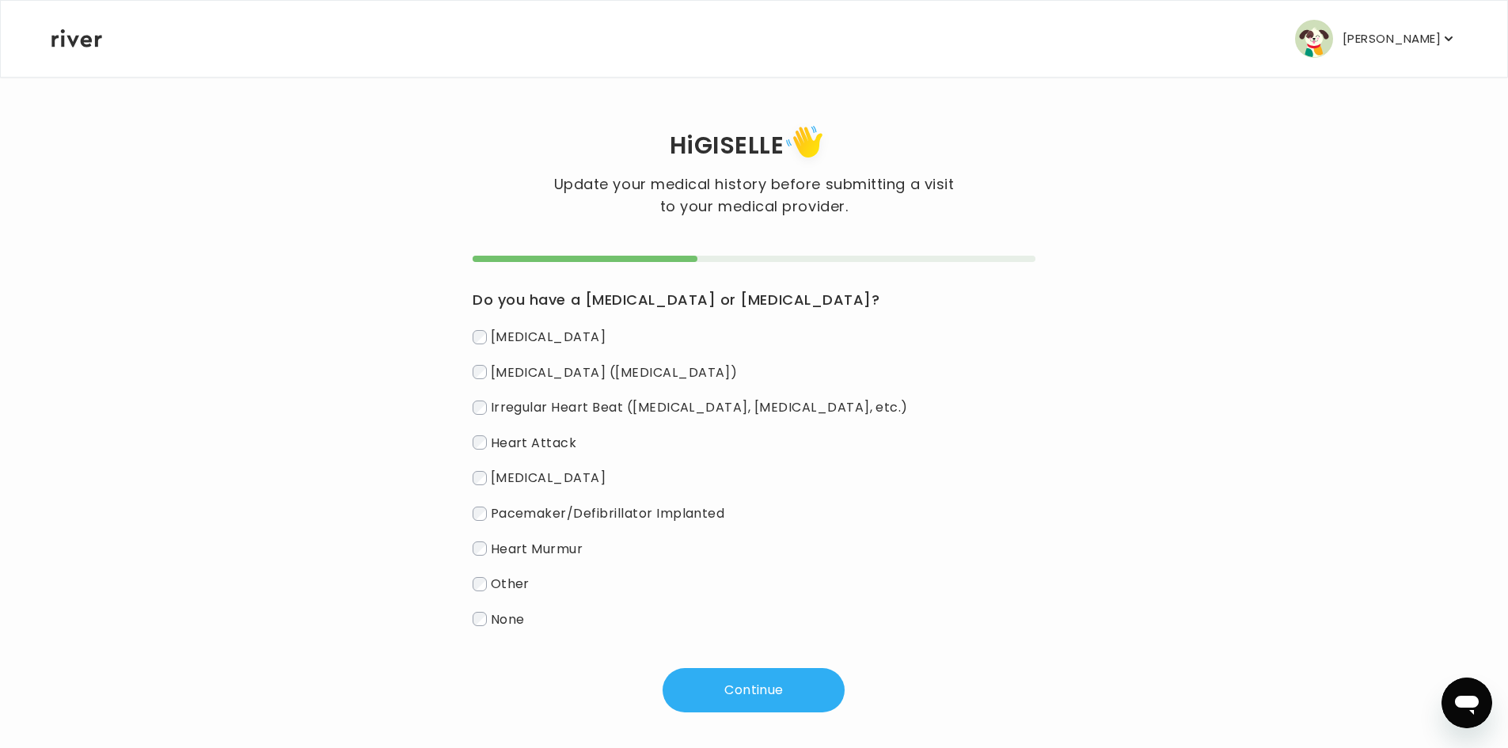
click at [501, 623] on span "None" at bounding box center [508, 619] width 34 height 18
click at [743, 697] on button "Continue" at bounding box center [754, 690] width 182 height 44
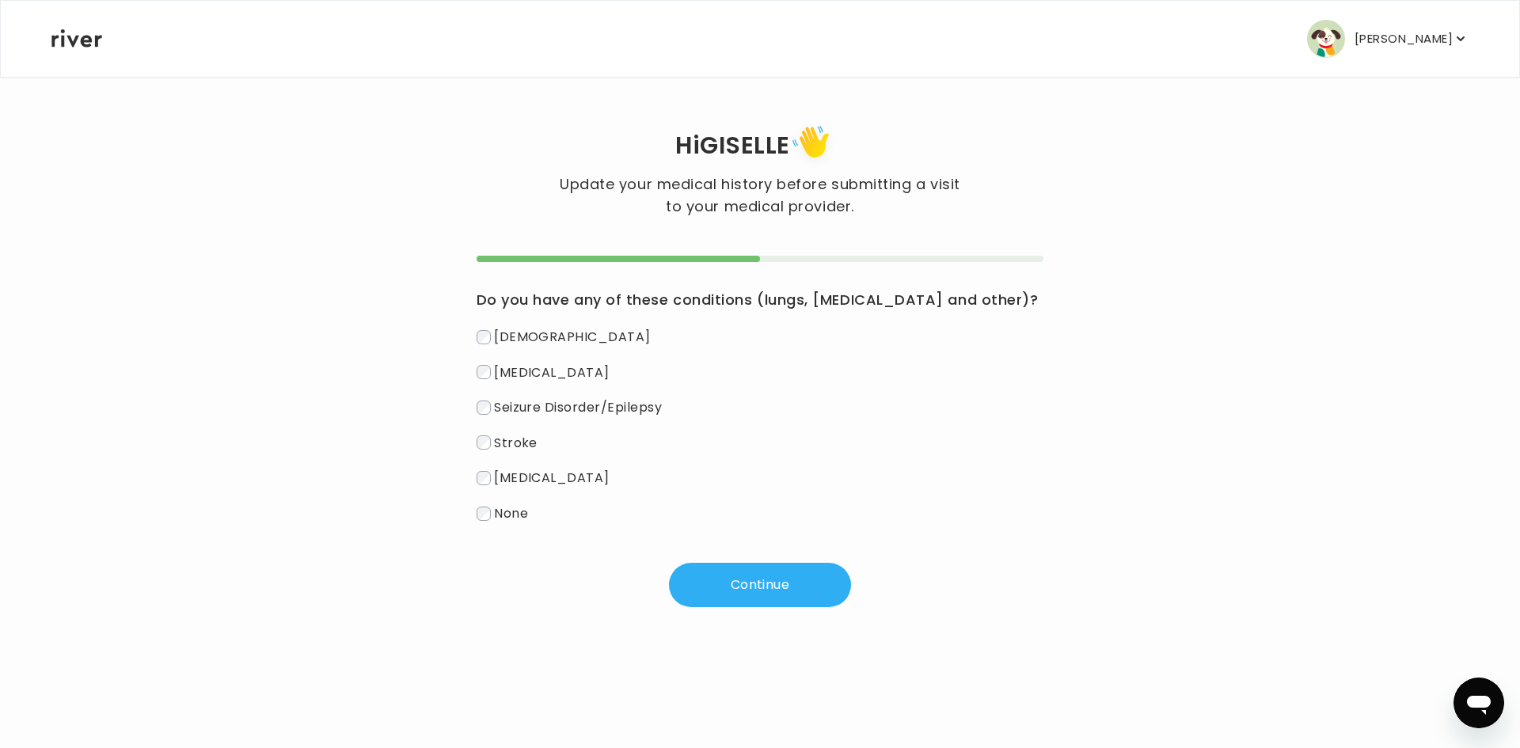
click at [515, 505] on span "None" at bounding box center [511, 513] width 34 height 18
click at [718, 587] on button "Continue" at bounding box center [760, 585] width 182 height 44
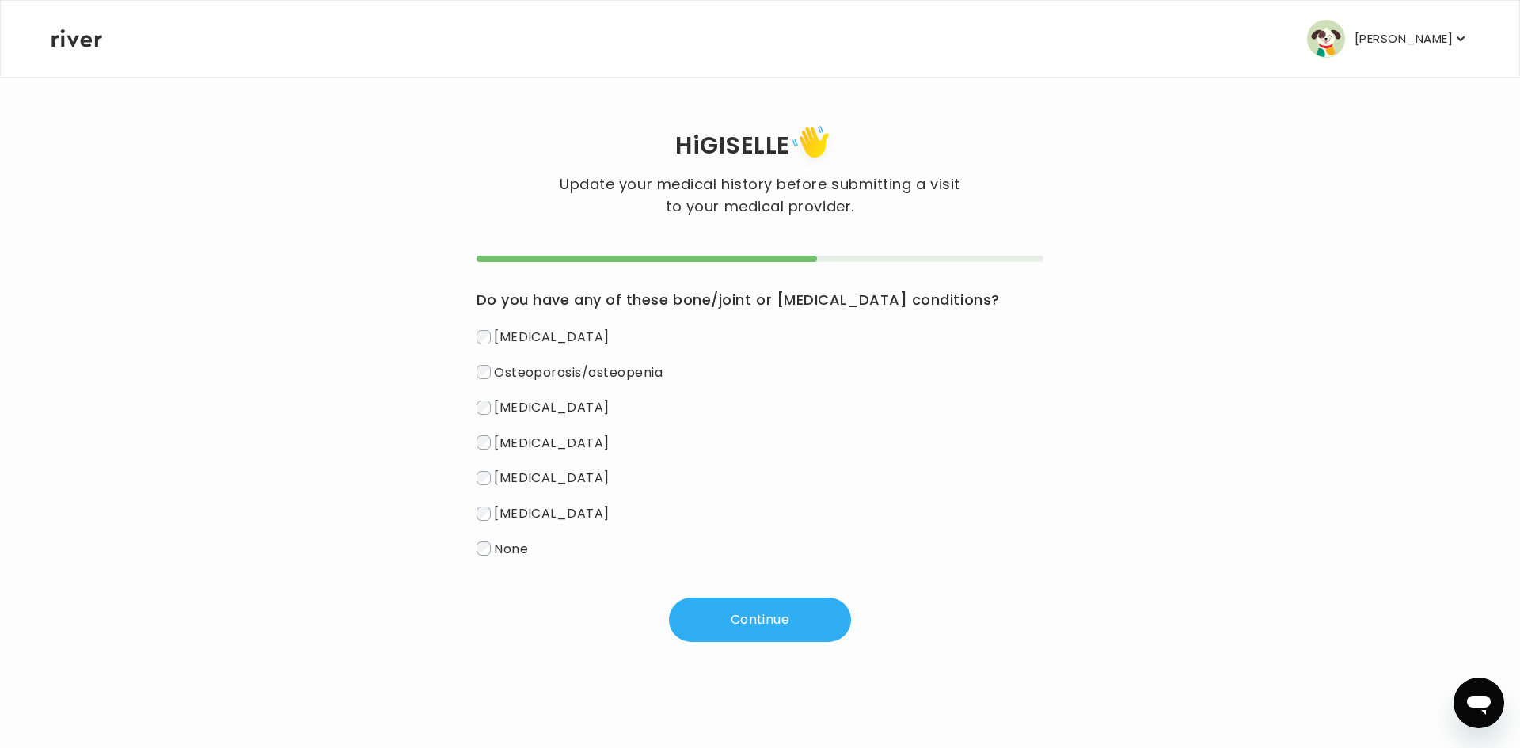
click at [519, 552] on span "None" at bounding box center [511, 548] width 34 height 18
click at [725, 621] on button "Continue" at bounding box center [760, 620] width 182 height 44
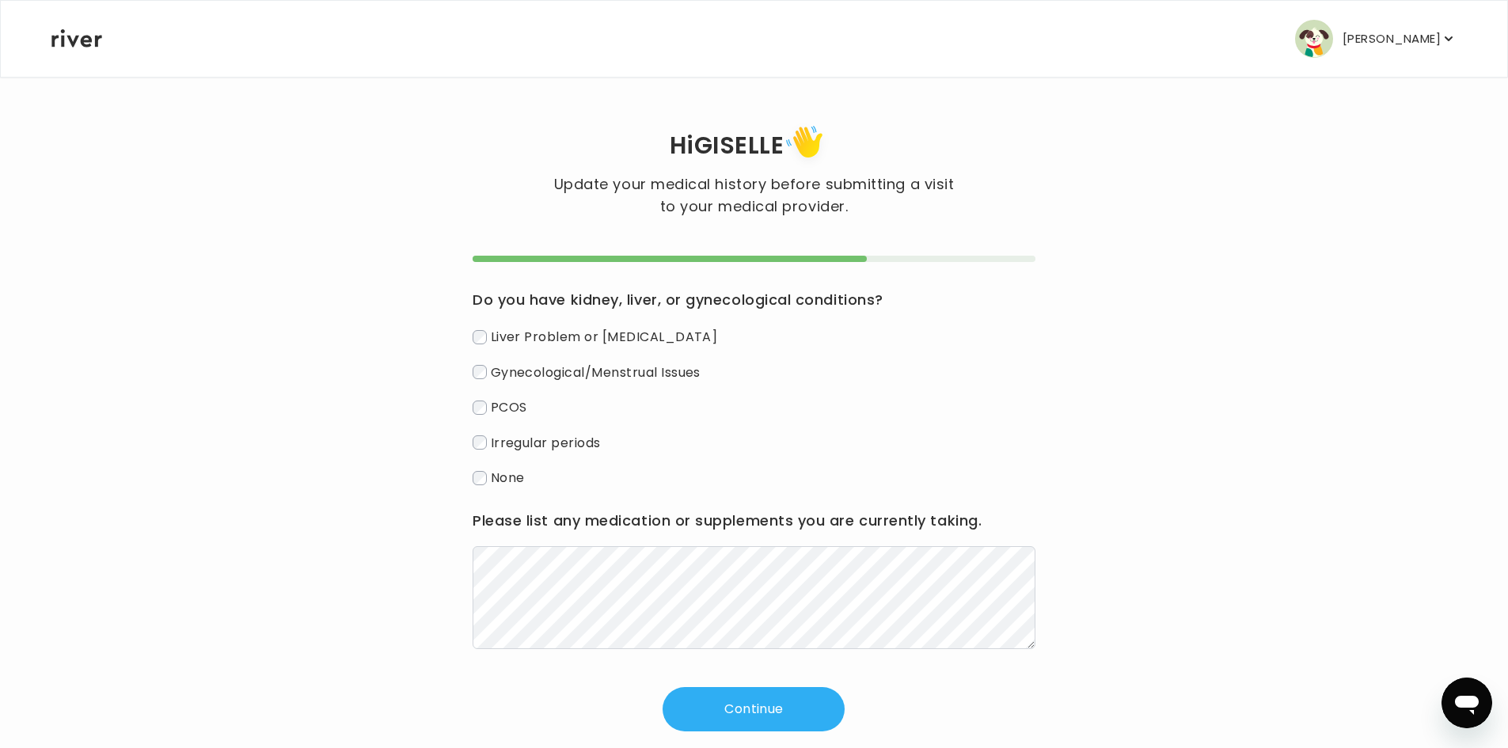
click at [491, 477] on span "None" at bounding box center [508, 478] width 34 height 18
click at [754, 696] on button "Continue" at bounding box center [754, 709] width 182 height 44
click at [579, 545] on div "Please list any medication or supplements you are currently taking." at bounding box center [754, 578] width 563 height 141
click at [757, 712] on button "Continue" at bounding box center [754, 709] width 182 height 44
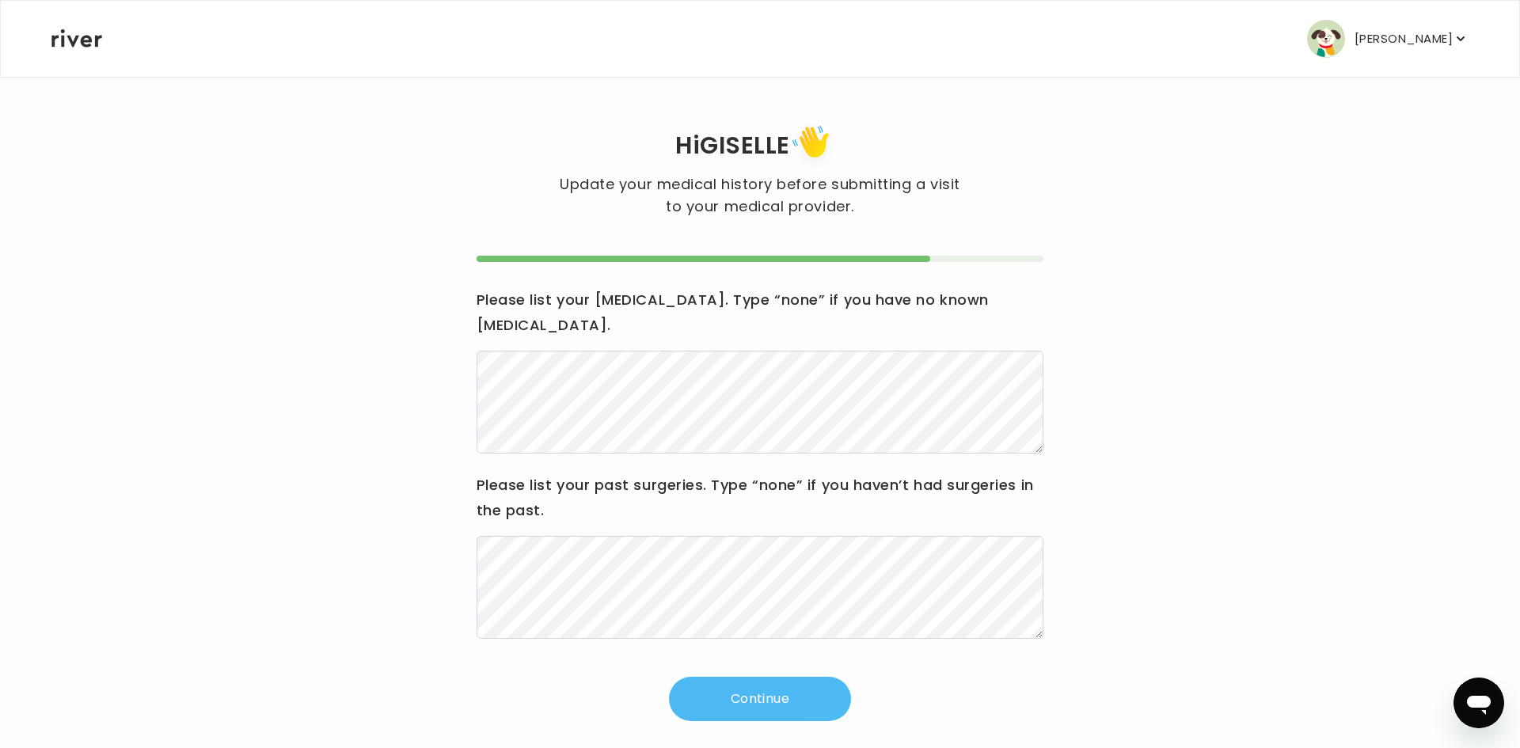
click at [735, 677] on button "Continue" at bounding box center [760, 699] width 182 height 44
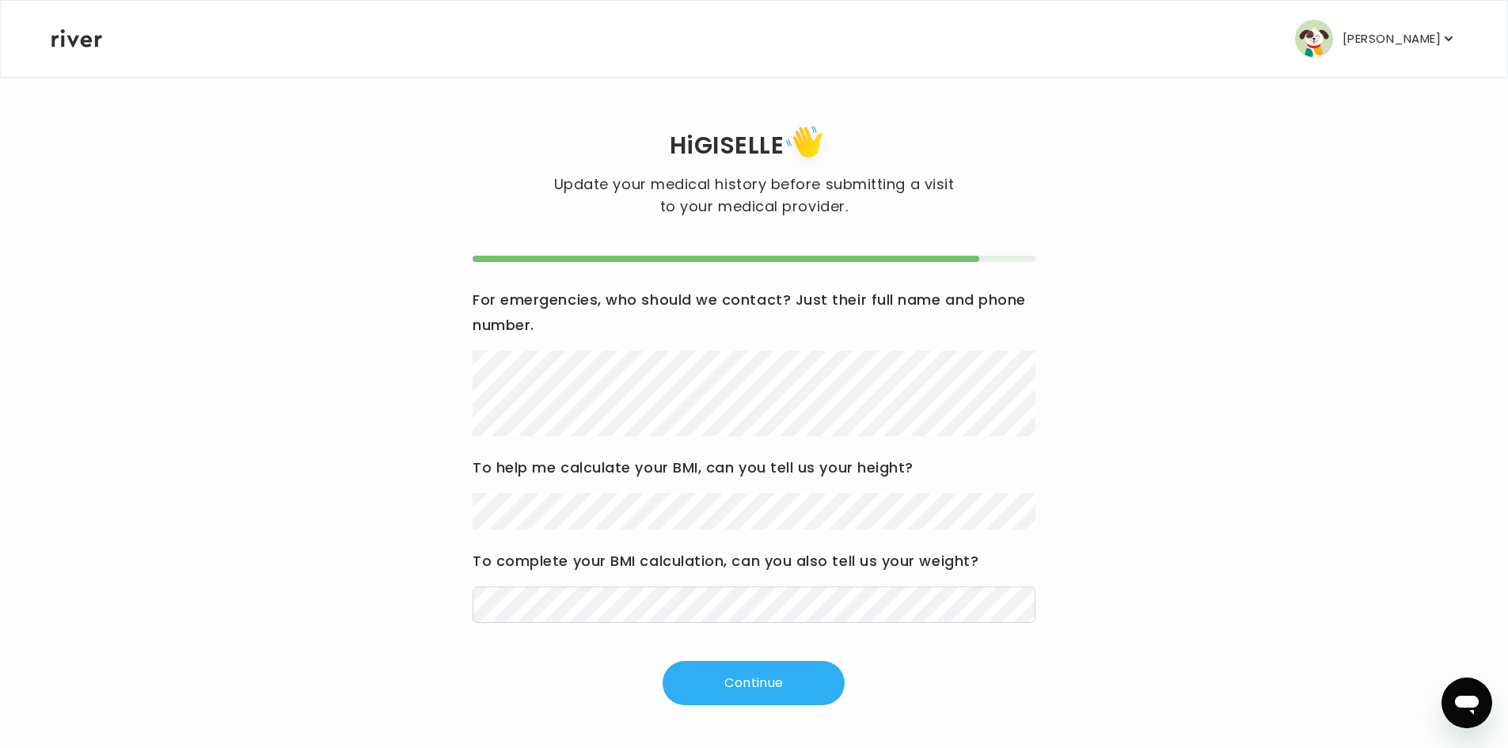
click at [560, 532] on div "For emergencies, who should we contact? Just their full name and phone number. …" at bounding box center [754, 455] width 563 height 336
click at [676, 624] on div "For emergencies, who should we contact? Just their full name and phone number. …" at bounding box center [754, 481] width 563 height 450
click at [721, 670] on button "Continue" at bounding box center [754, 683] width 182 height 44
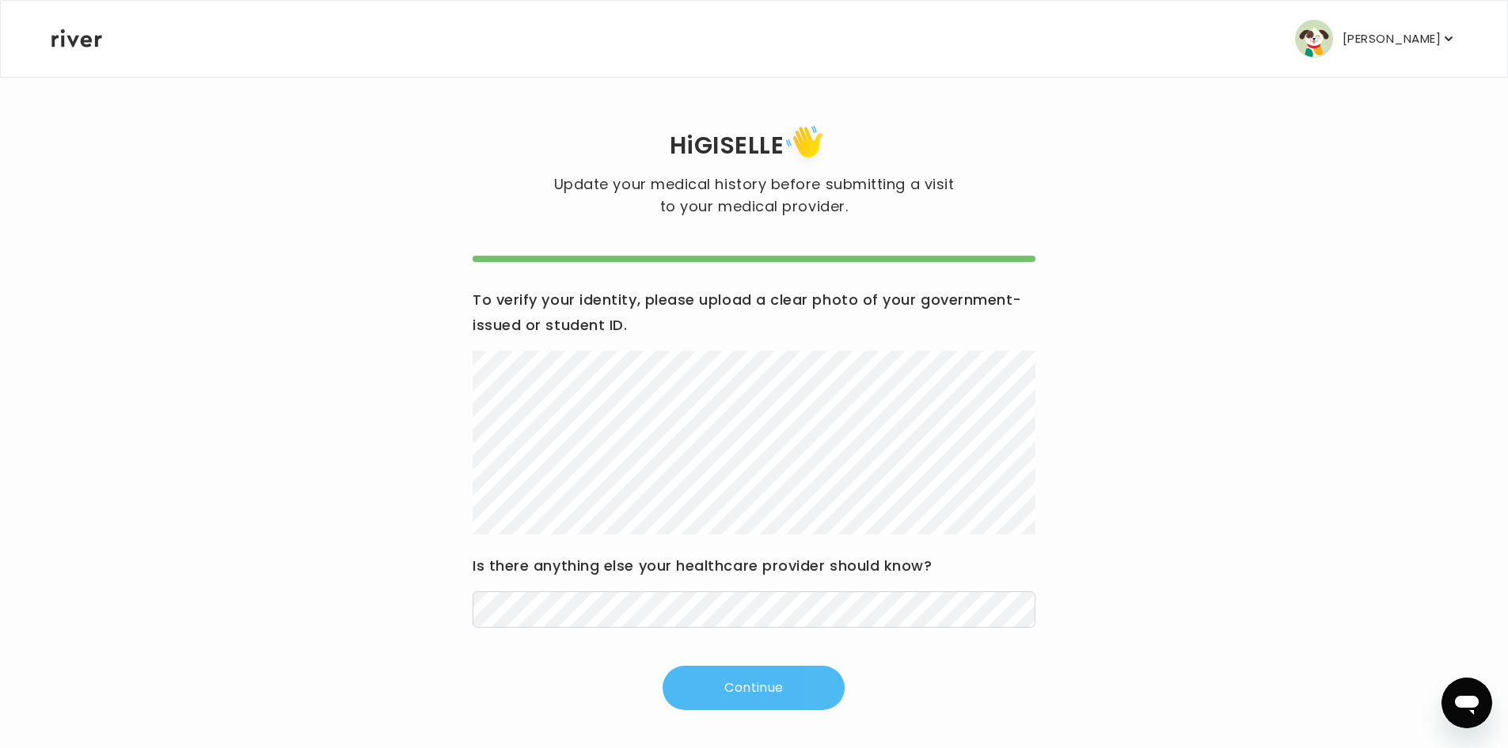
click at [694, 701] on button "Continue" at bounding box center [754, 688] width 182 height 44
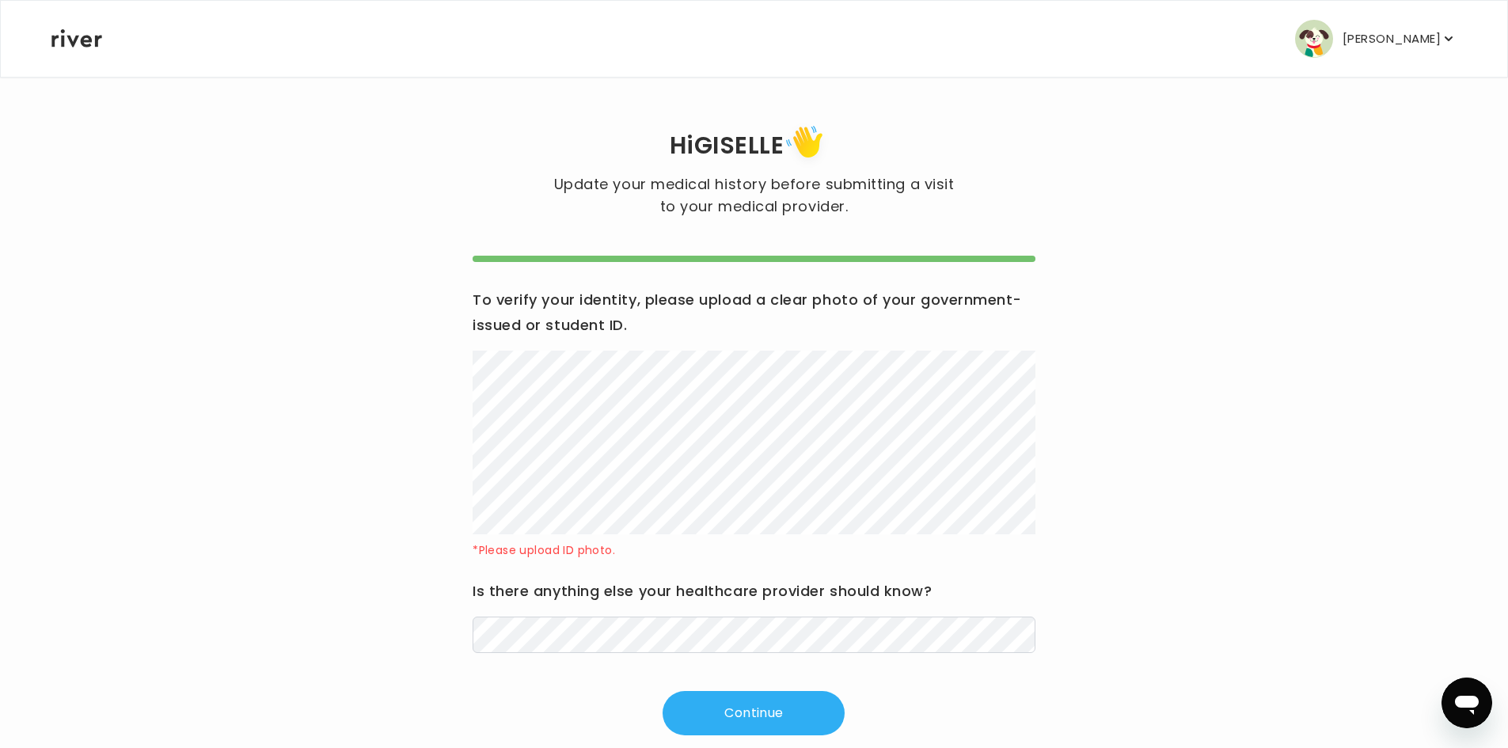
scroll to position [32, 0]
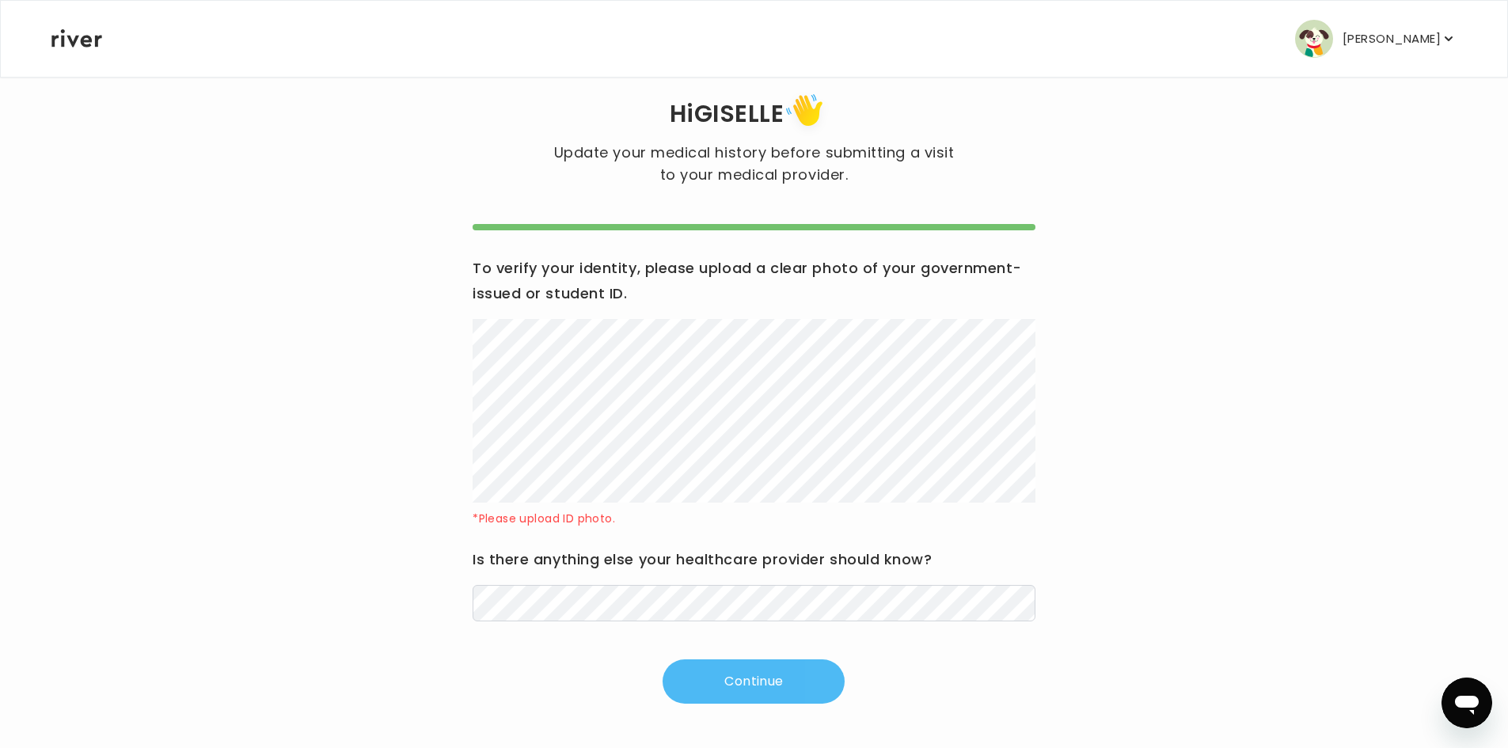
click at [728, 677] on button "Continue" at bounding box center [754, 681] width 182 height 44
click at [773, 683] on button "Continue" at bounding box center [754, 681] width 182 height 44
click at [1449, 42] on icon "button" at bounding box center [1449, 39] width 16 height 16
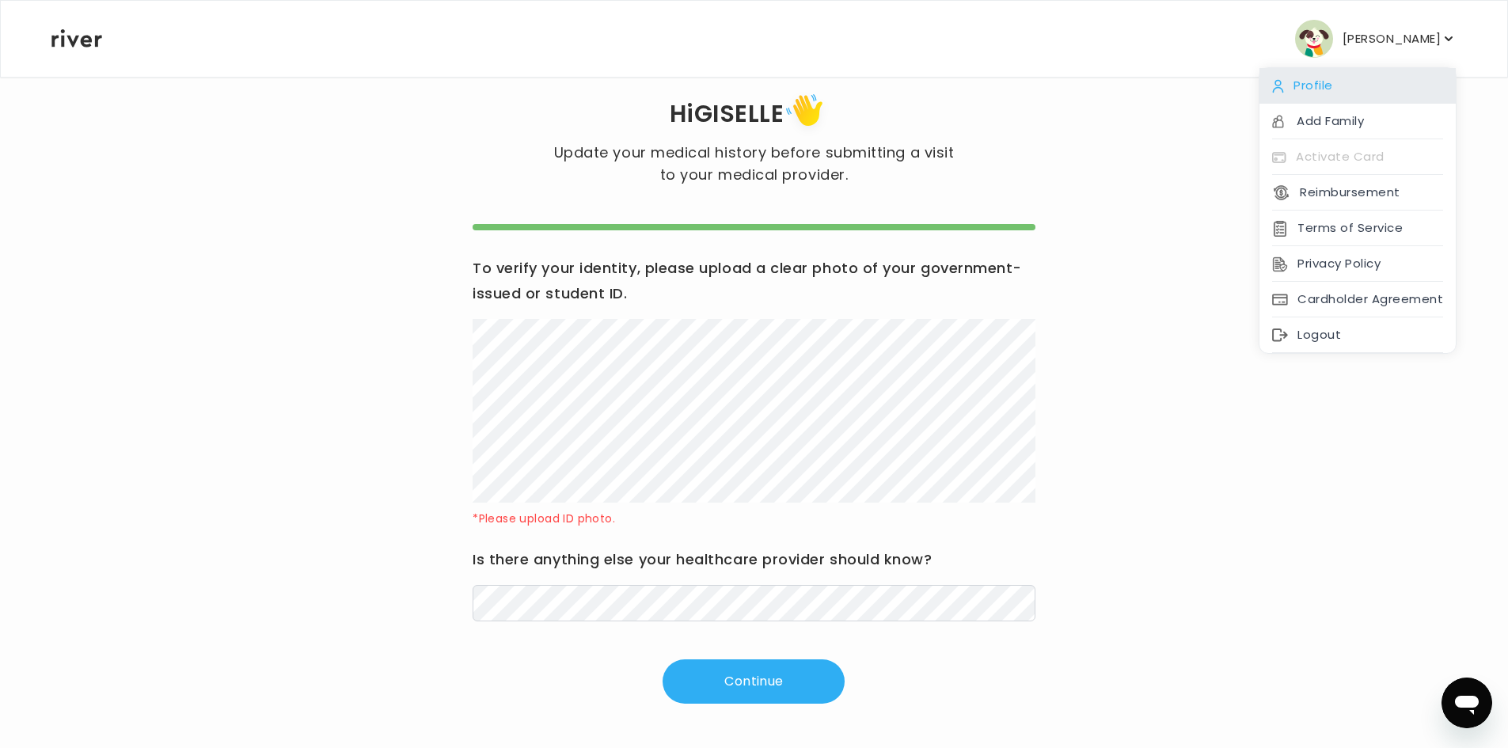
click at [1315, 82] on div "Profile" at bounding box center [1358, 86] width 196 height 36
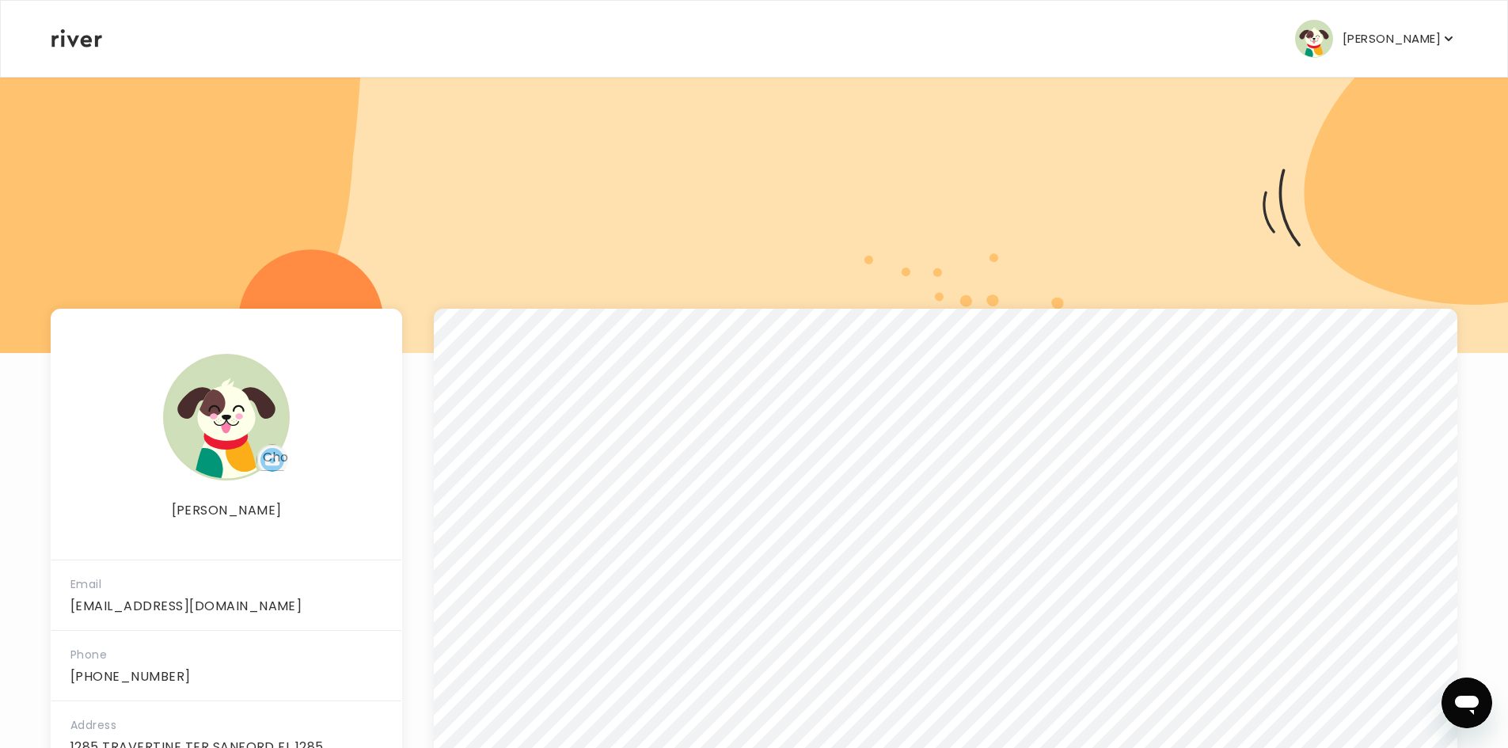
click at [1425, 34] on p "GISELLE GUMBS" at bounding box center [1392, 39] width 98 height 22
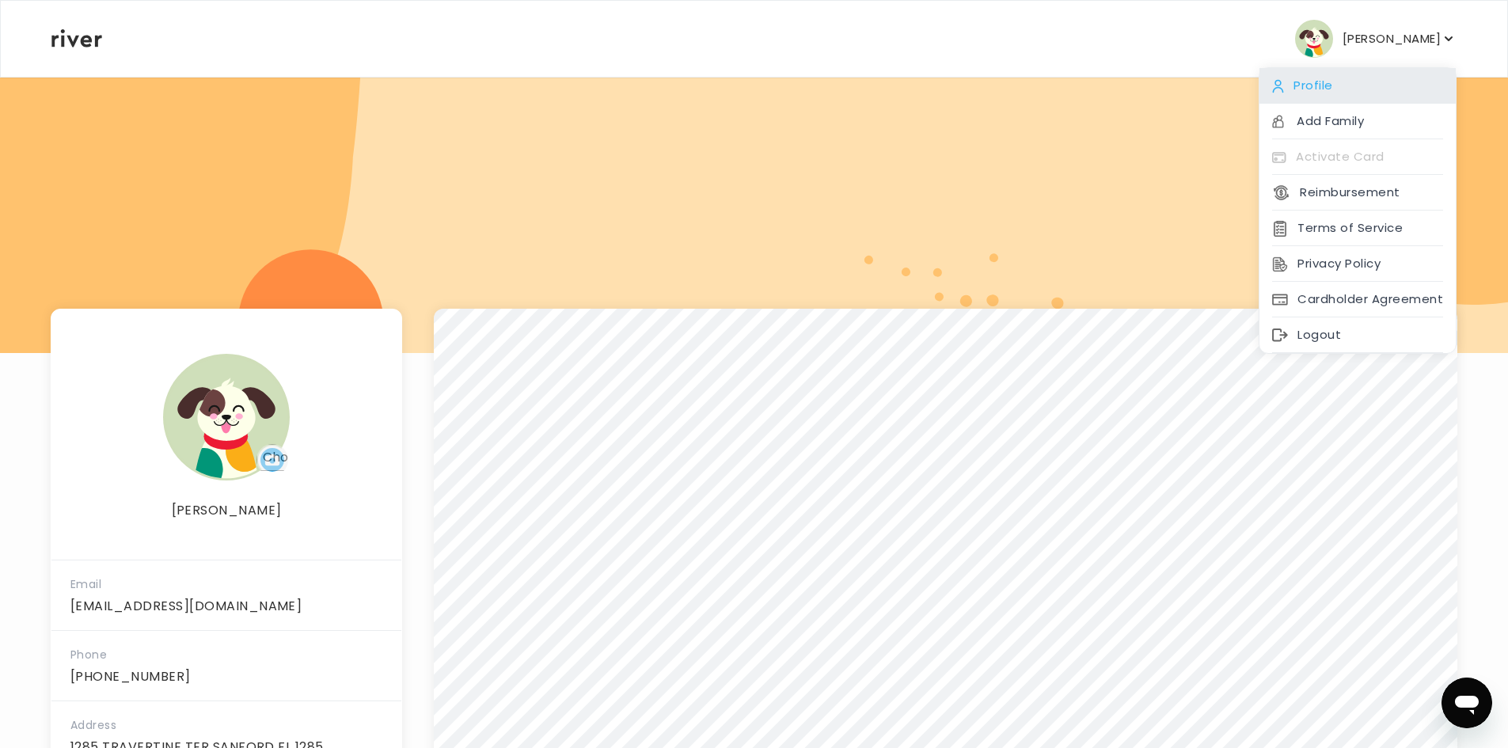
click at [1315, 90] on div "Profile" at bounding box center [1358, 86] width 196 height 36
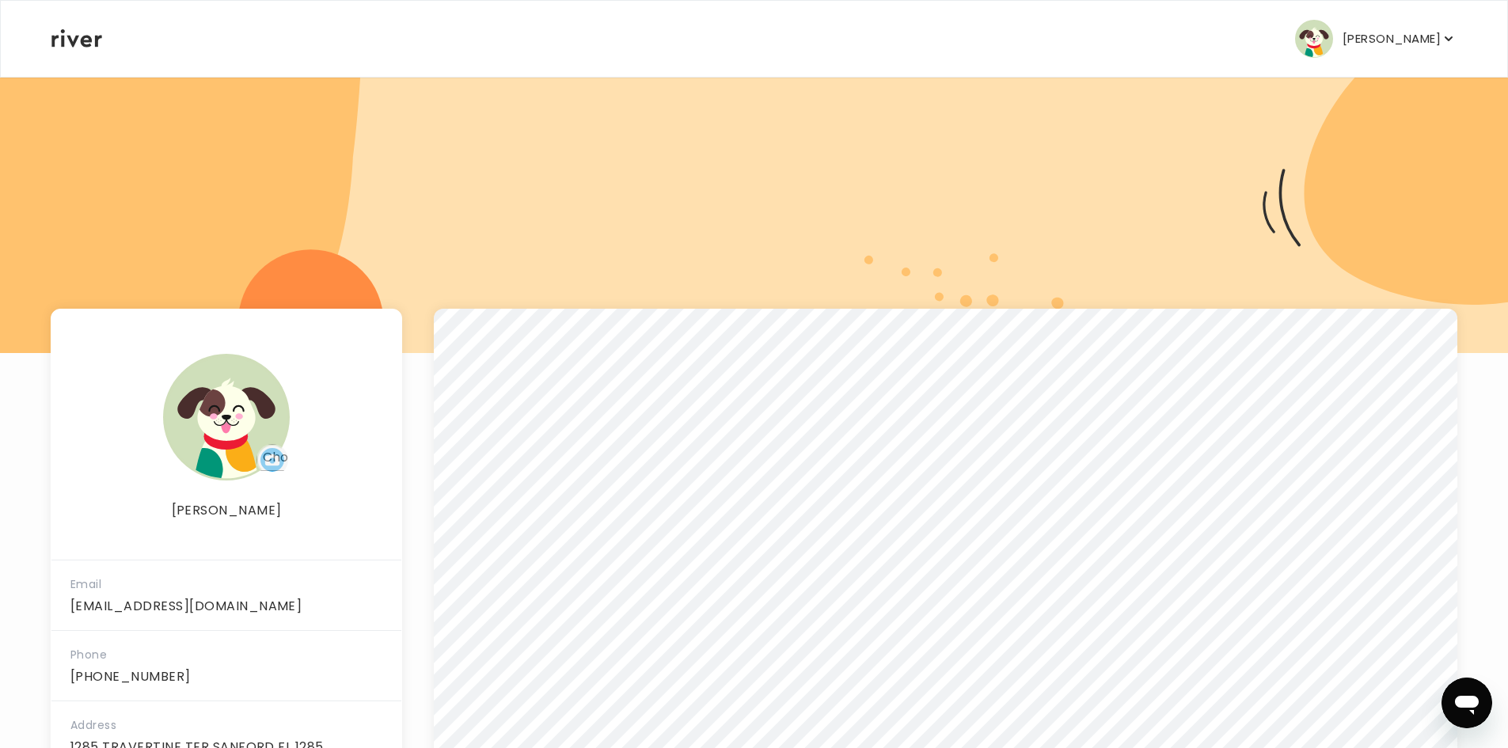
click at [1378, 50] on button "GISELLE GUMBS" at bounding box center [1376, 39] width 162 height 38
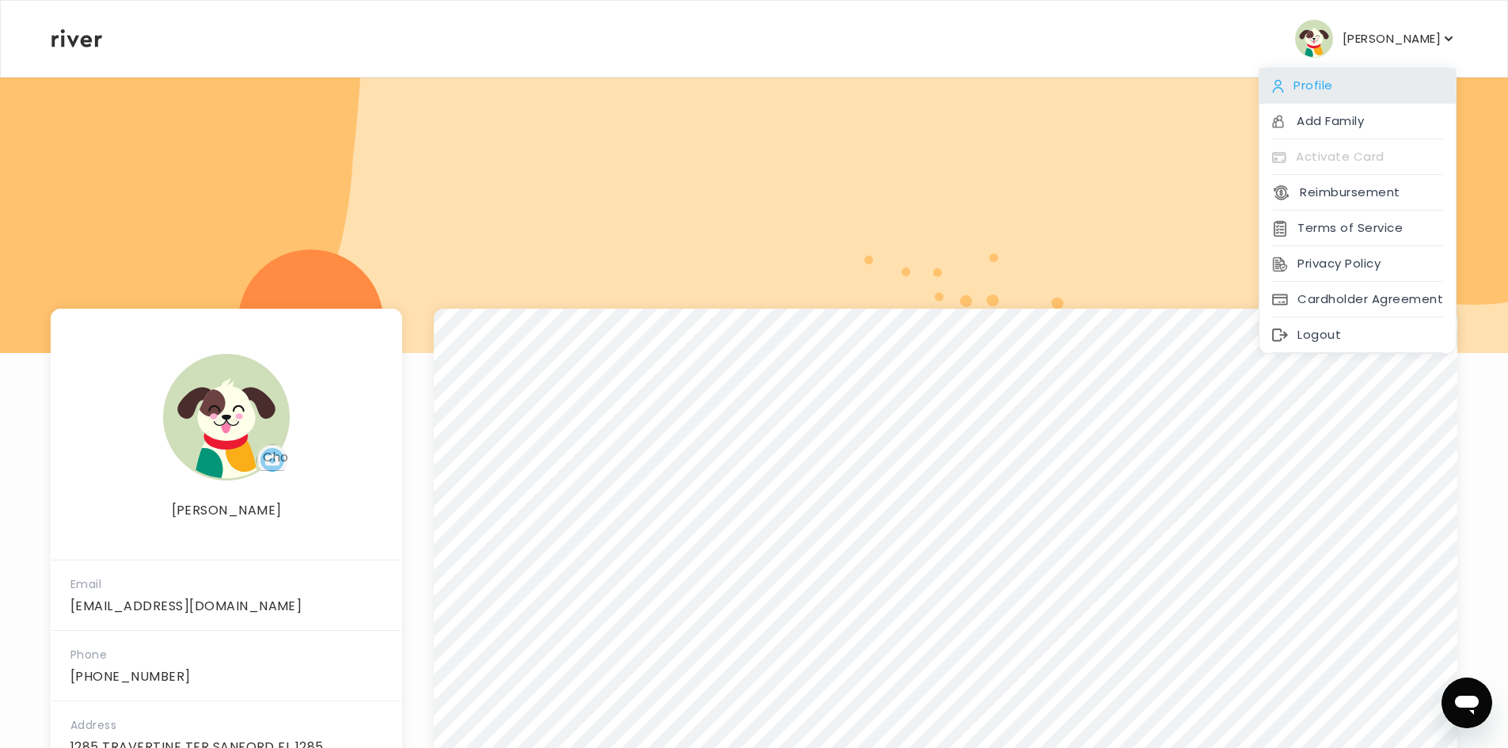
click at [1359, 89] on div "Profile" at bounding box center [1358, 86] width 196 height 36
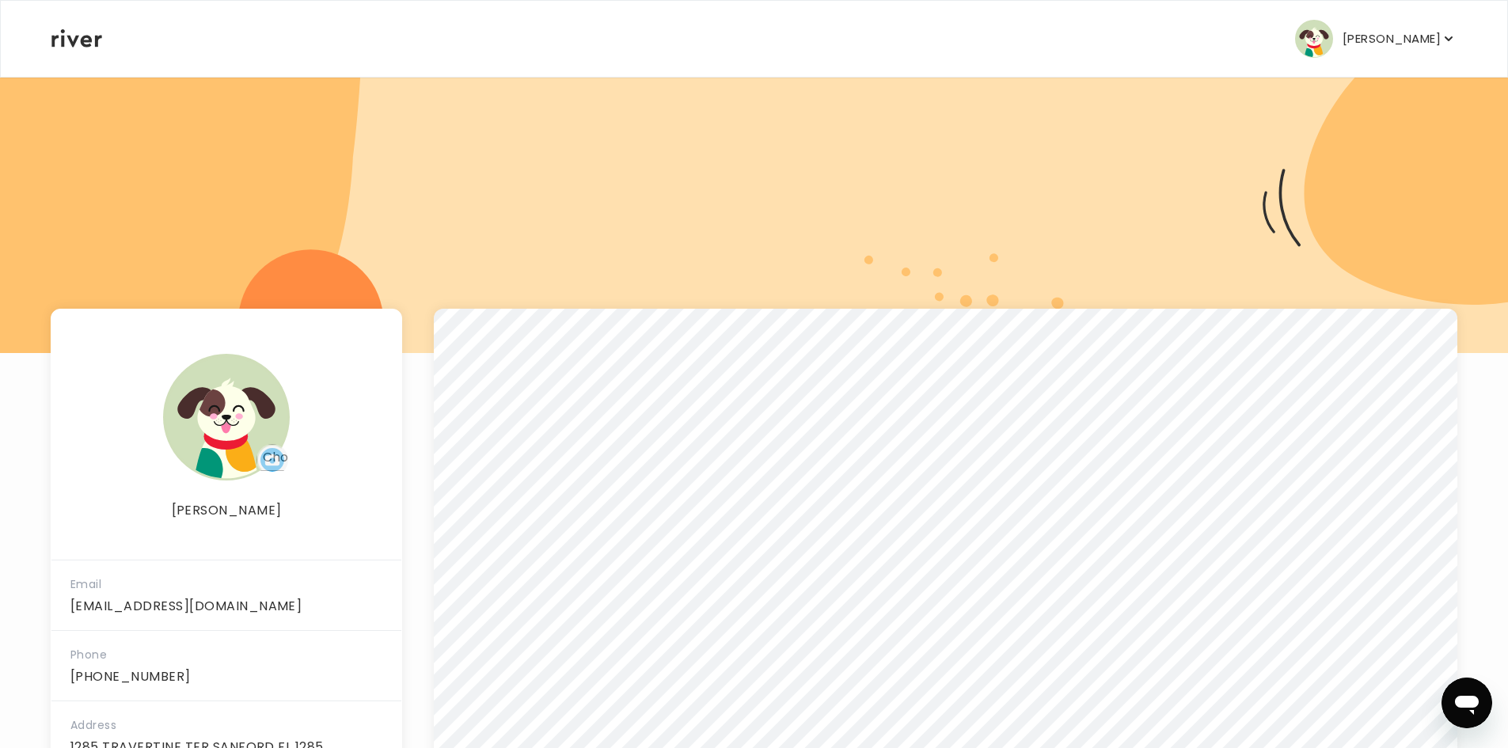
click at [1350, 26] on button "GISELLE GUMBS" at bounding box center [1376, 39] width 162 height 38
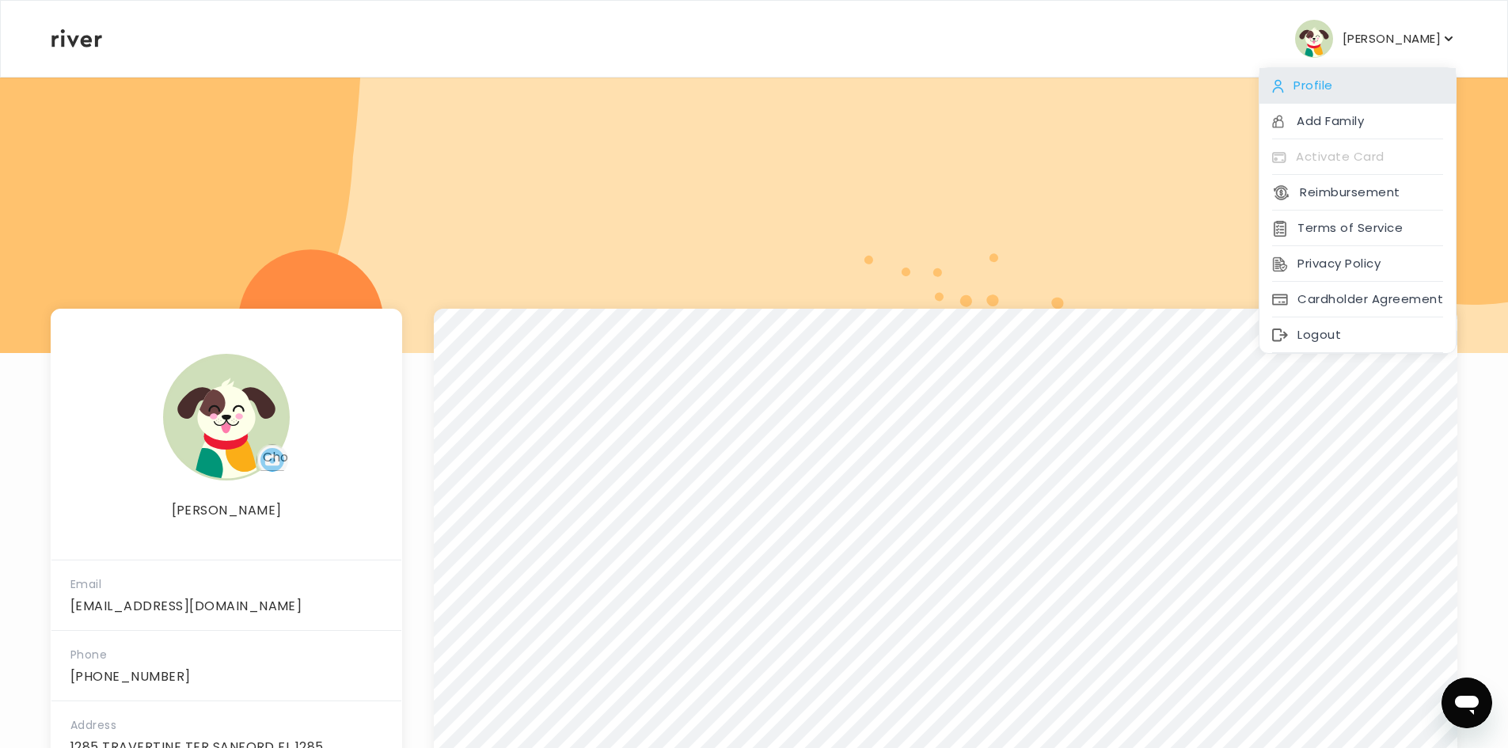
click at [1332, 95] on div "Profile" at bounding box center [1358, 86] width 196 height 36
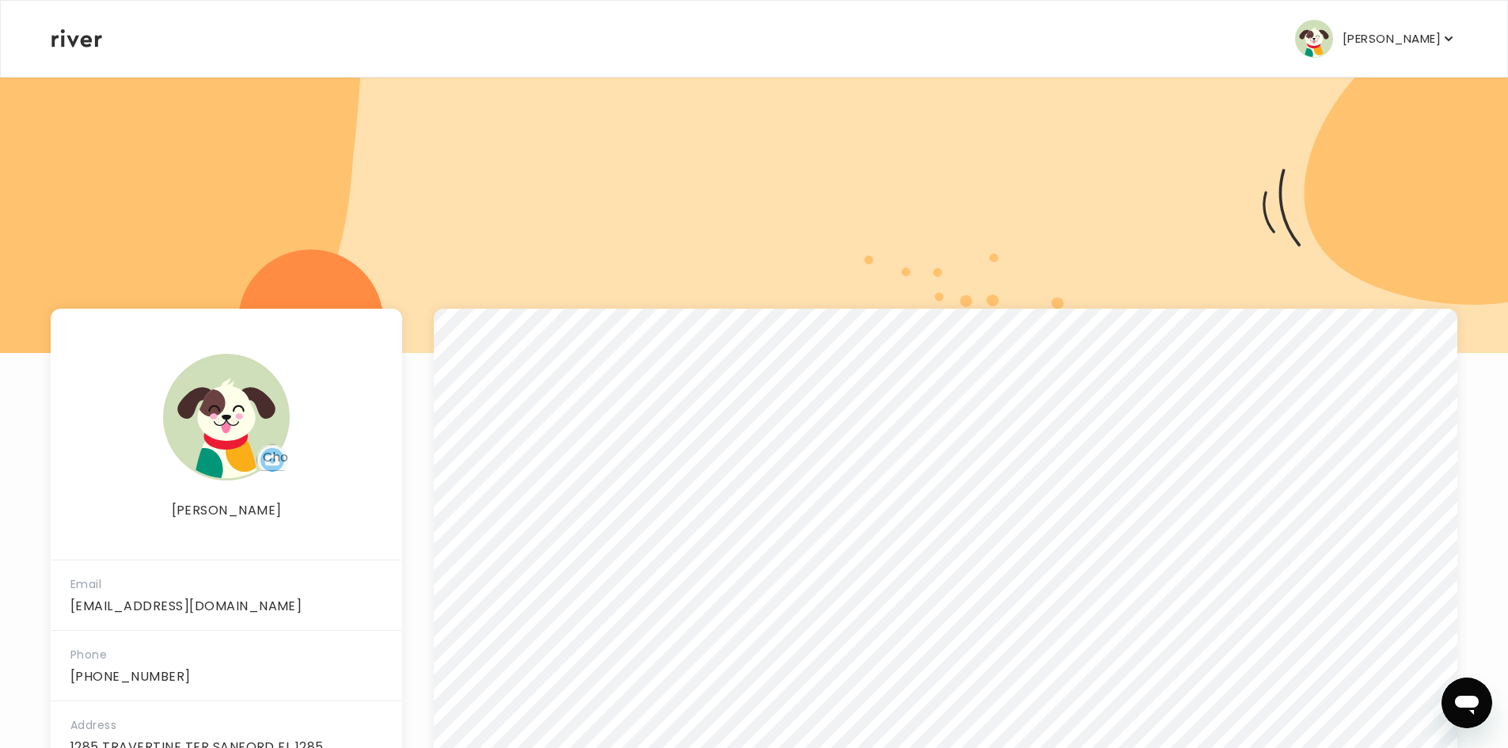
click at [1445, 38] on icon "button" at bounding box center [1449, 39] width 16 height 16
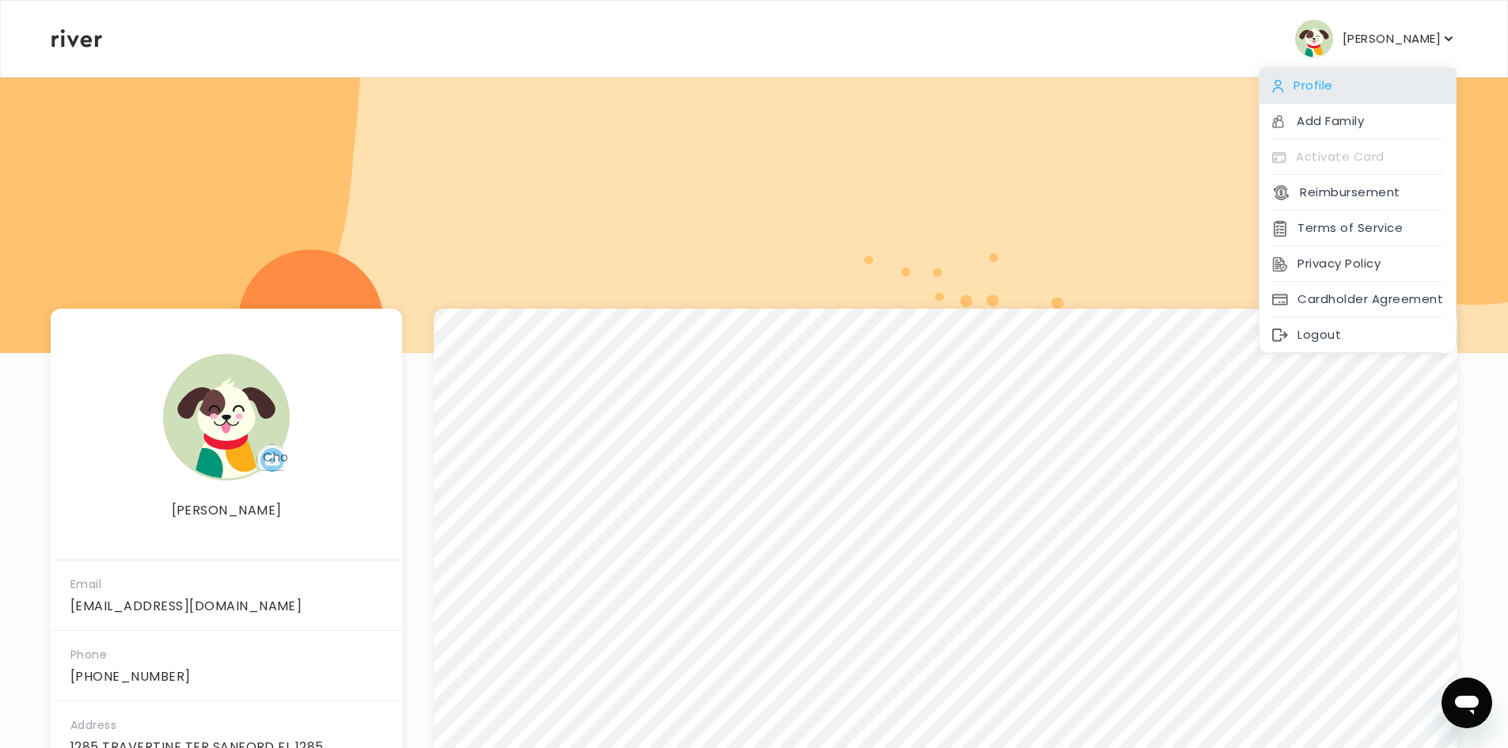
click at [1311, 80] on div "Profile" at bounding box center [1358, 86] width 196 height 36
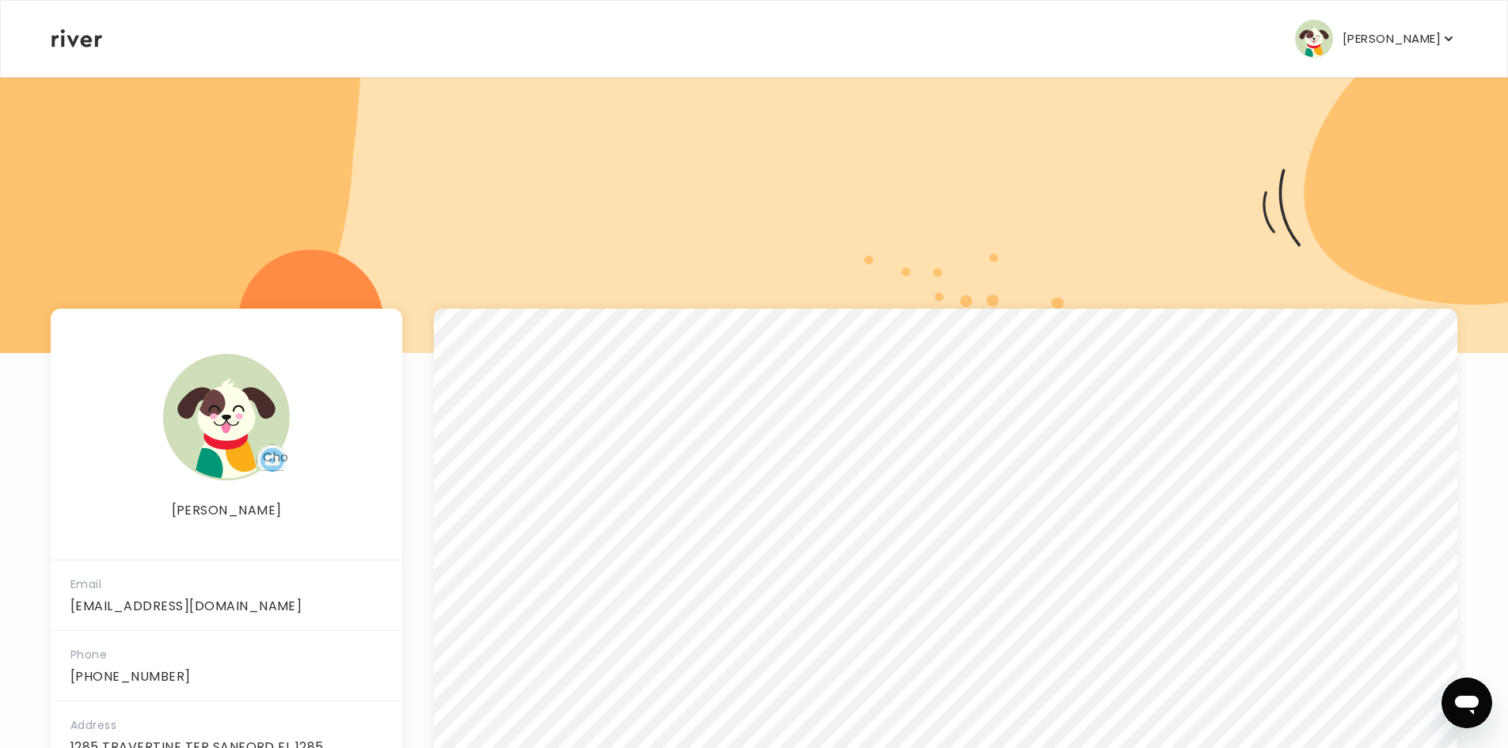
click at [1443, 40] on icon "button" at bounding box center [1449, 39] width 16 height 16
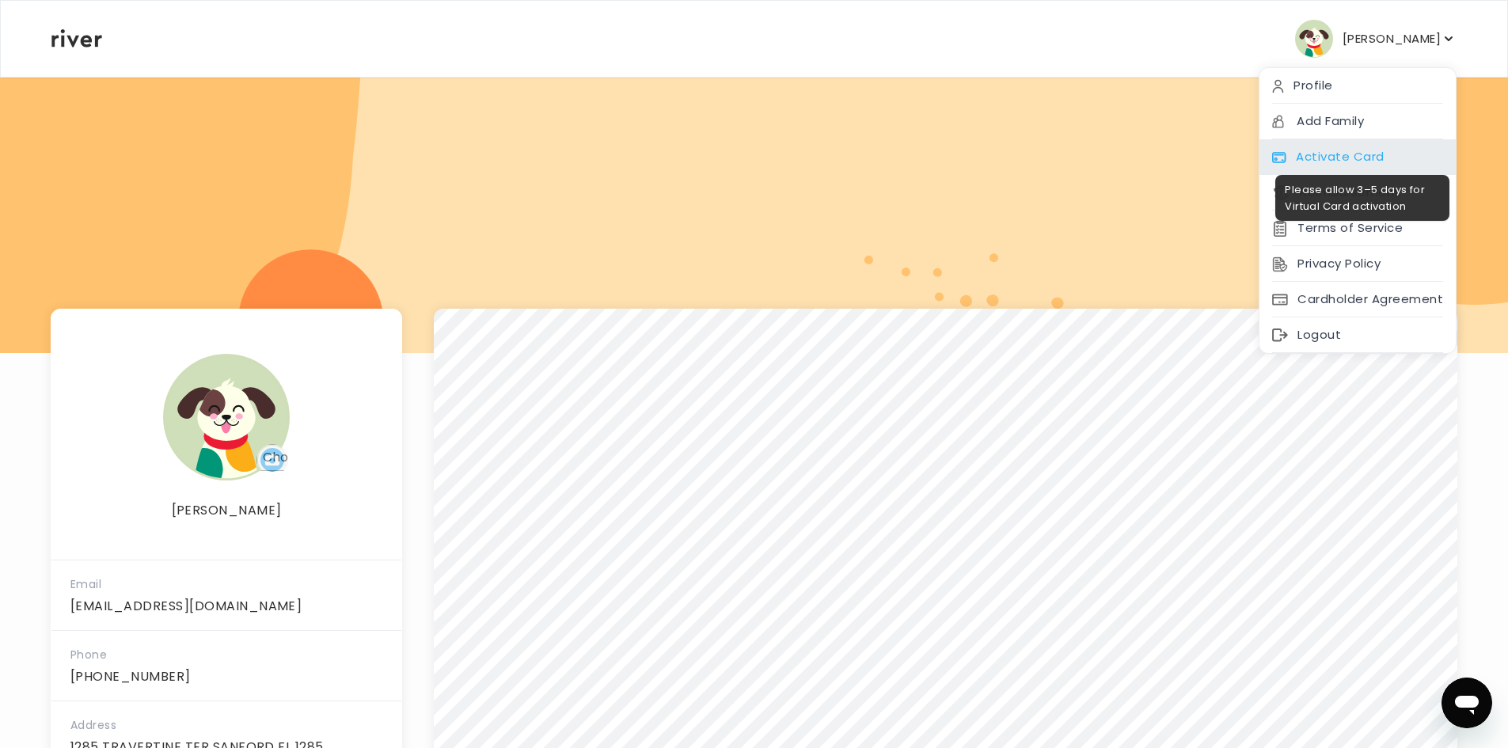
click at [1346, 159] on div "Activate Card" at bounding box center [1358, 157] width 196 height 36
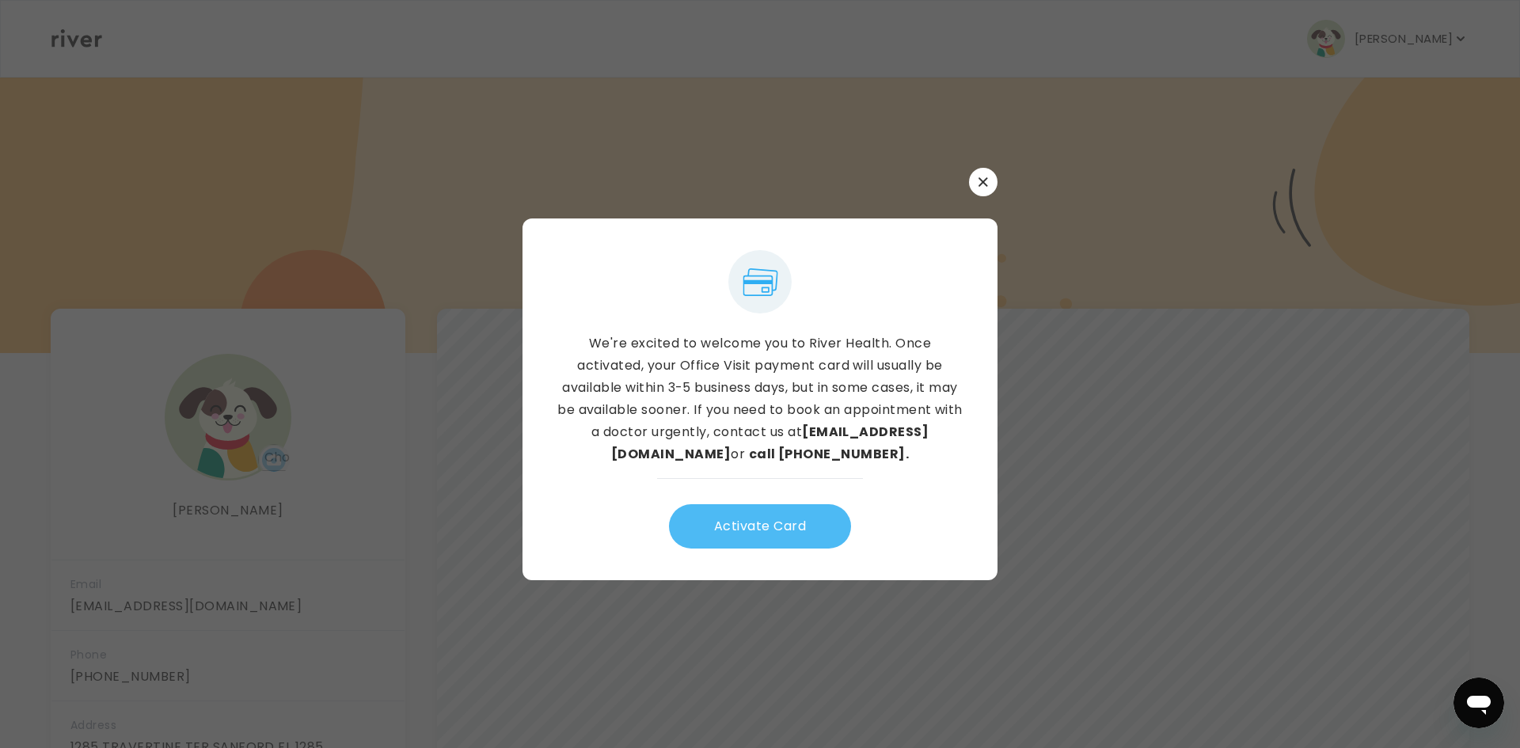
click at [747, 515] on button "Activate Card" at bounding box center [760, 526] width 182 height 44
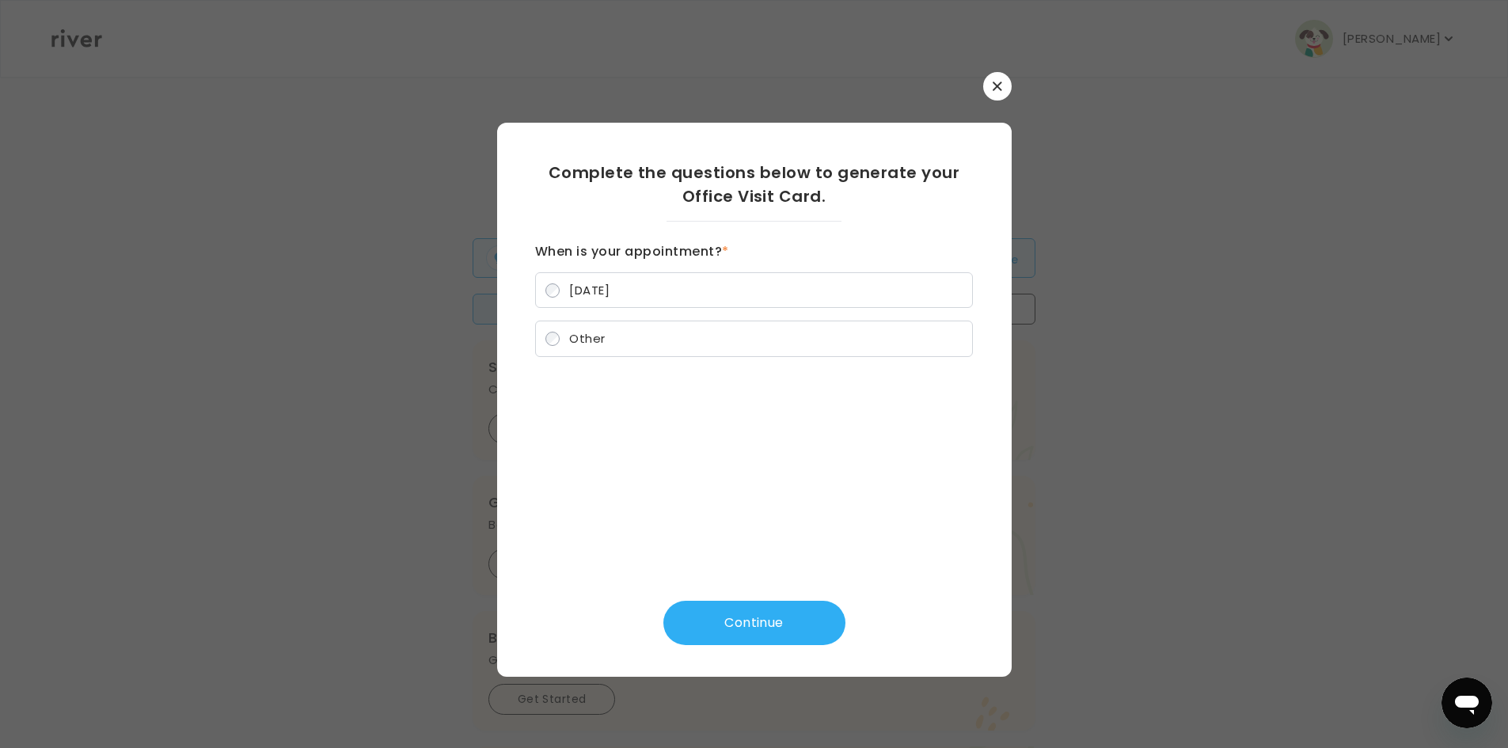
click at [998, 82] on icon "button" at bounding box center [998, 87] width 10 height 10
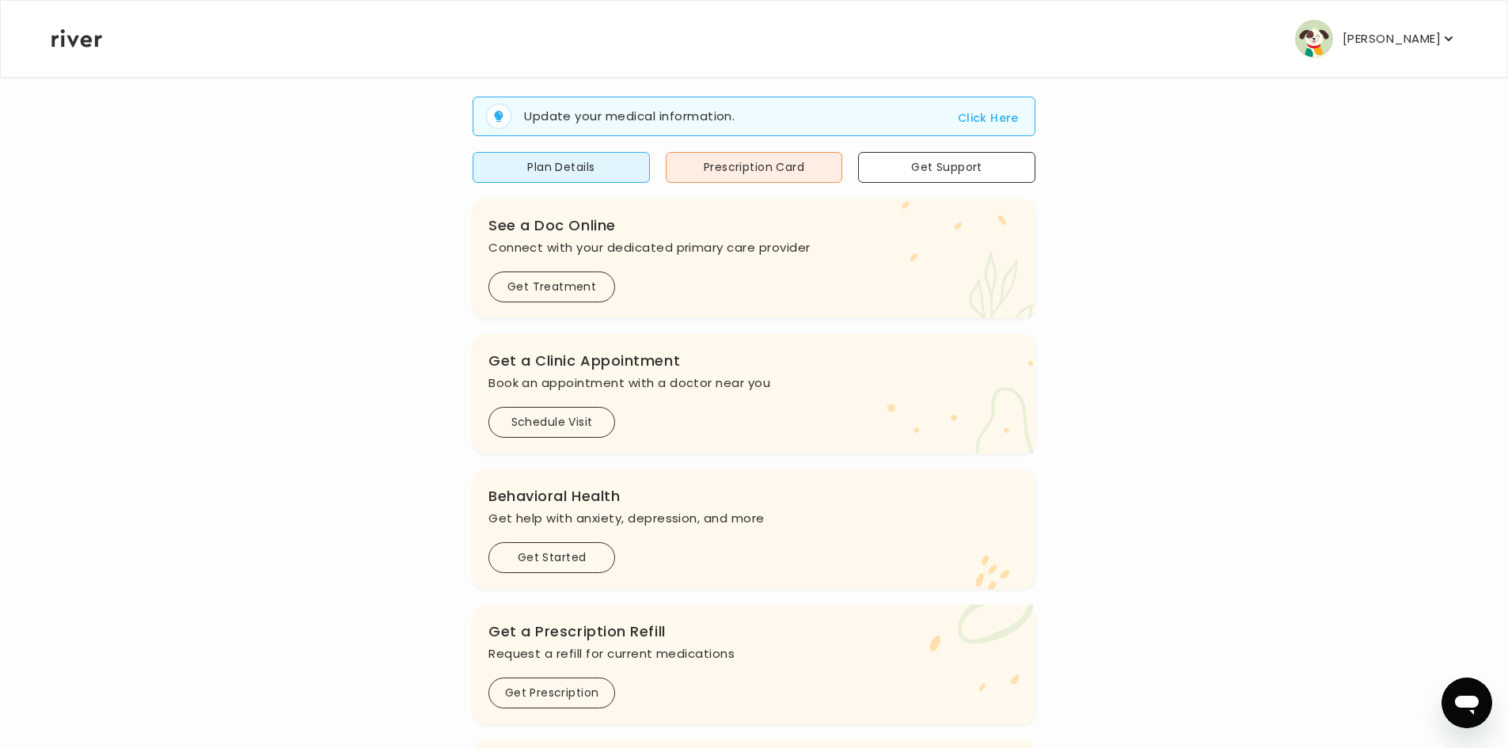
scroll to position [129, 0]
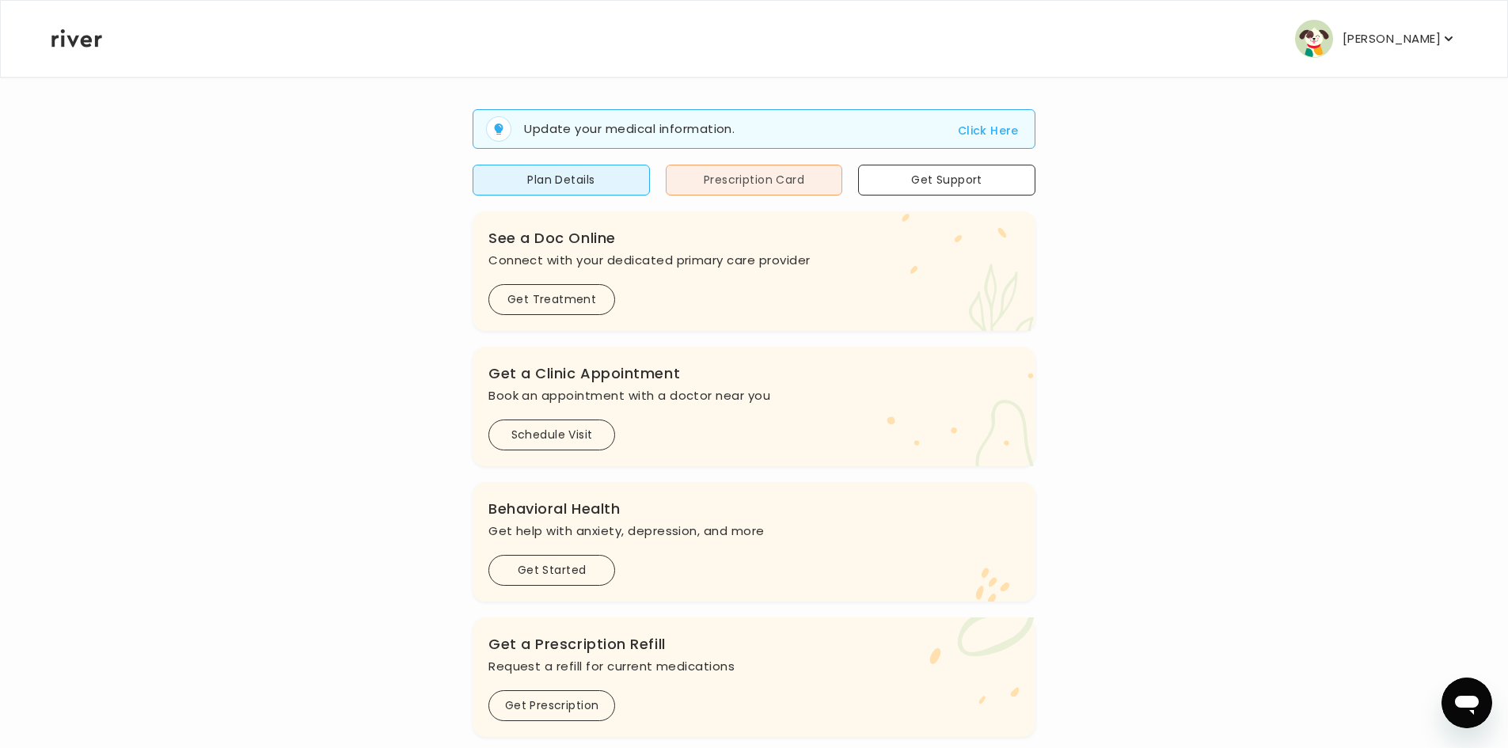
click at [752, 181] on button "Prescription Card" at bounding box center [754, 180] width 177 height 31
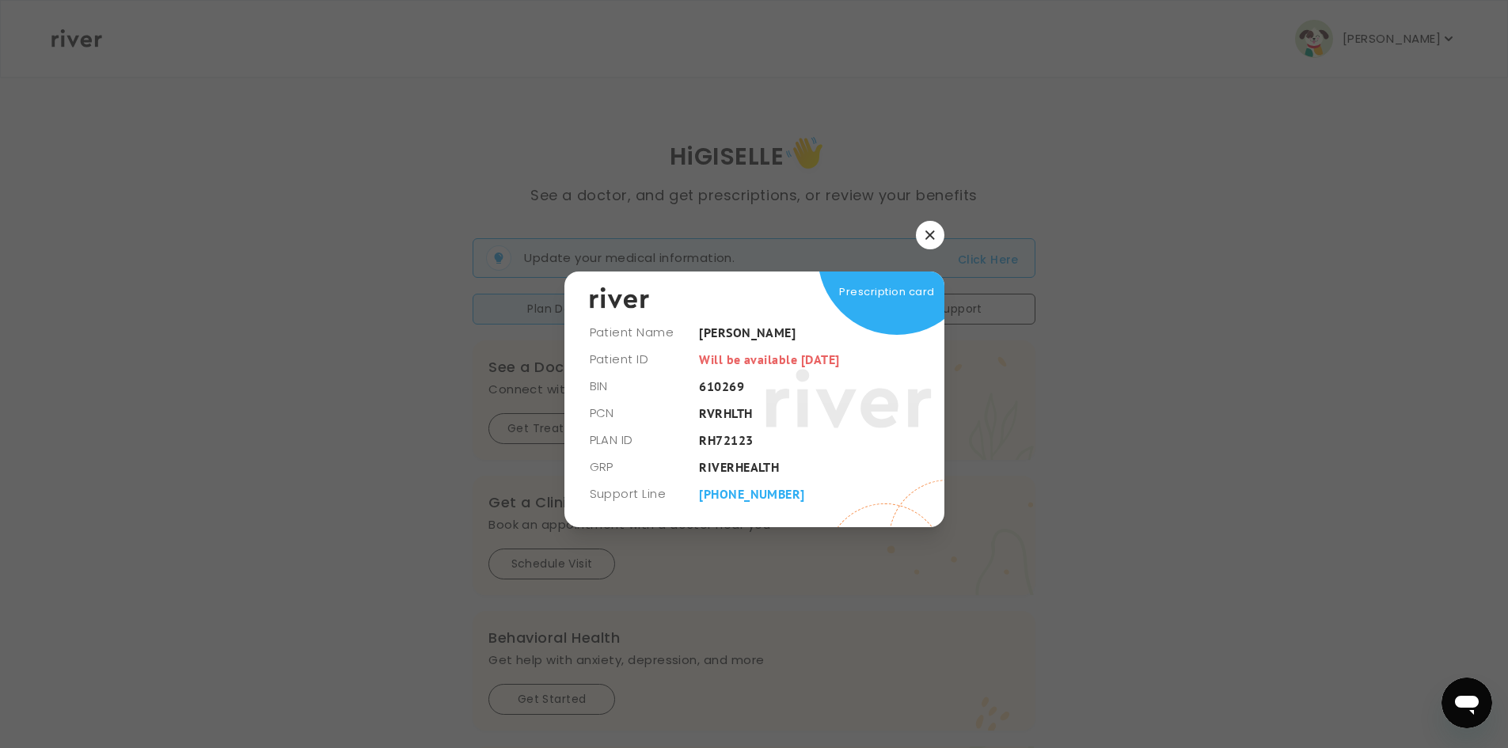
scroll to position [0, 0]
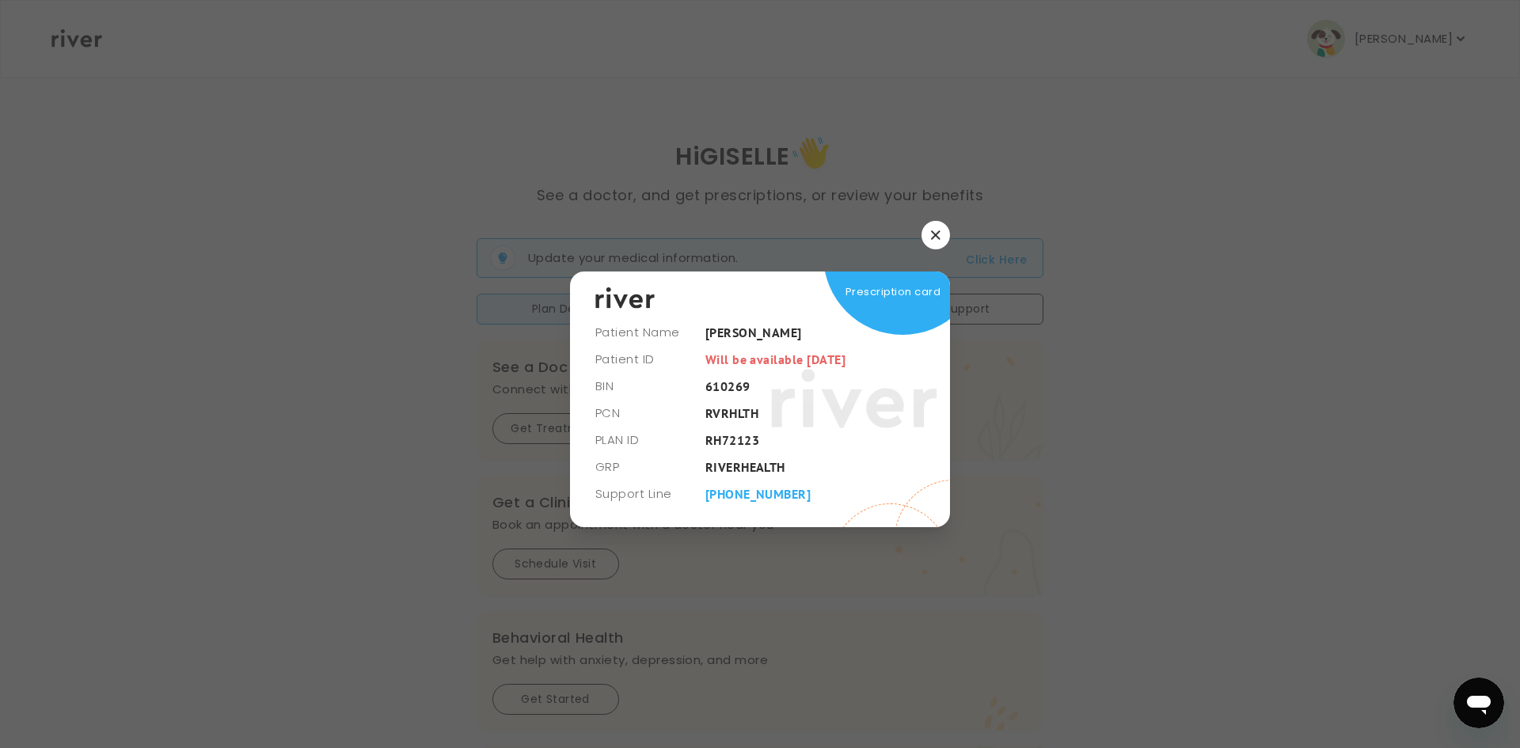
click at [936, 226] on button "button" at bounding box center [936, 235] width 29 height 29
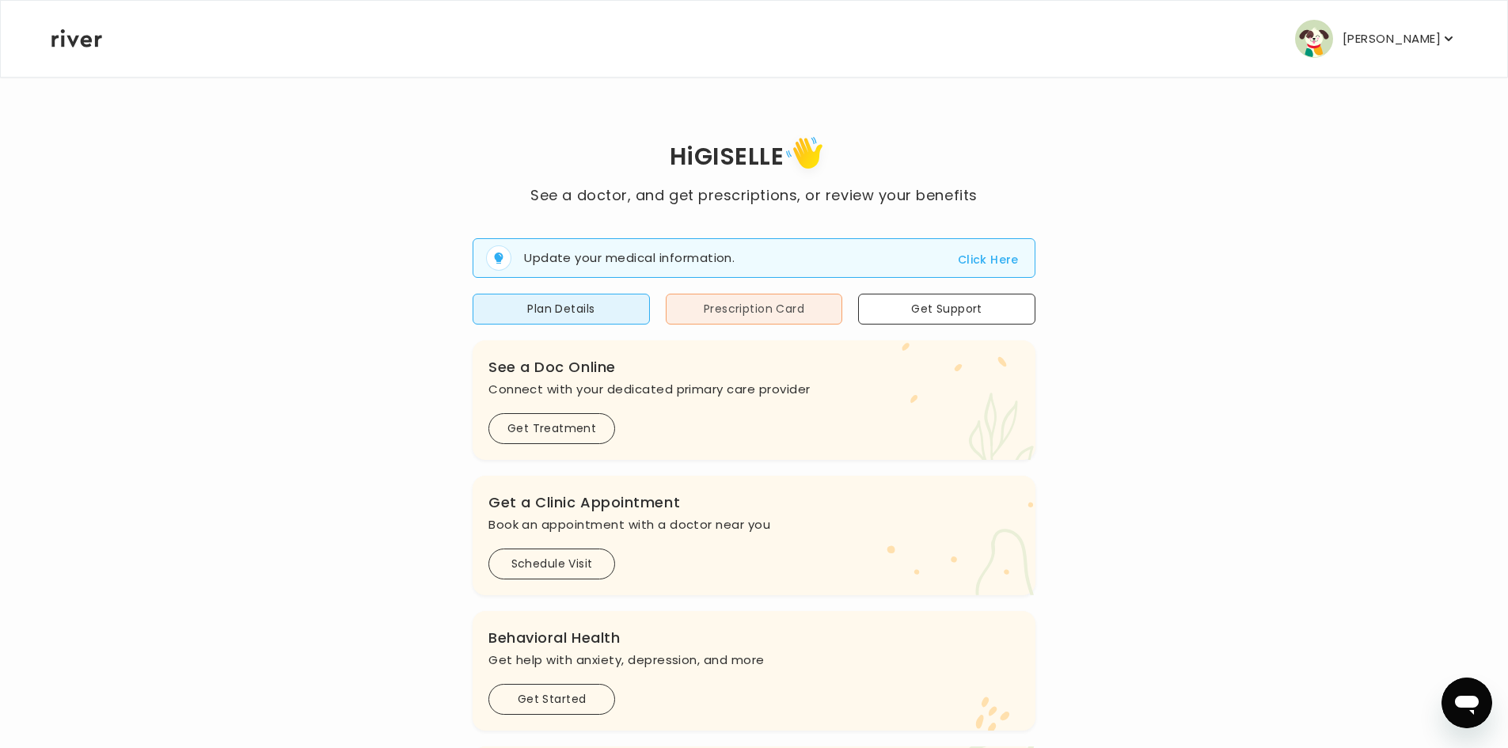
click at [760, 305] on button "Prescription Card" at bounding box center [754, 309] width 177 height 31
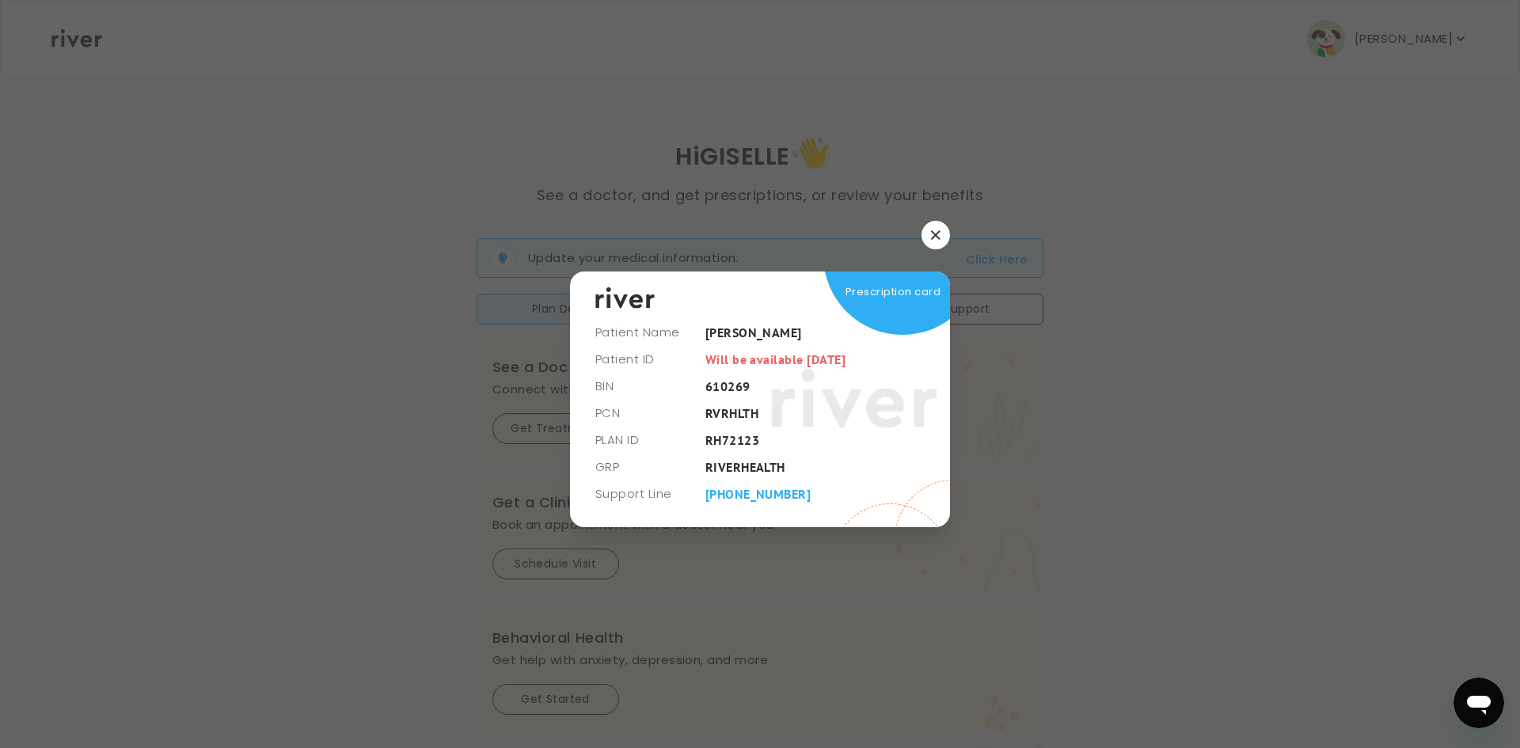
click at [934, 226] on button "button" at bounding box center [936, 235] width 29 height 29
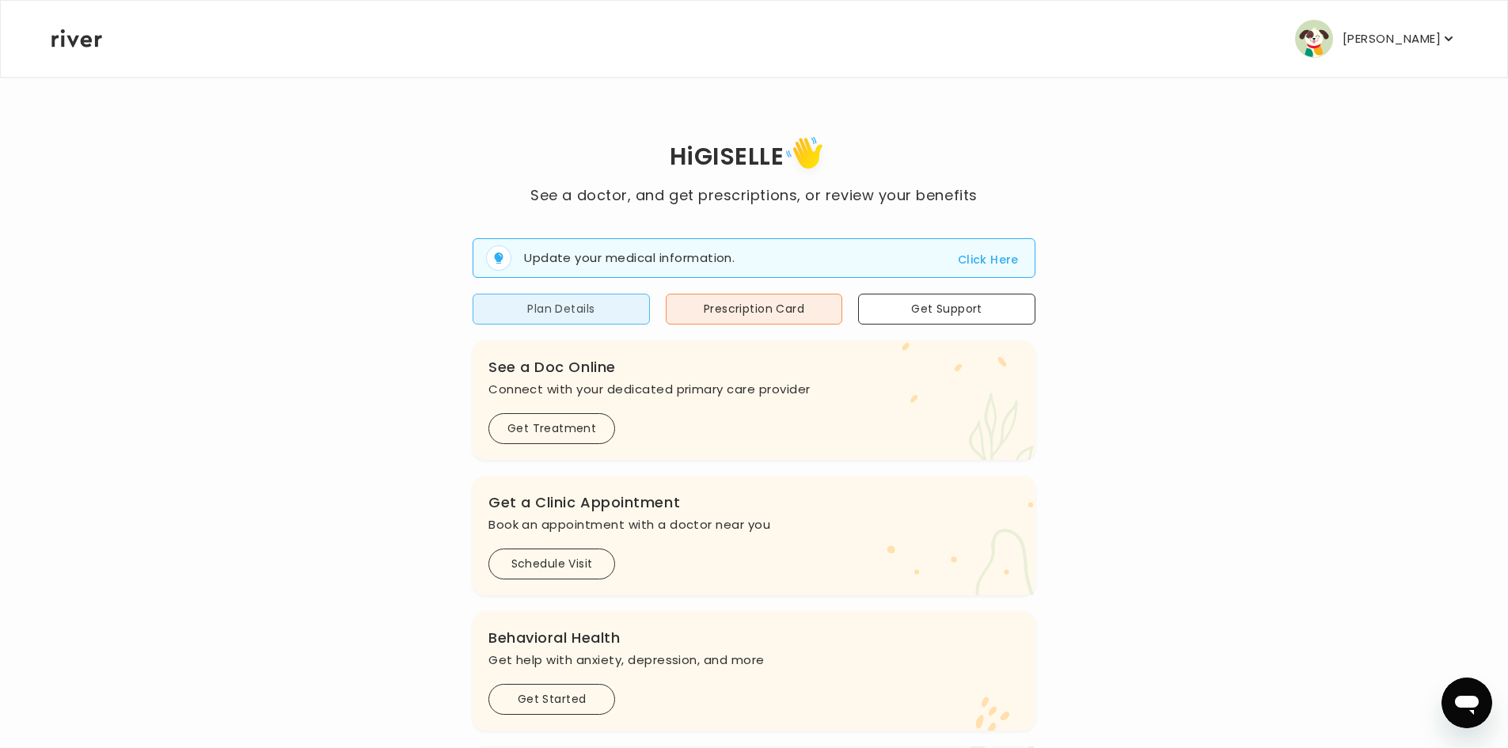
click at [606, 308] on button "Plan Details" at bounding box center [561, 309] width 177 height 31
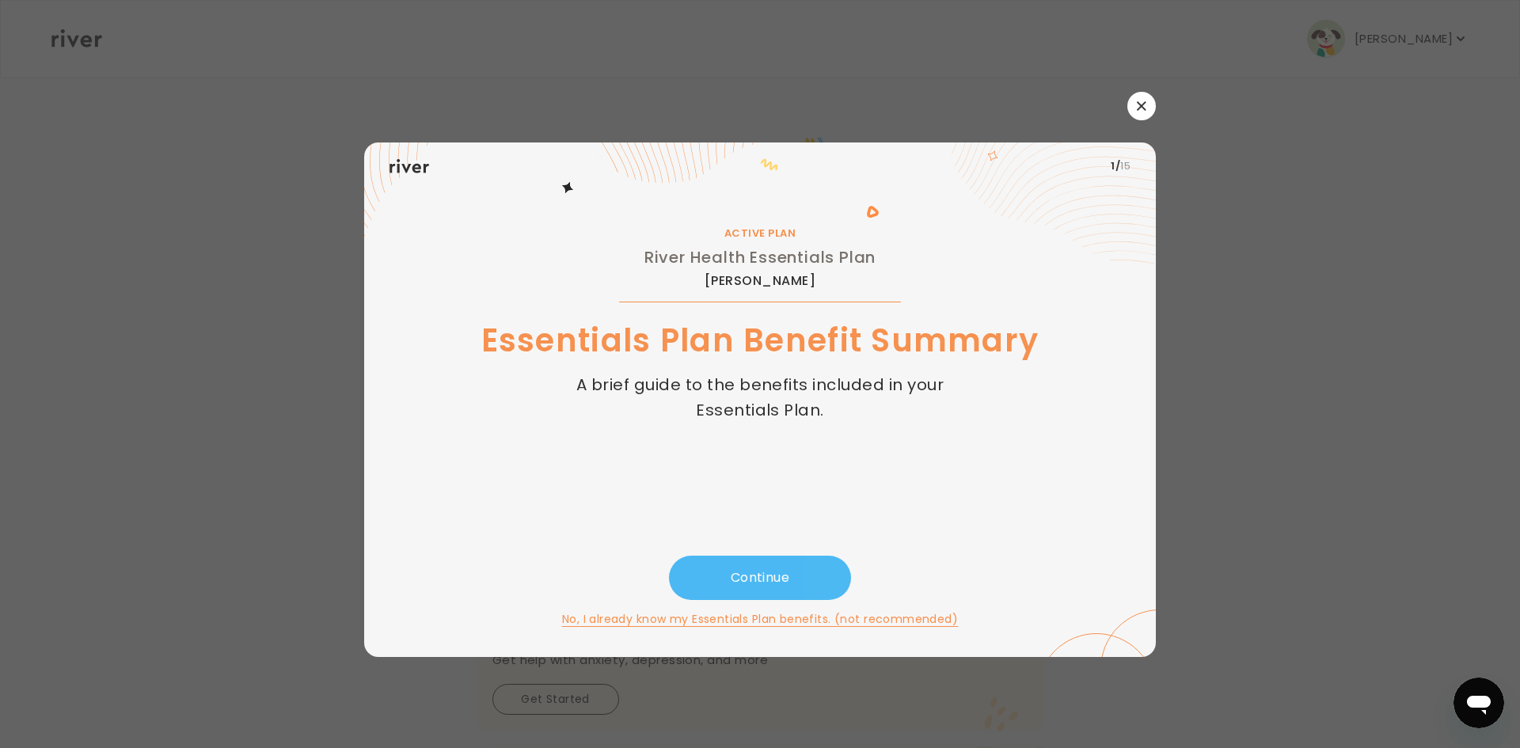
click at [798, 566] on button "Continue" at bounding box center [760, 578] width 182 height 44
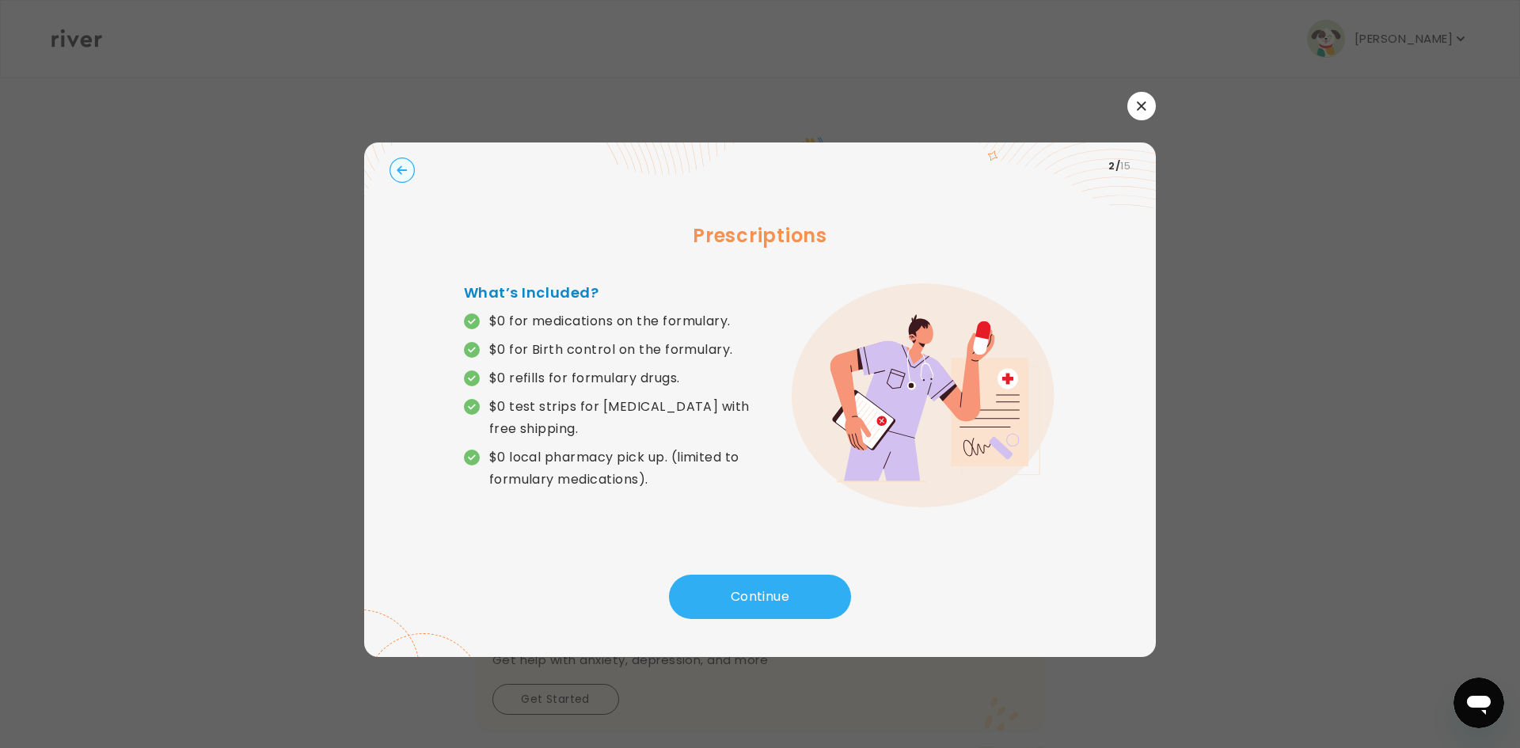
click at [1160, 234] on div at bounding box center [760, 374] width 1520 height 748
click at [764, 596] on button "Continue" at bounding box center [760, 597] width 182 height 44
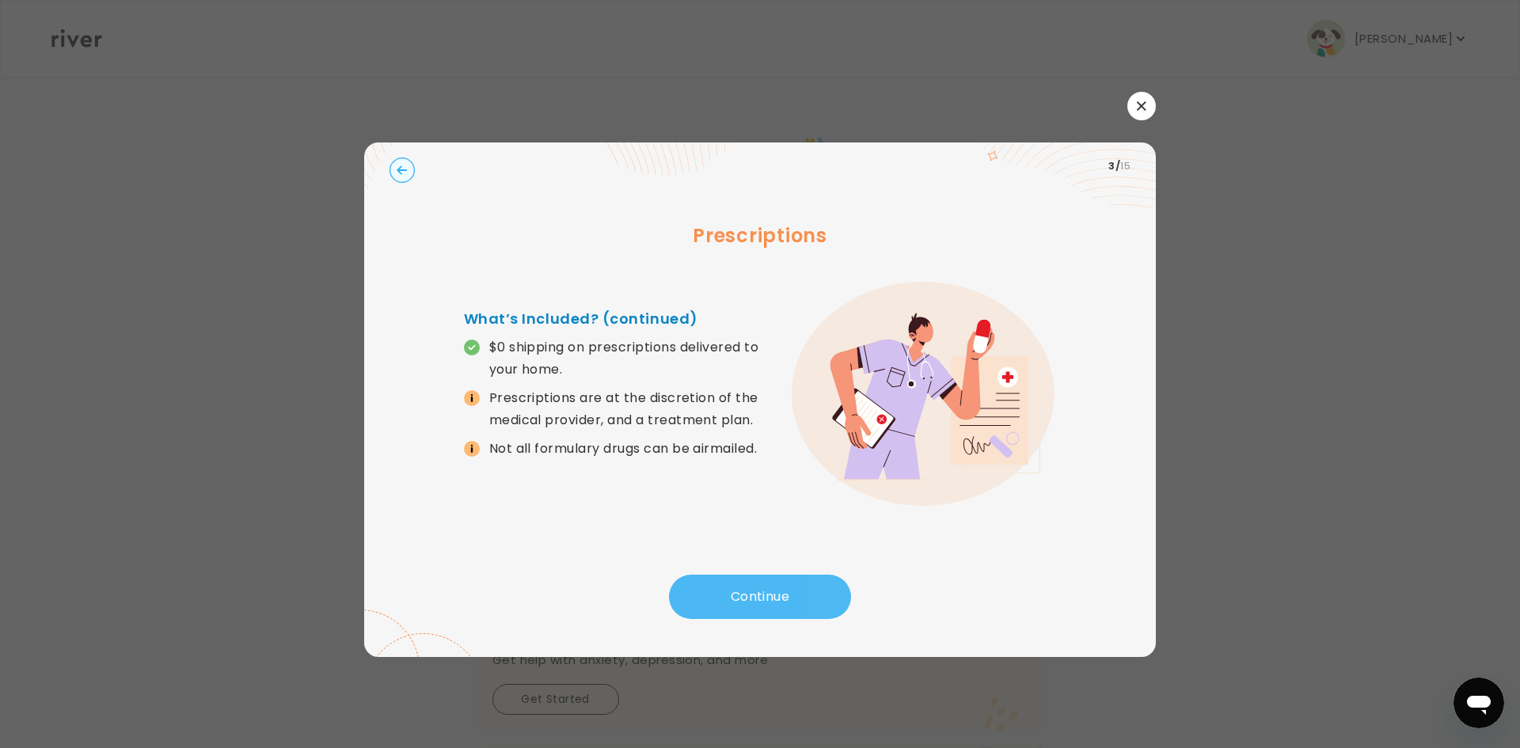
click at [764, 596] on button "Continue" at bounding box center [760, 597] width 182 height 44
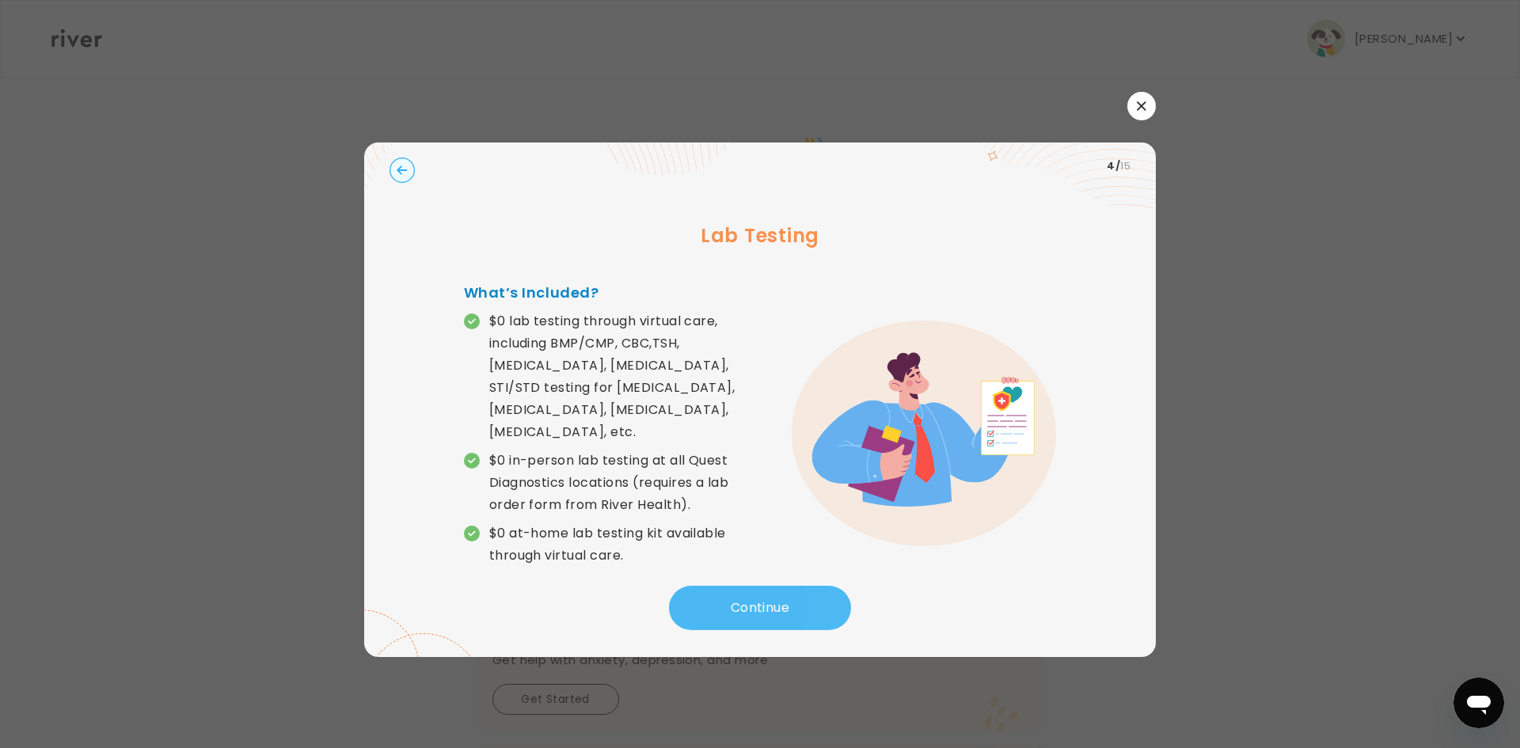
click at [764, 596] on button "Continue" at bounding box center [760, 608] width 182 height 44
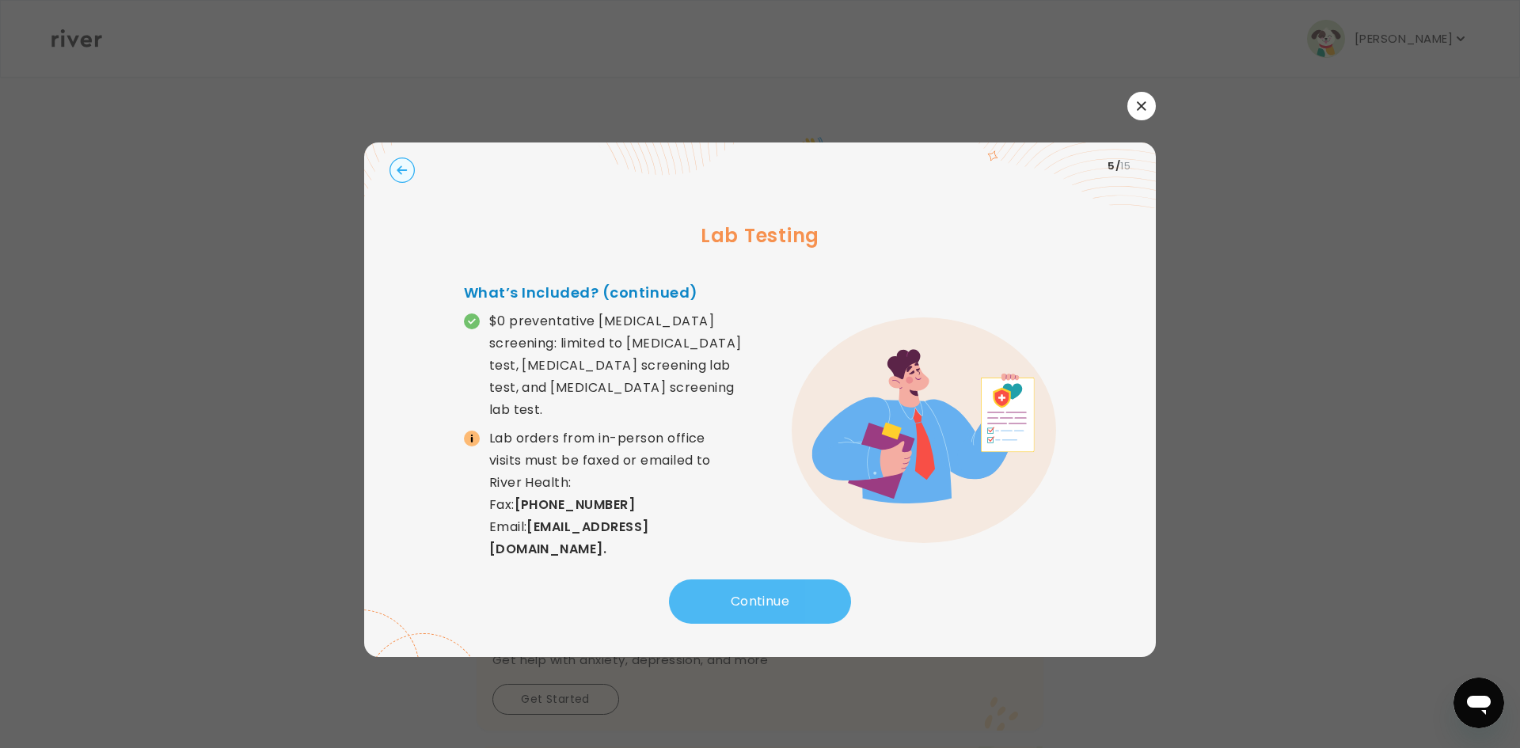
click at [764, 596] on button "Continue" at bounding box center [760, 602] width 182 height 44
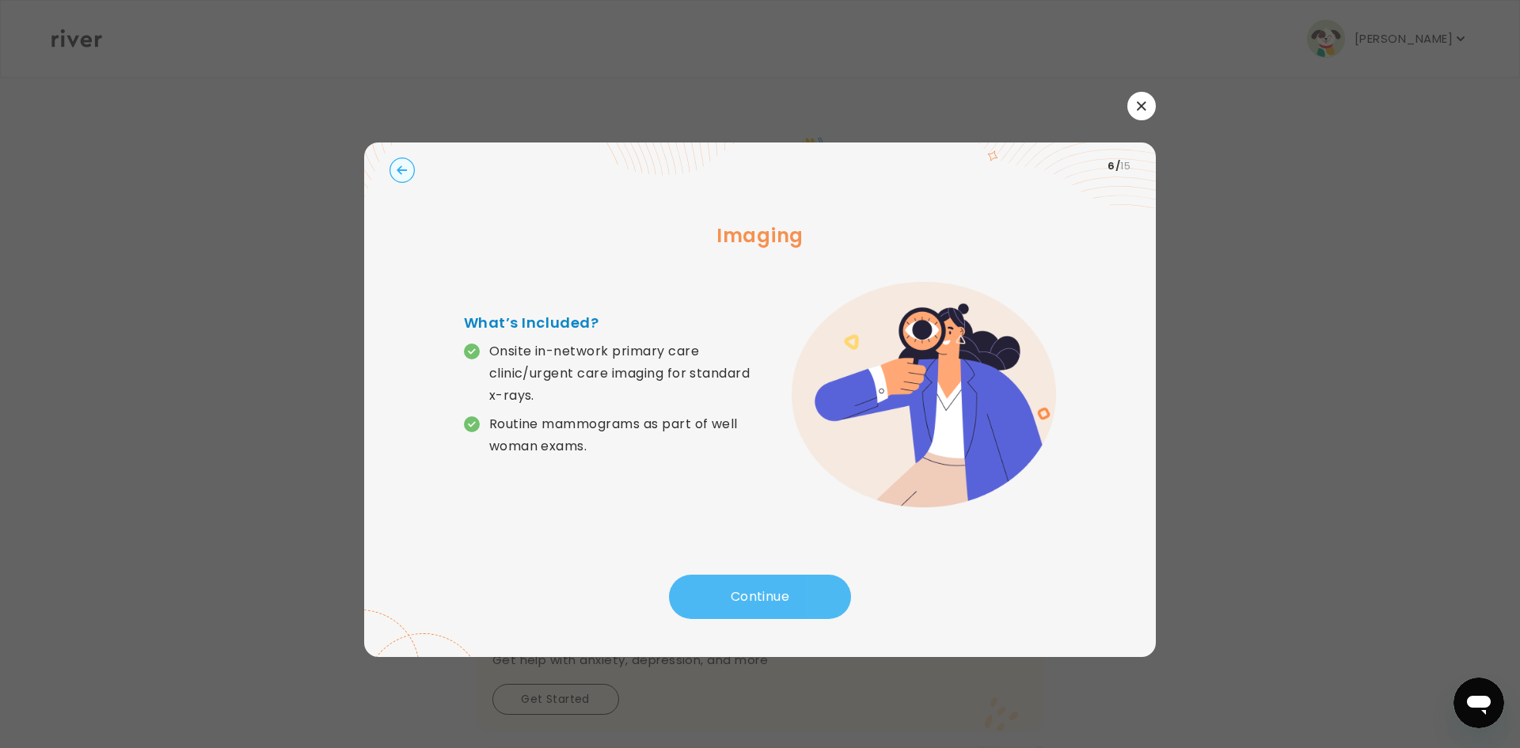
click at [764, 596] on button "Continue" at bounding box center [760, 597] width 182 height 44
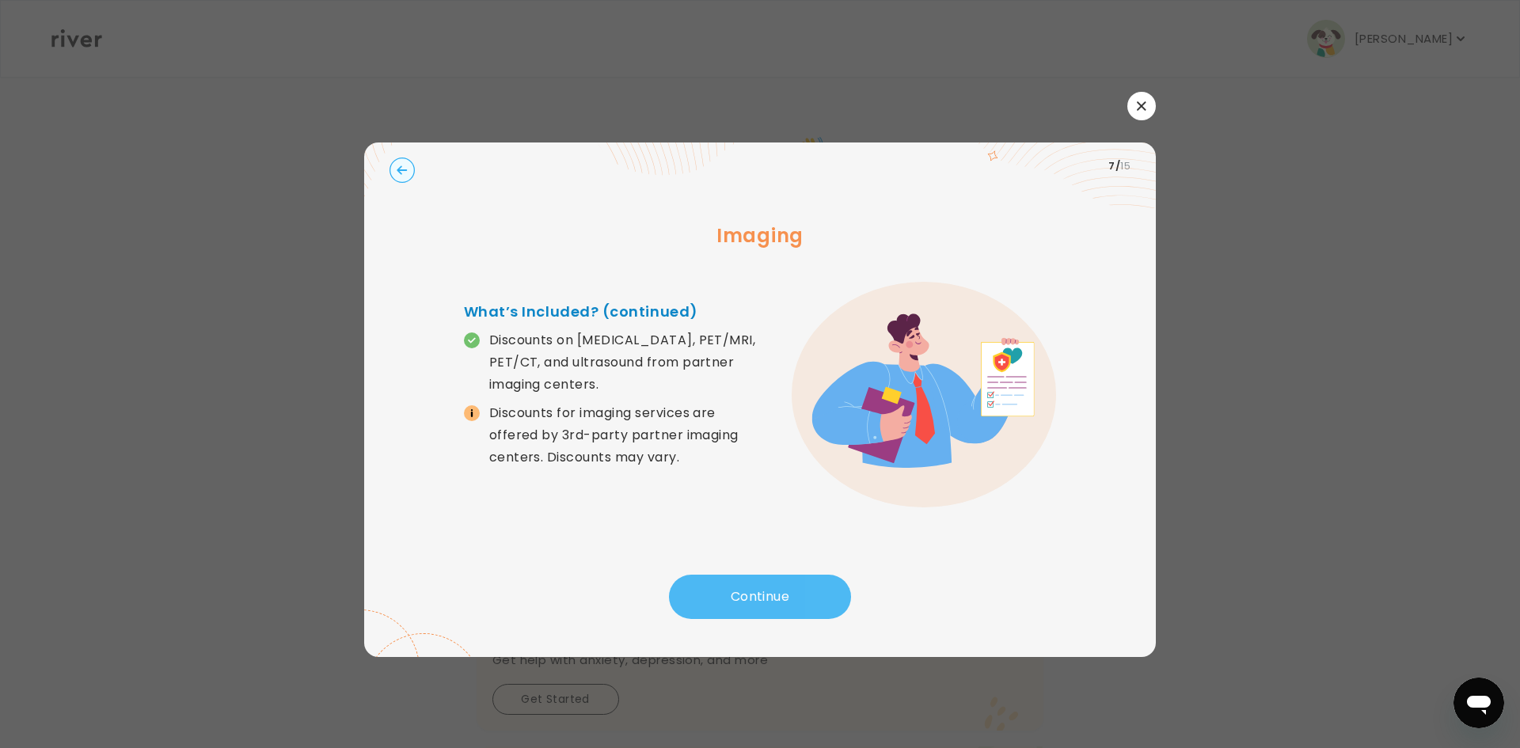
click at [764, 596] on button "Continue" at bounding box center [760, 597] width 182 height 44
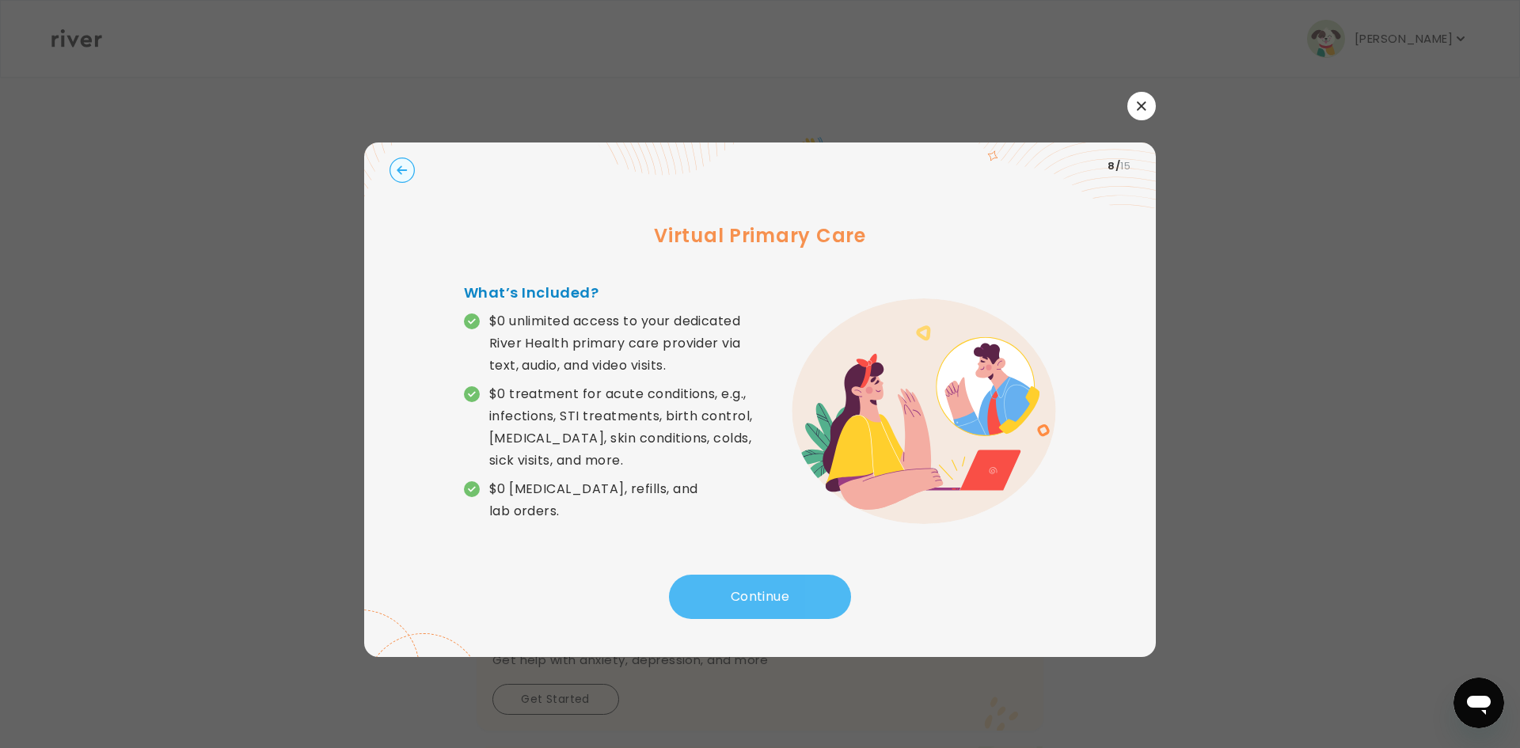
click at [764, 596] on button "Continue" at bounding box center [760, 597] width 182 height 44
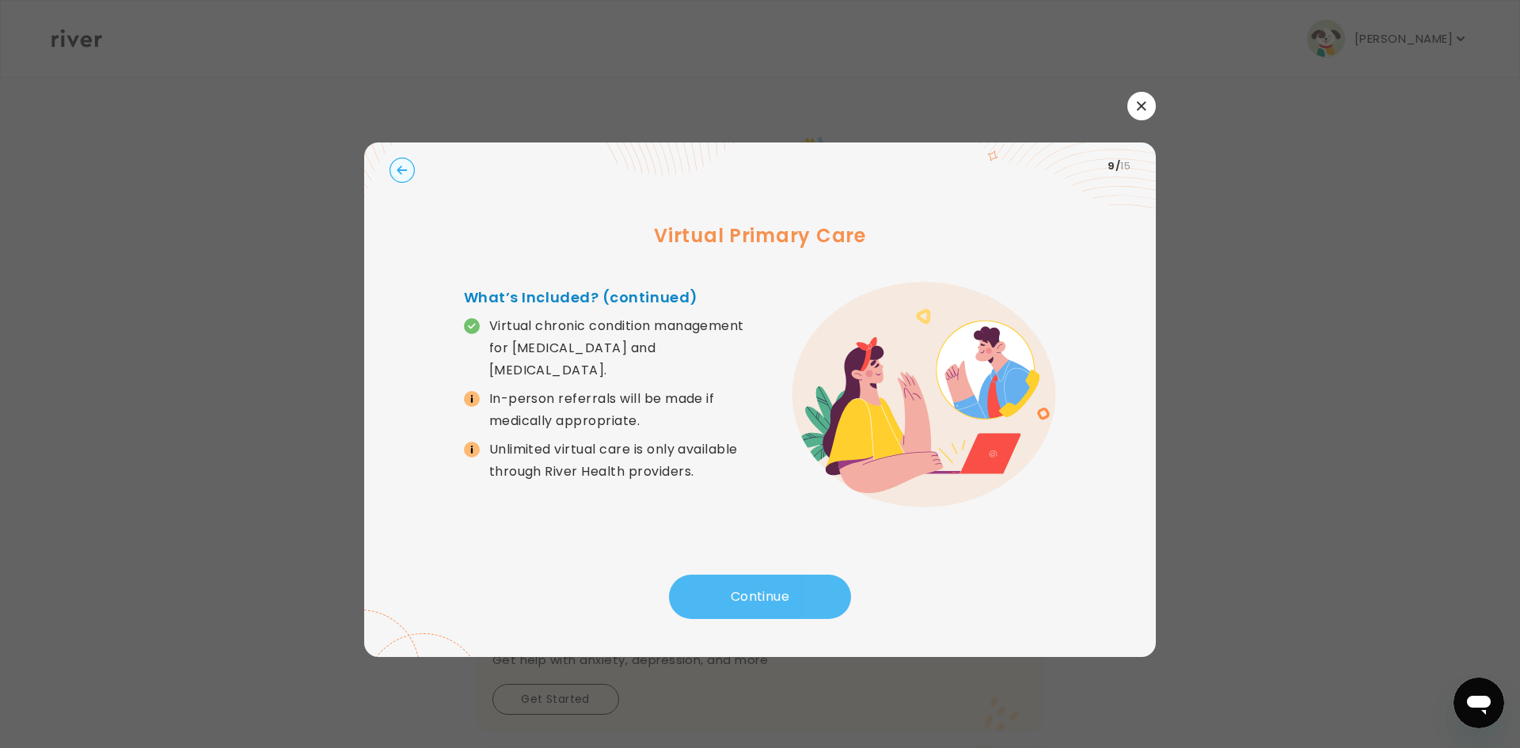
click at [764, 596] on button "Continue" at bounding box center [760, 597] width 182 height 44
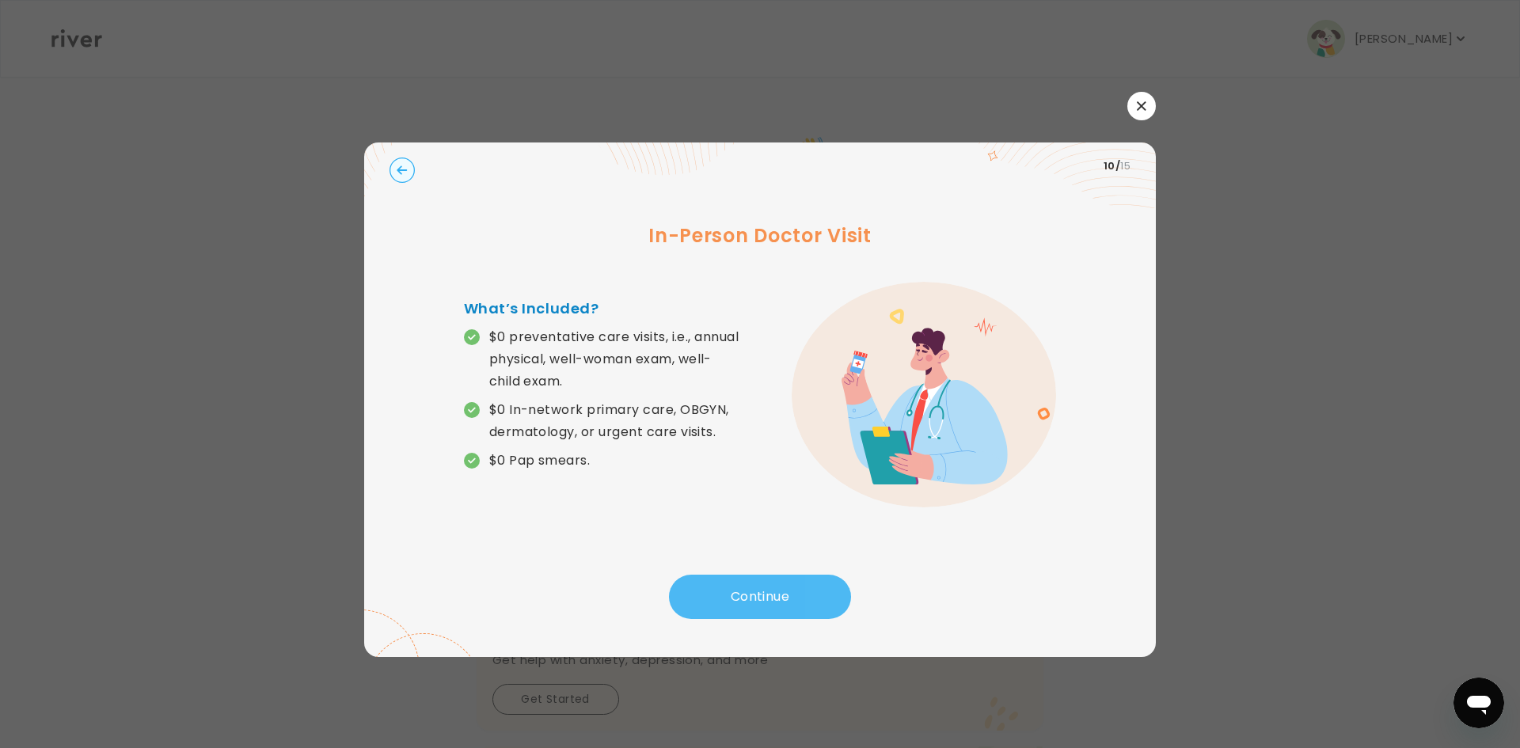
click at [764, 596] on button "Continue" at bounding box center [760, 597] width 182 height 44
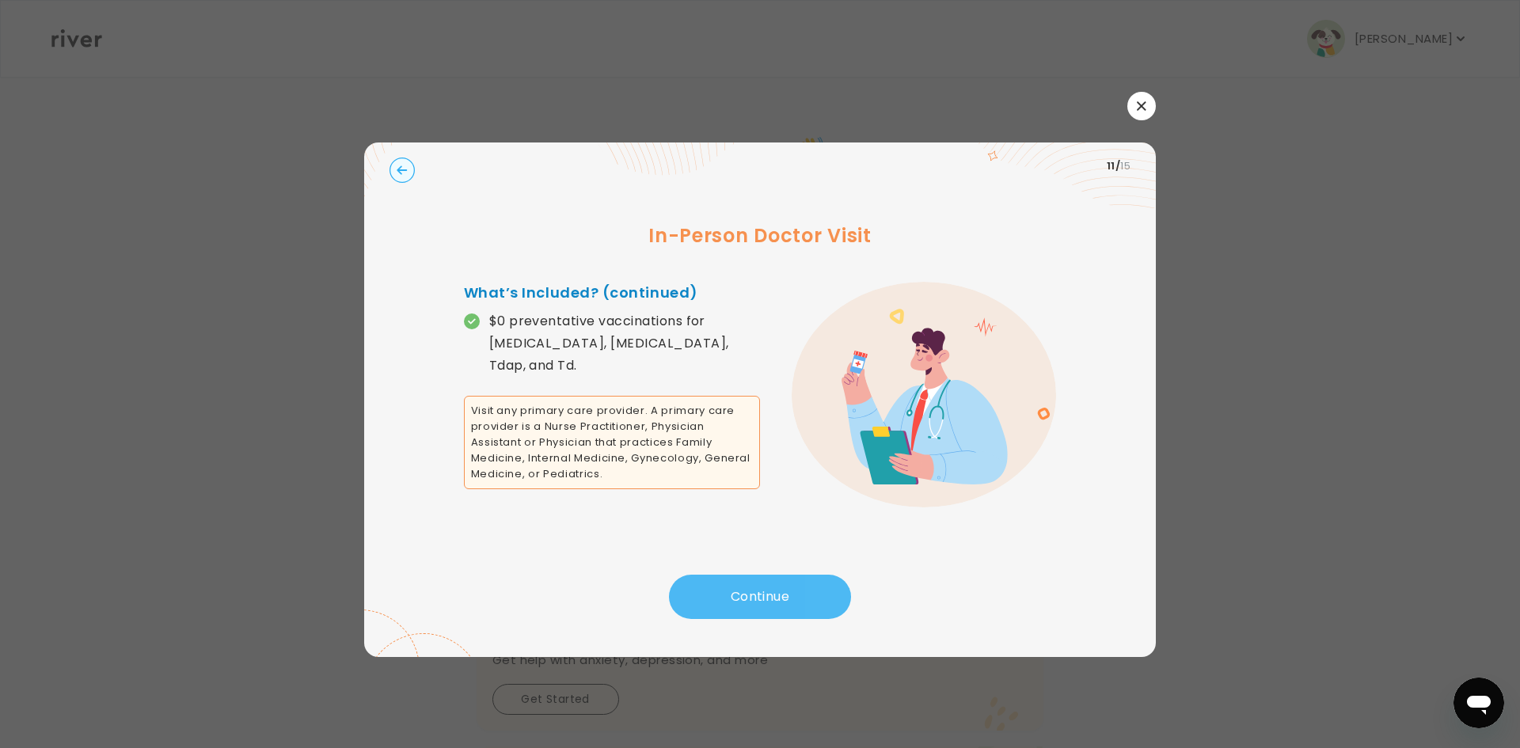
click at [764, 596] on button "Continue" at bounding box center [760, 597] width 182 height 44
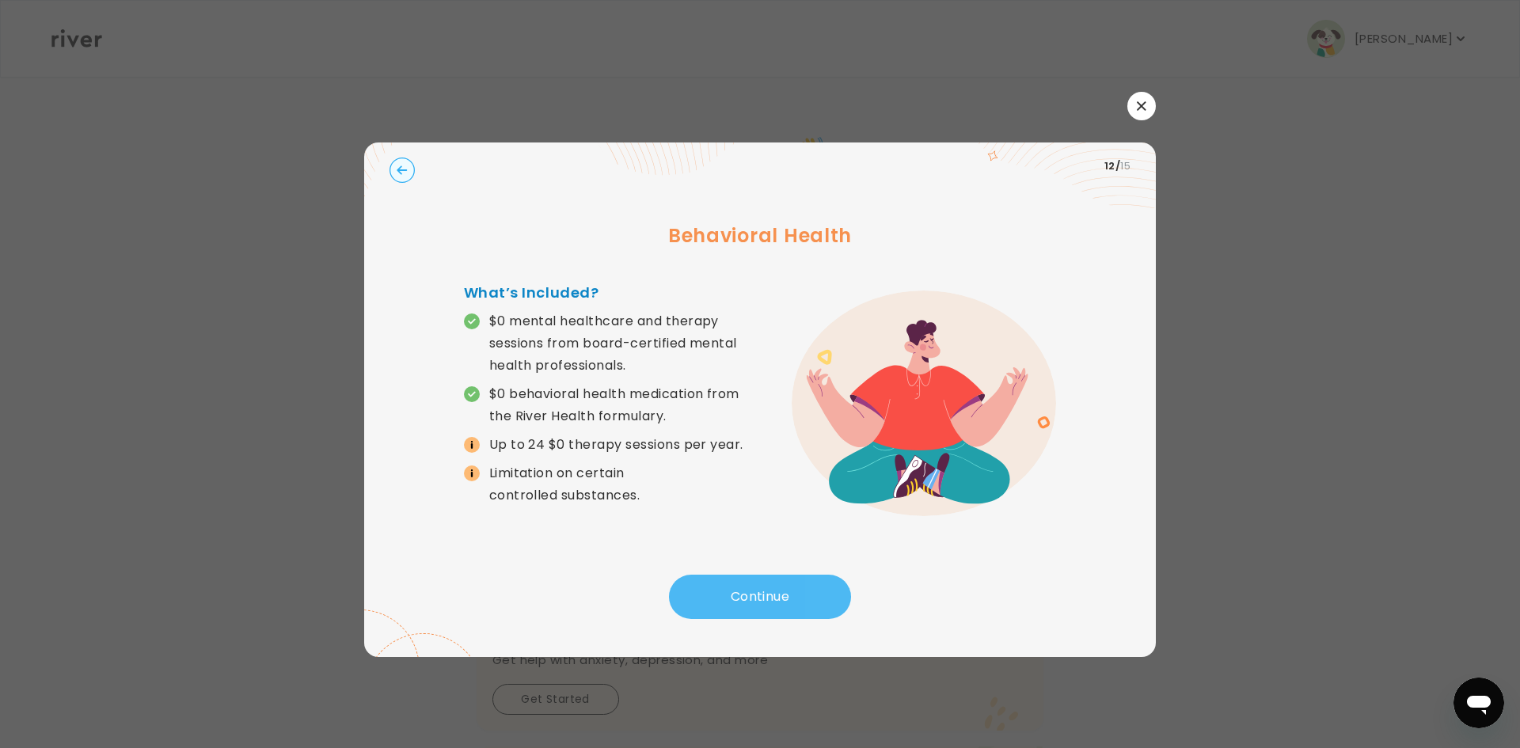
click at [764, 596] on button "Continue" at bounding box center [760, 597] width 182 height 44
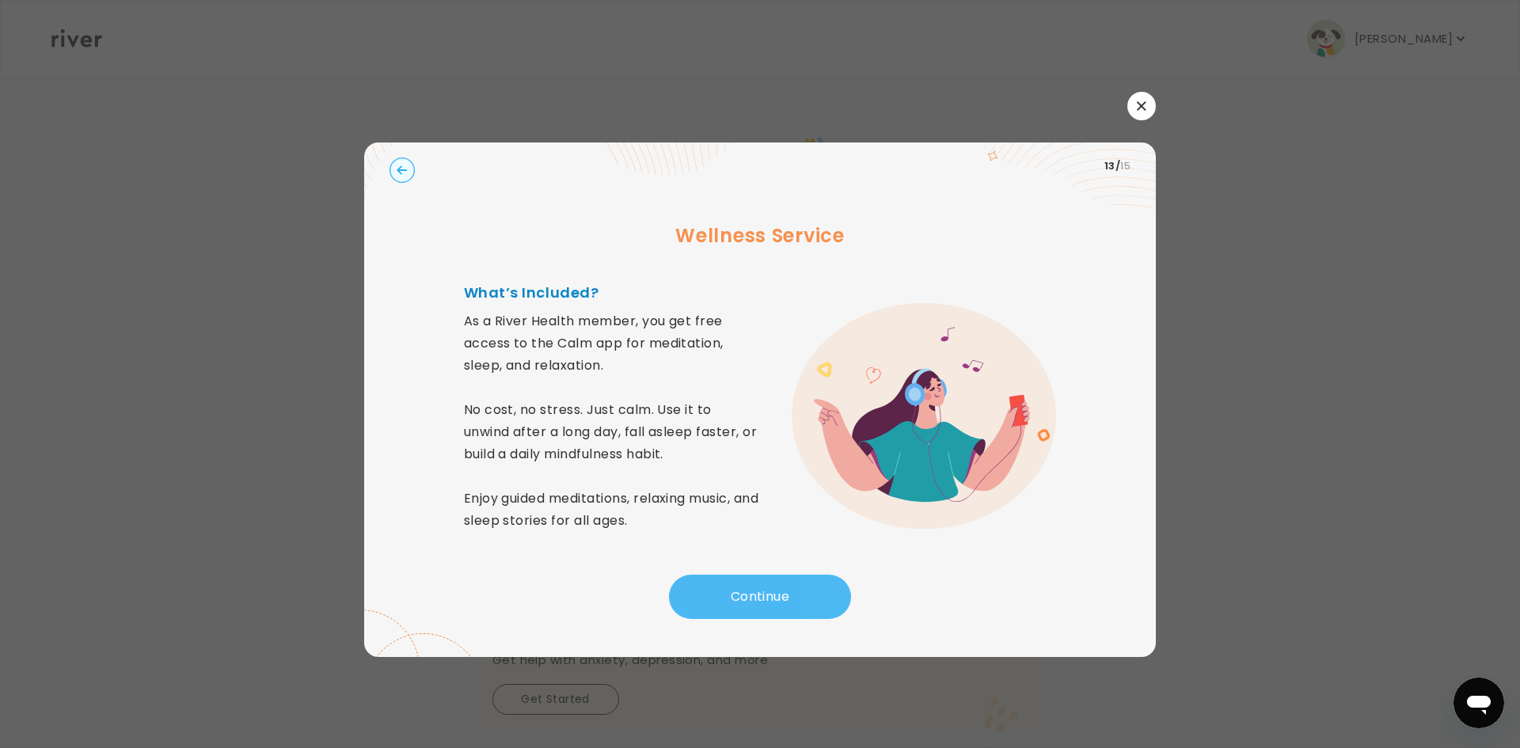
click at [764, 596] on button "Continue" at bounding box center [760, 597] width 182 height 44
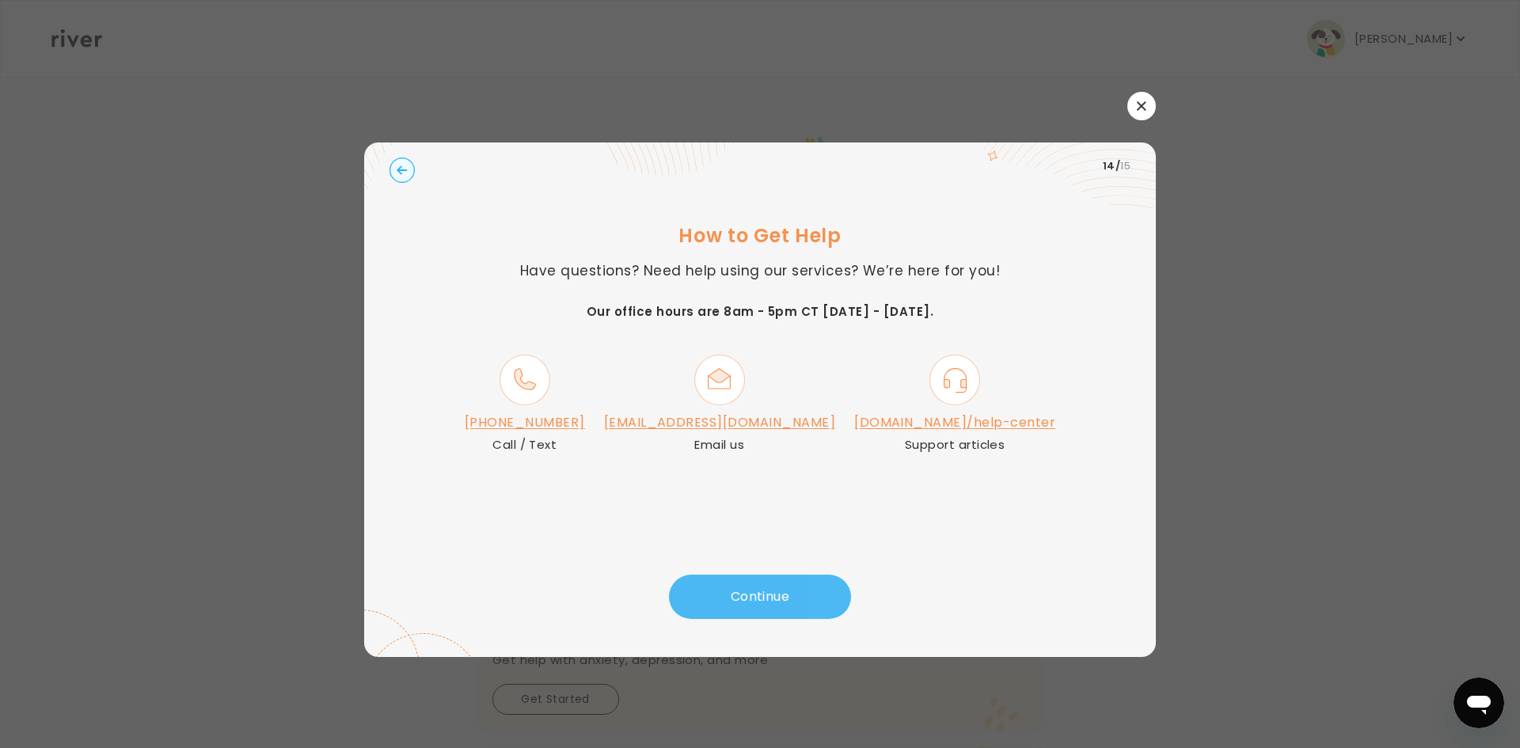
click at [764, 596] on button "Continue" at bounding box center [760, 597] width 182 height 44
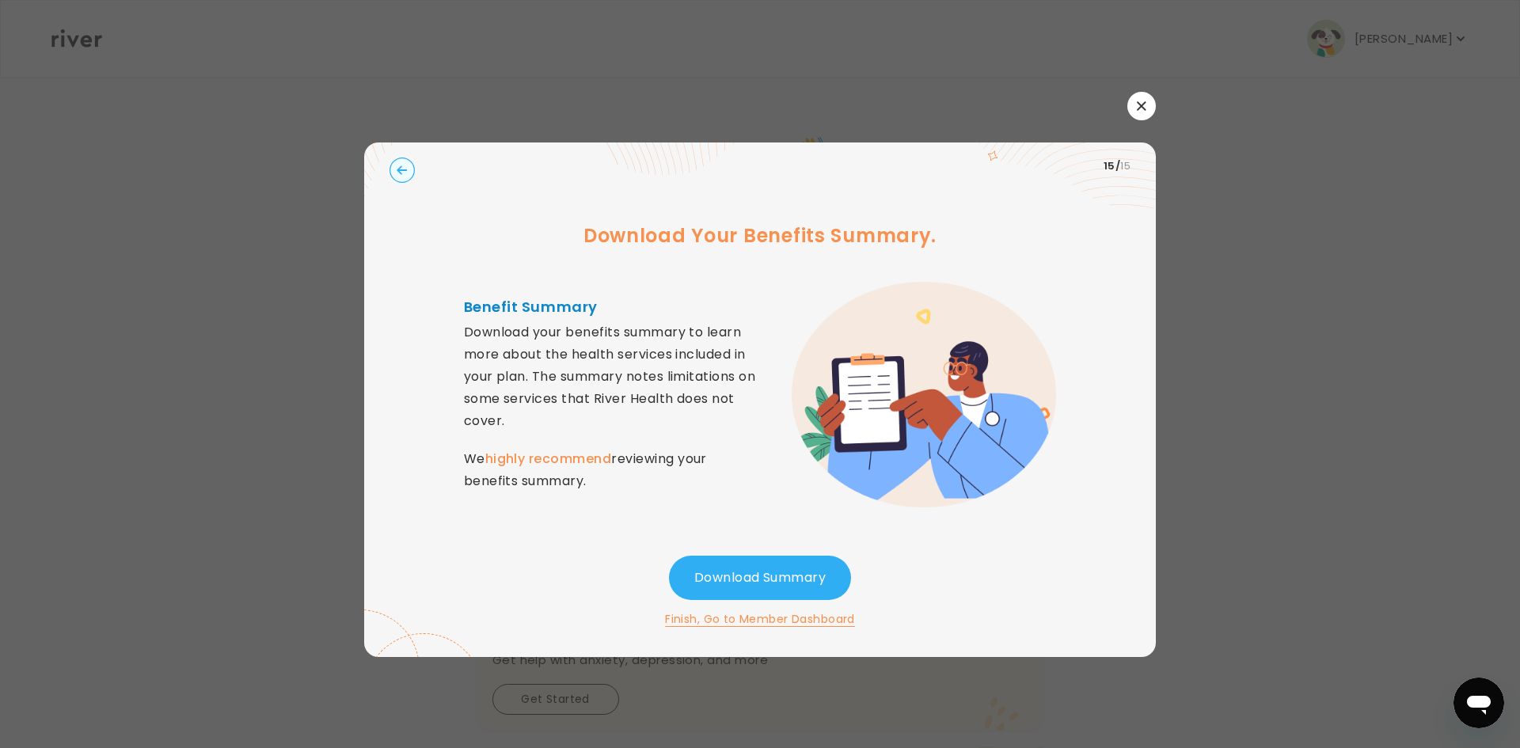
click at [763, 619] on button "Finish, Go to Member Dashboard" at bounding box center [760, 619] width 190 height 19
